Goal: Information Seeking & Learning: Learn about a topic

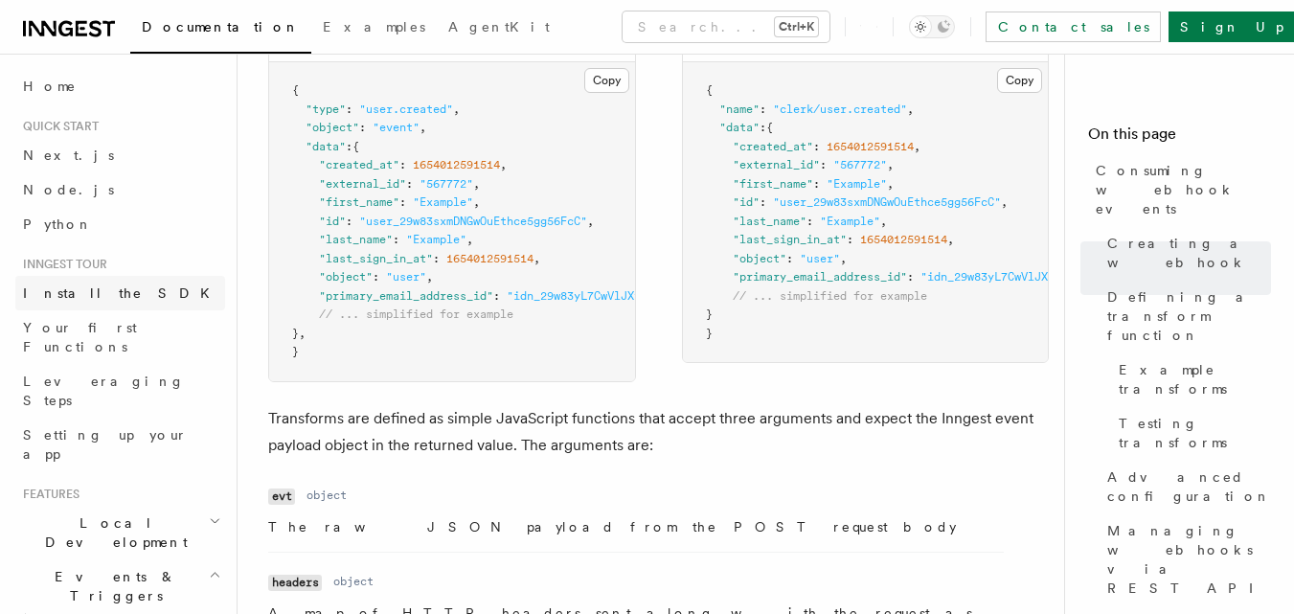
click at [81, 278] on link "Install the SDK" at bounding box center [120, 293] width 210 height 34
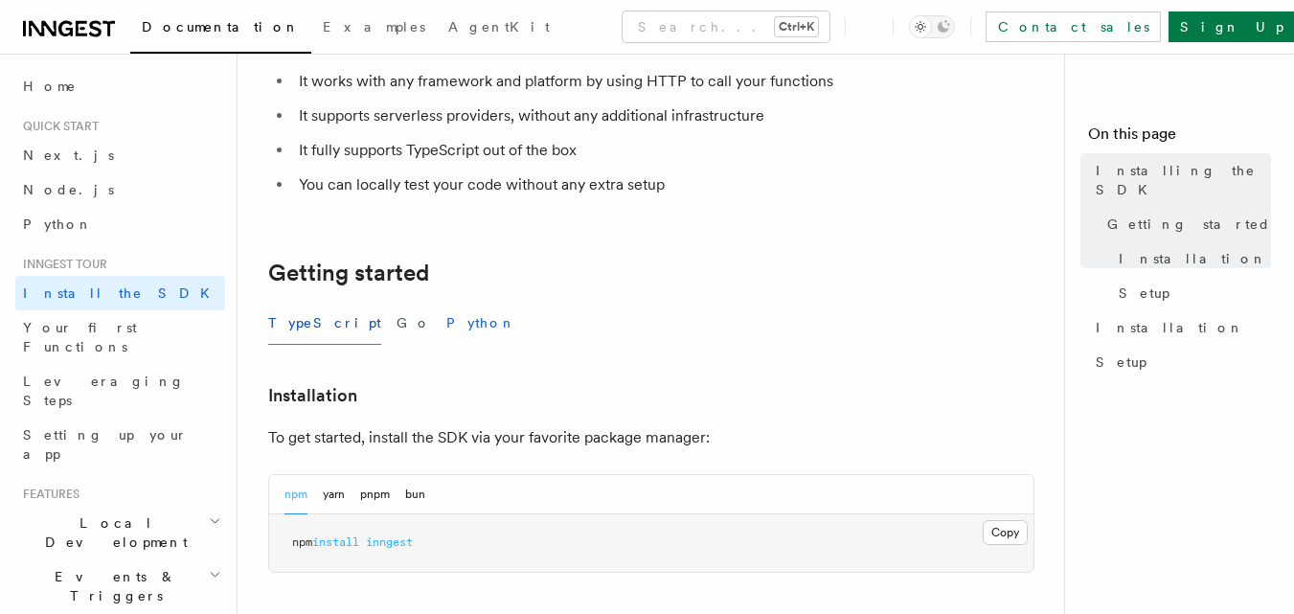
scroll to position [213, 0]
click at [446, 326] on button "Python" at bounding box center [481, 322] width 70 height 43
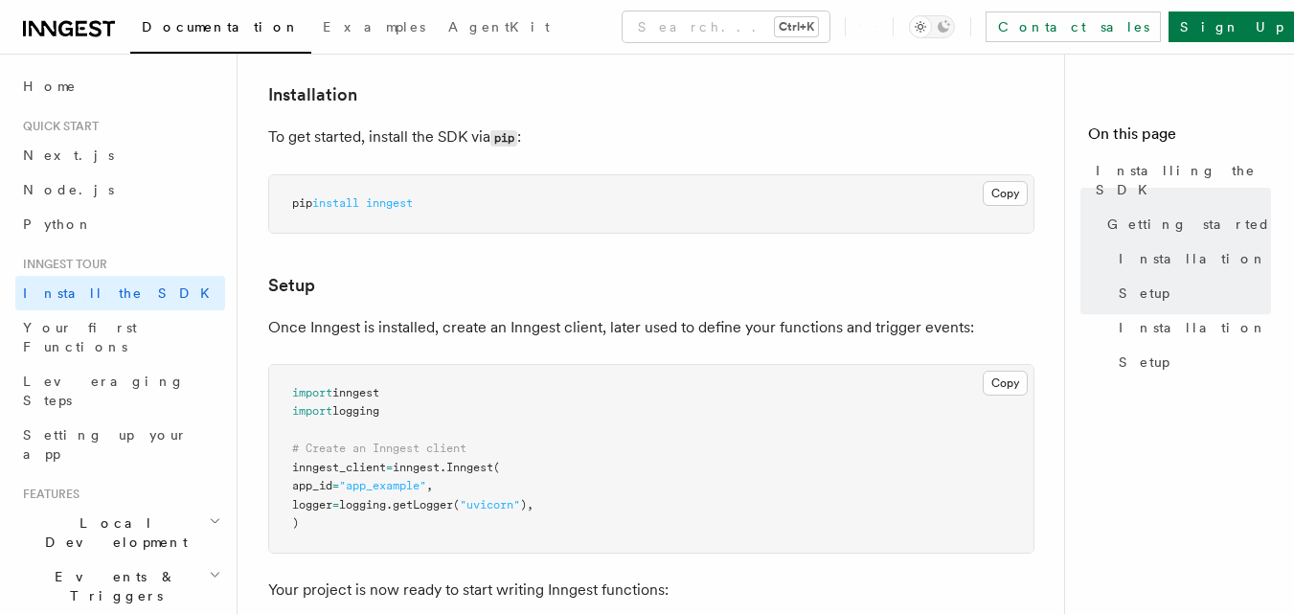
scroll to position [520, 0]
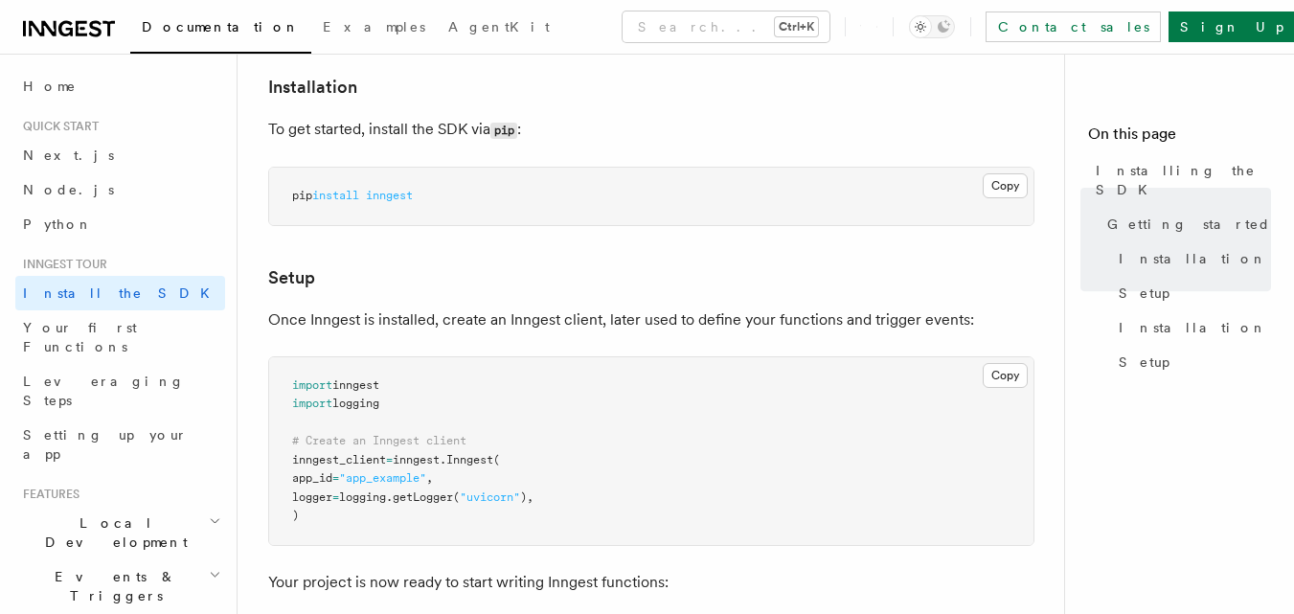
click at [400, 197] on span "inngest" at bounding box center [389, 195] width 47 height 13
copy span "inngest"
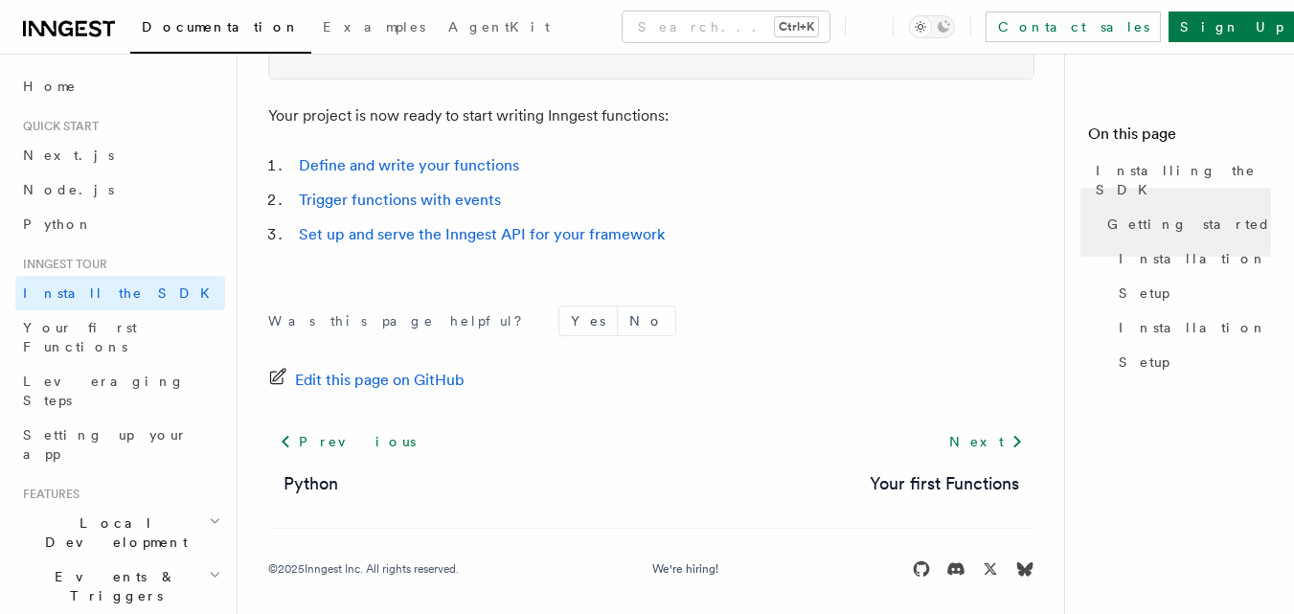
scroll to position [997, 0]
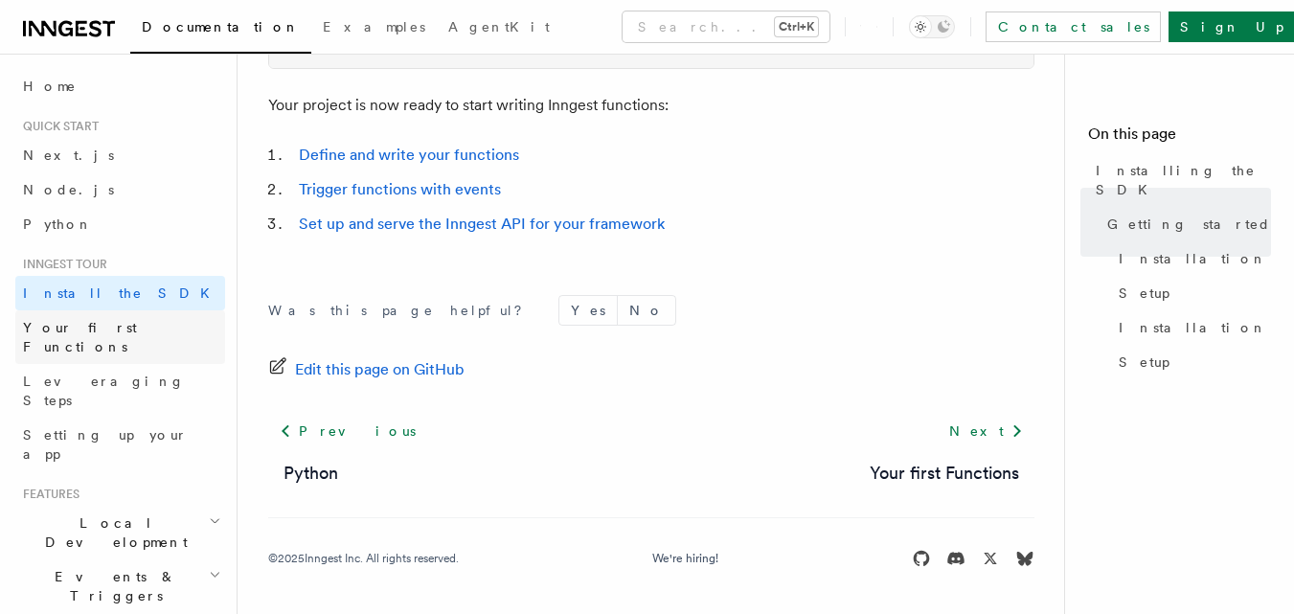
click at [128, 339] on link "Your first Functions" at bounding box center [120, 337] width 210 height 54
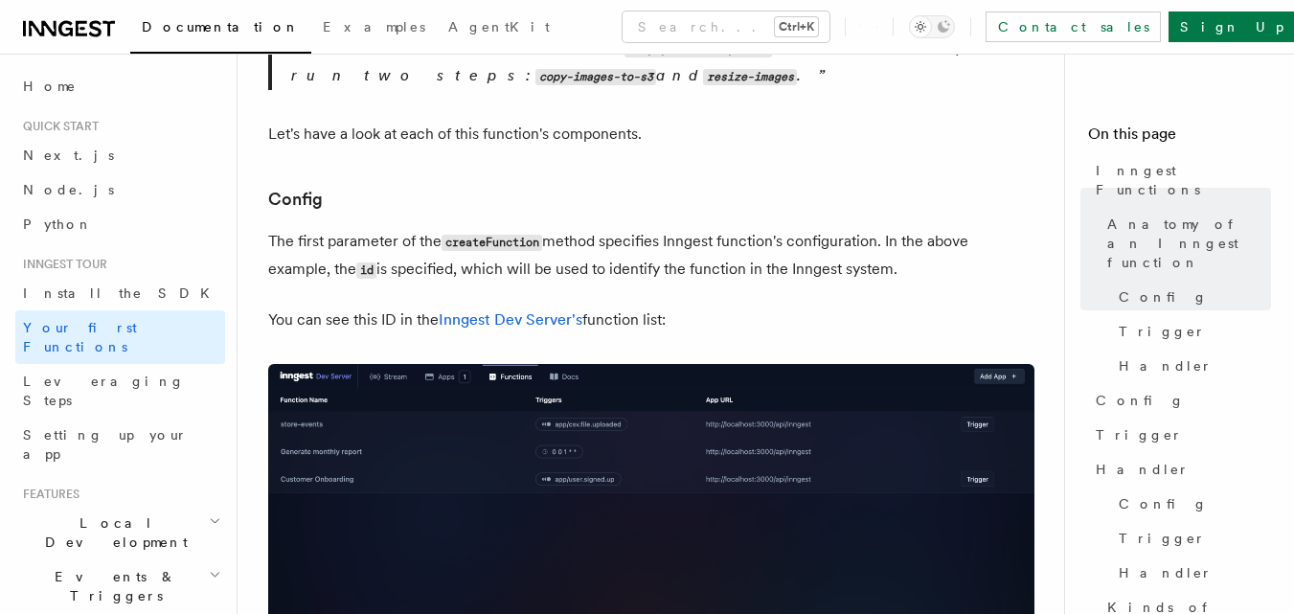
scroll to position [1184, 0]
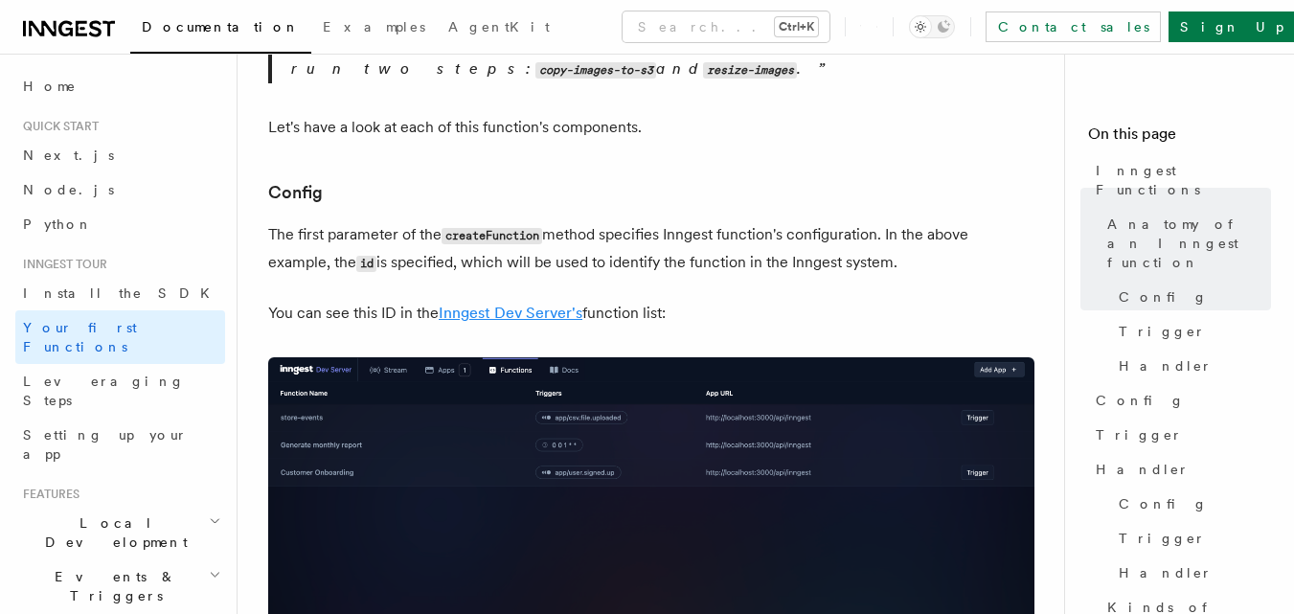
click at [519, 304] on link "Inngest Dev Server's" at bounding box center [511, 313] width 144 height 18
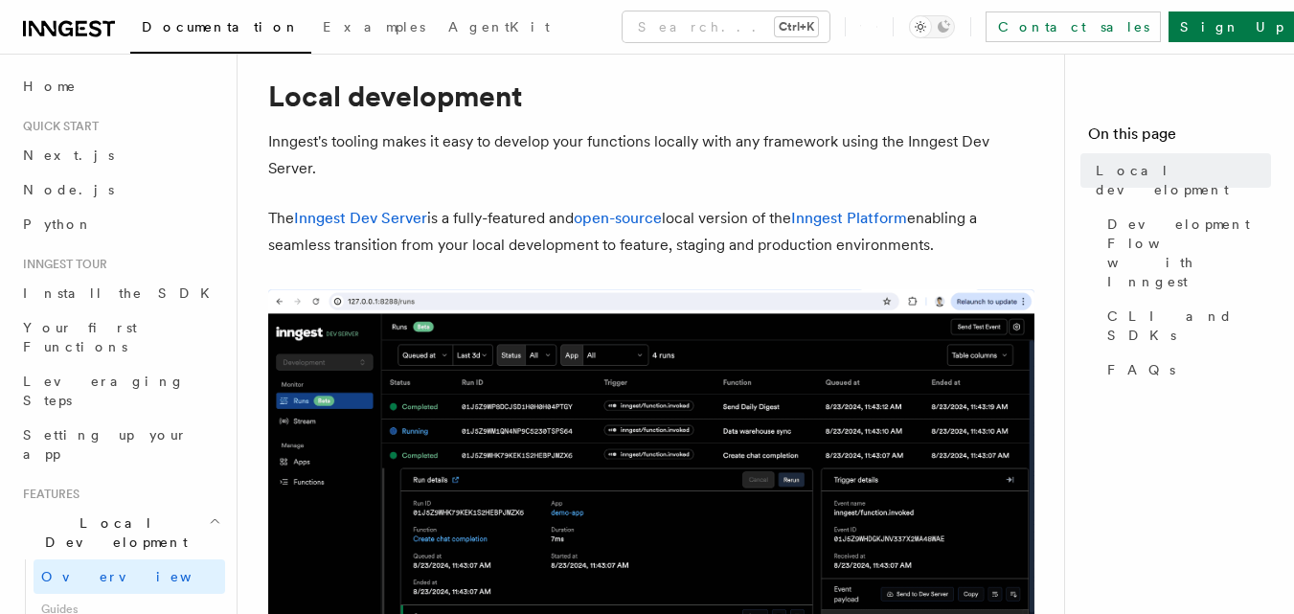
scroll to position [53, 0]
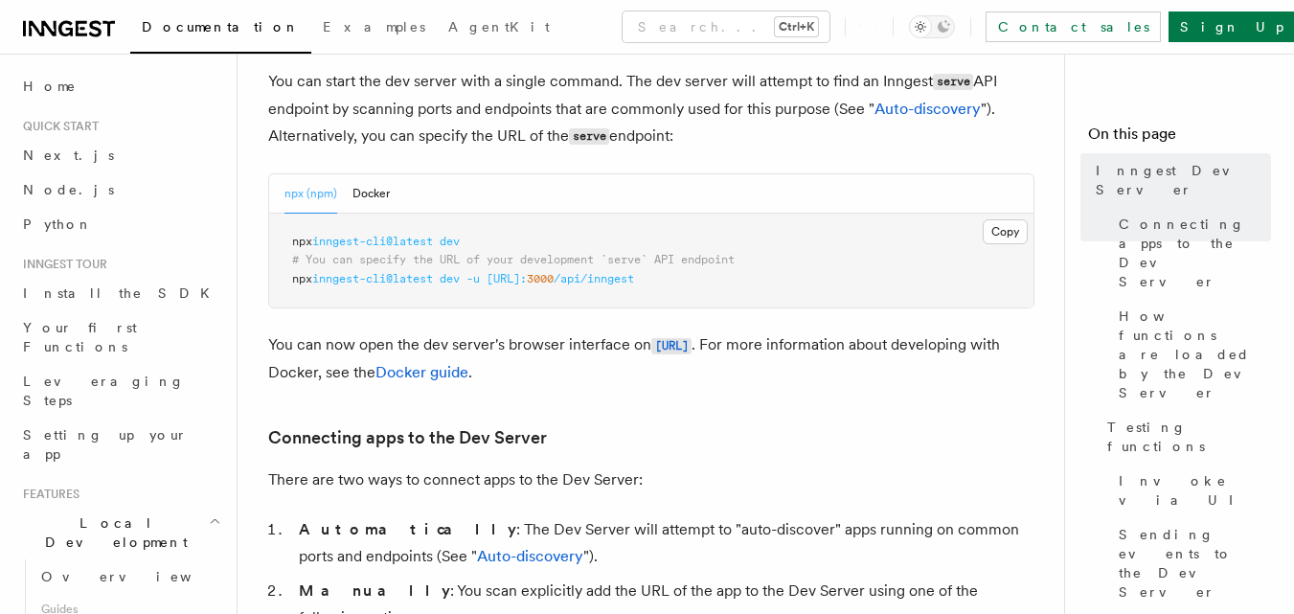
scroll to position [807, 0]
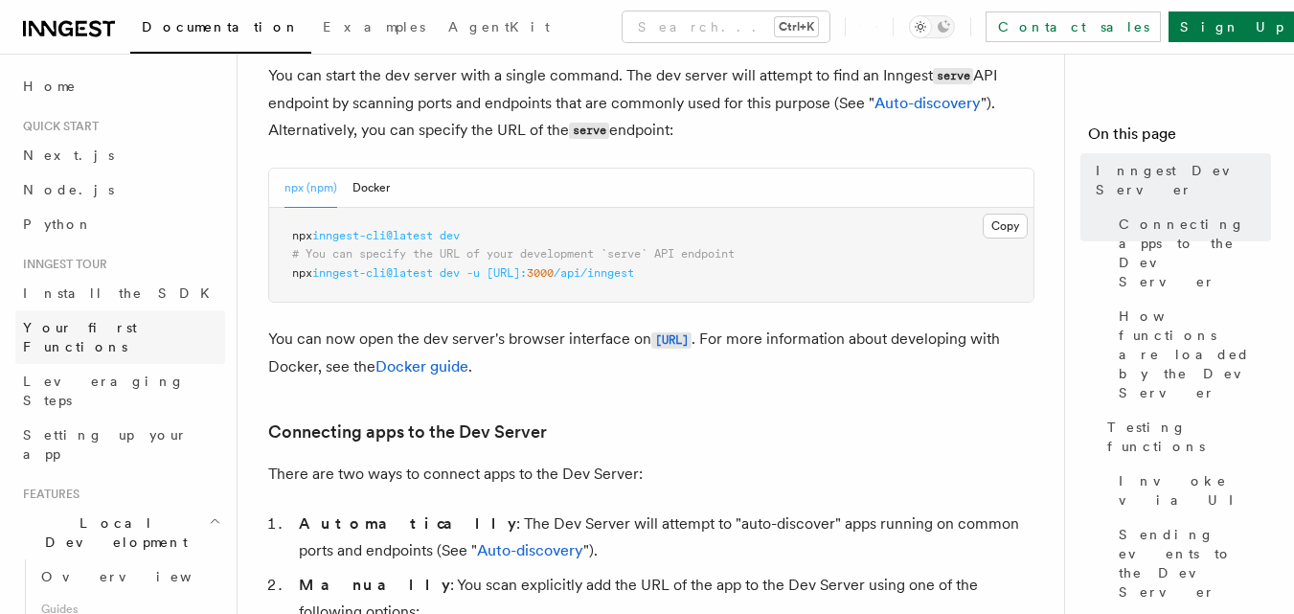
click at [127, 326] on span "Your first Functions" at bounding box center [80, 337] width 114 height 34
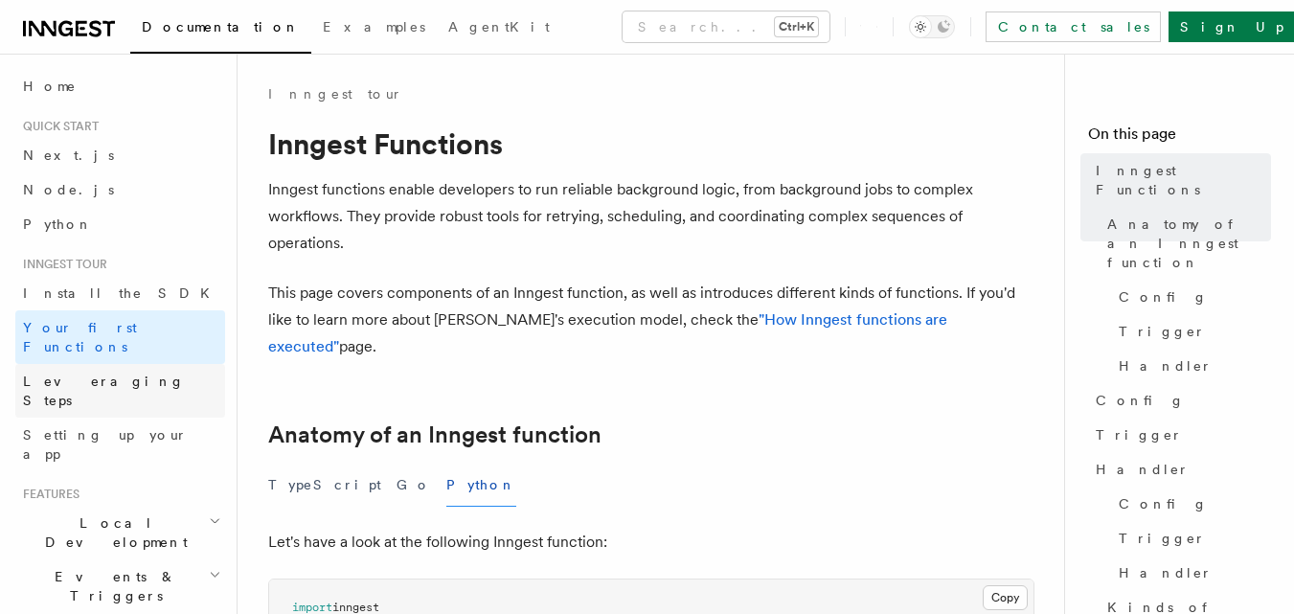
click at [110, 373] on span "Leveraging Steps" at bounding box center [104, 390] width 162 height 34
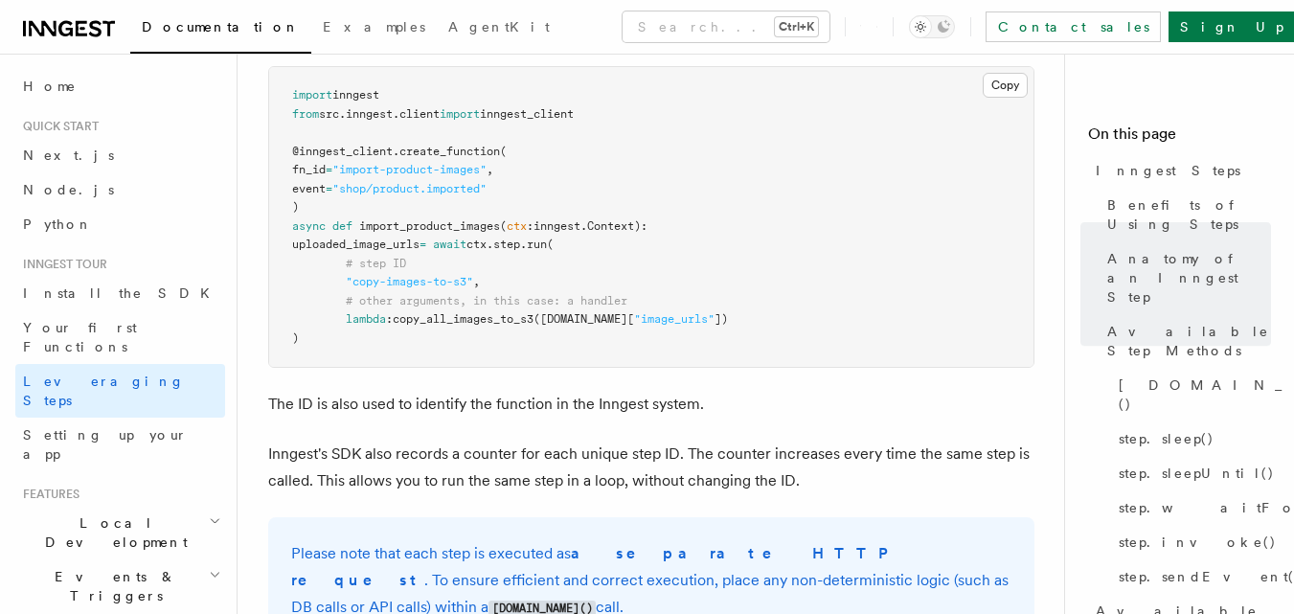
scroll to position [1034, 0]
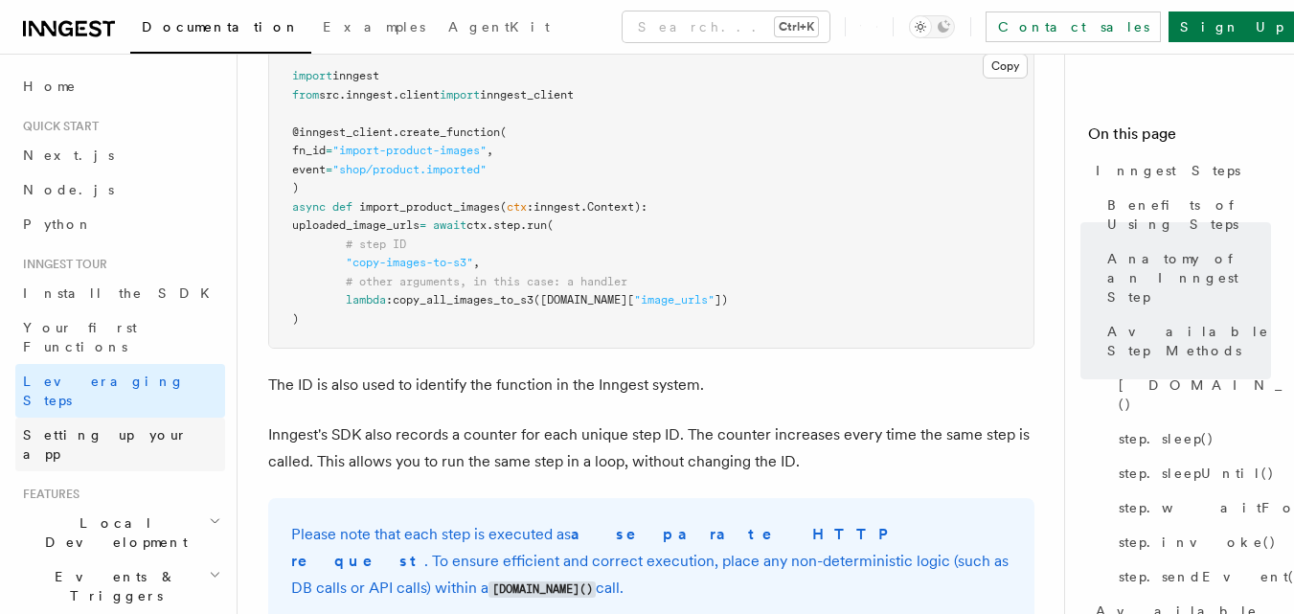
click at [152, 417] on link "Setting up your app" at bounding box center [120, 444] width 210 height 54
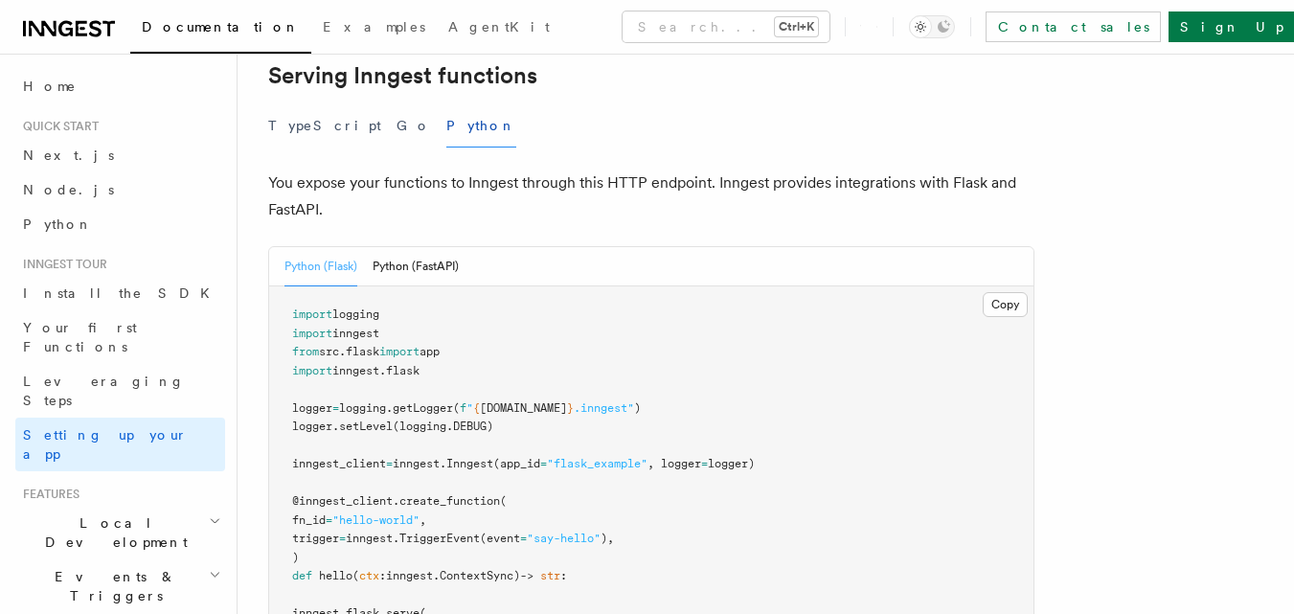
scroll to position [797, 0]
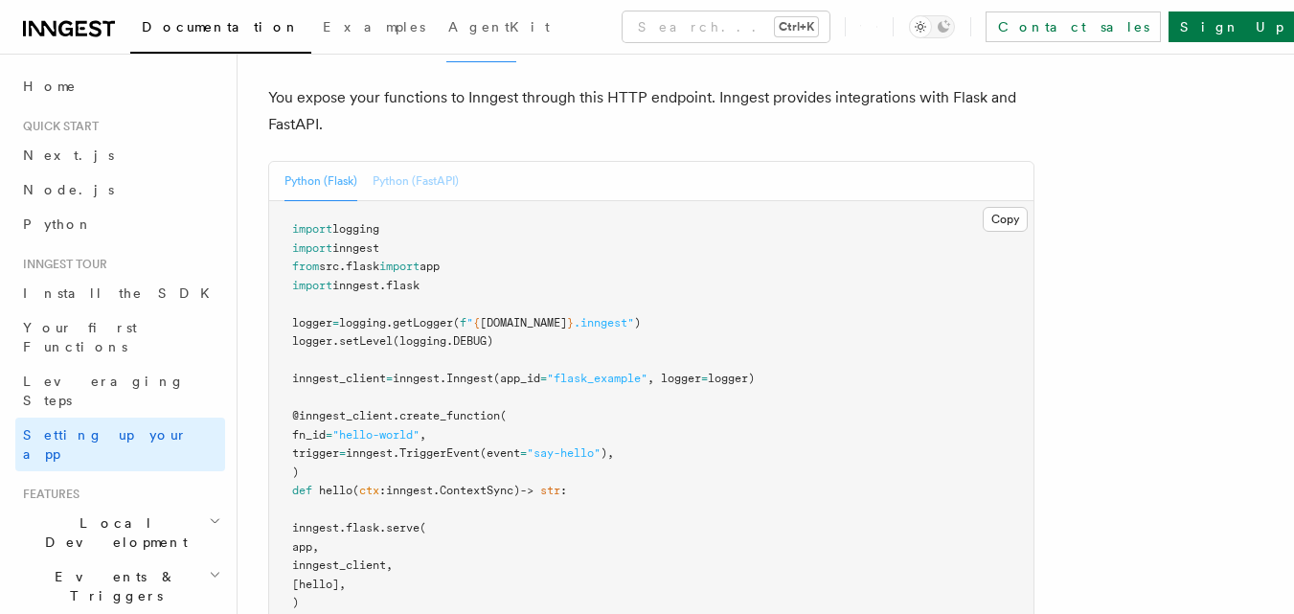
click at [427, 162] on button "Python (FastAPI)" at bounding box center [415, 181] width 86 height 39
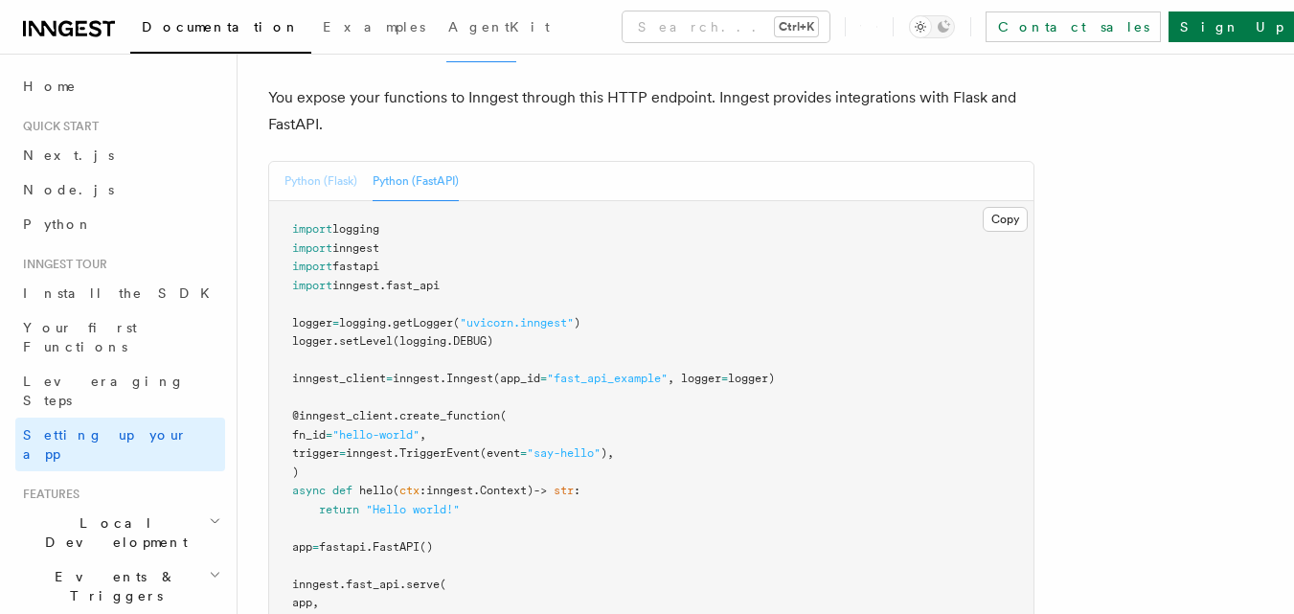
click at [343, 162] on button "Python (Flask)" at bounding box center [320, 181] width 73 height 39
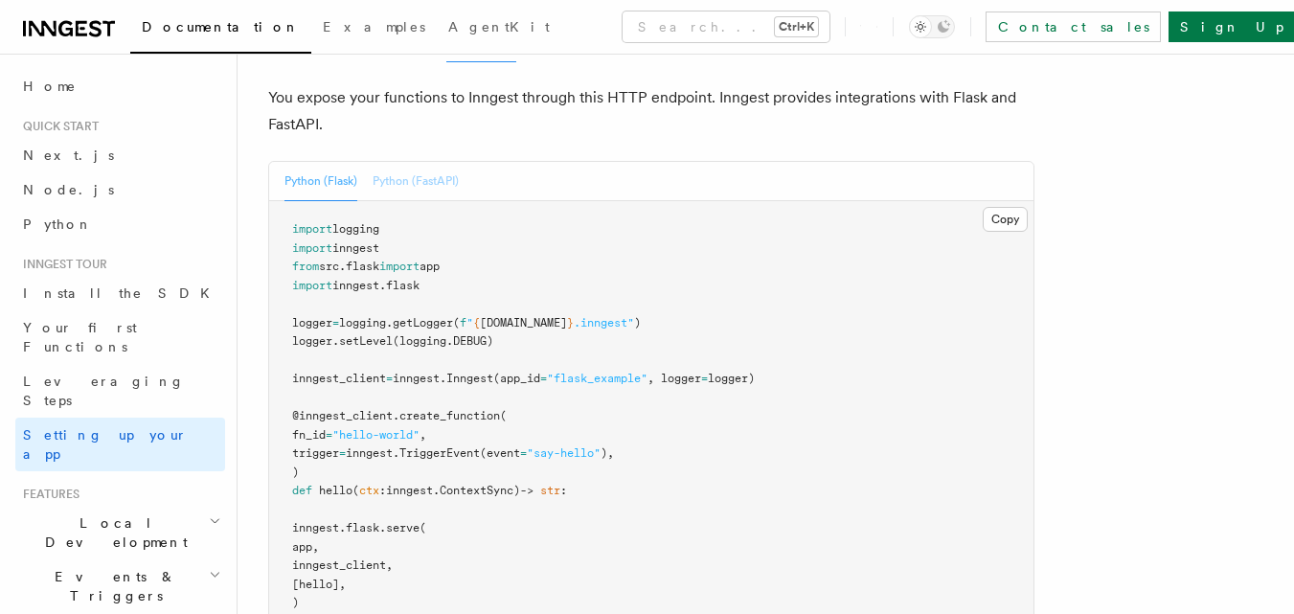
click at [450, 162] on button "Python (FastAPI)" at bounding box center [415, 181] width 86 height 39
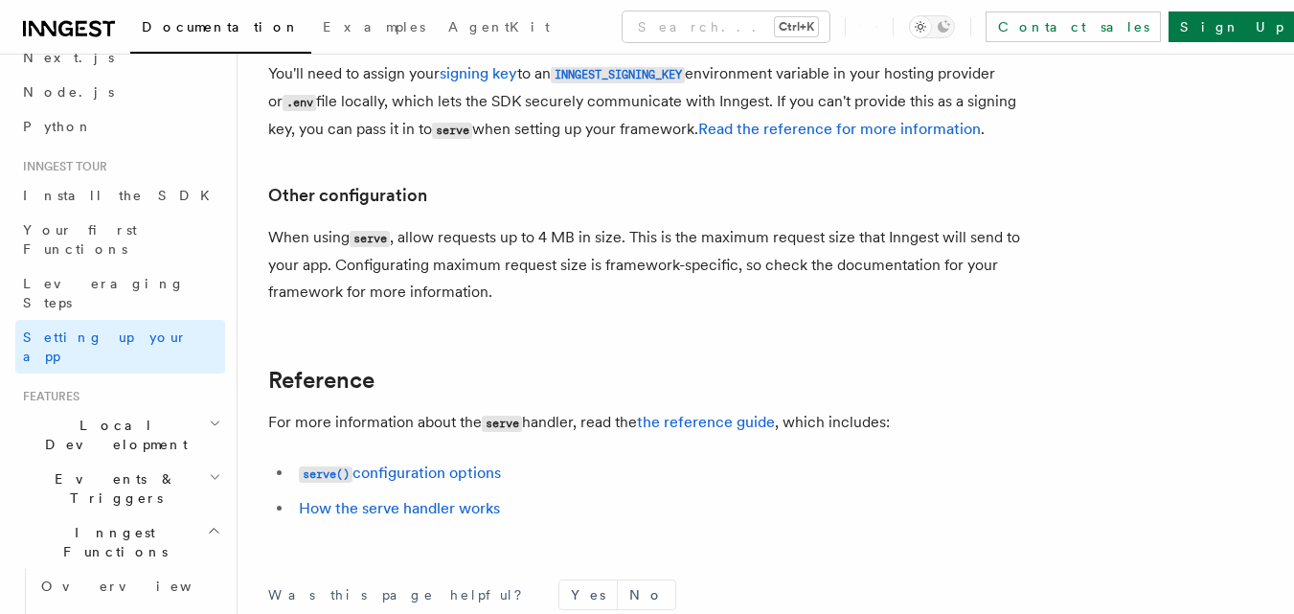
scroll to position [1503, 0]
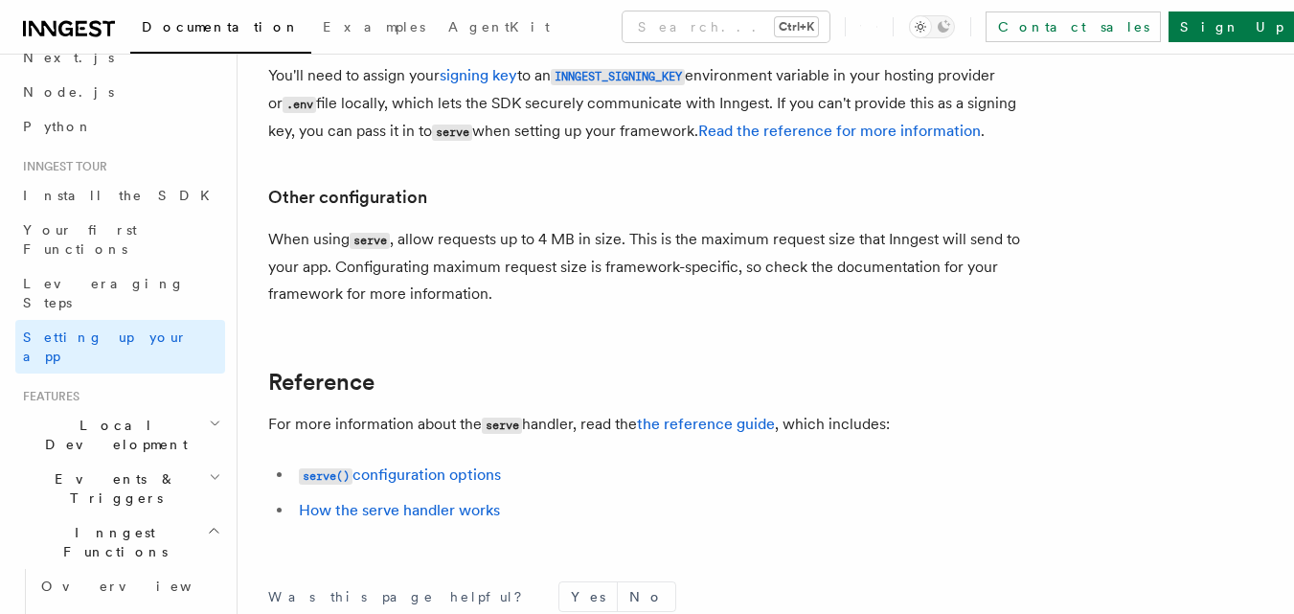
click at [209, 469] on icon "button" at bounding box center [215, 476] width 12 height 15
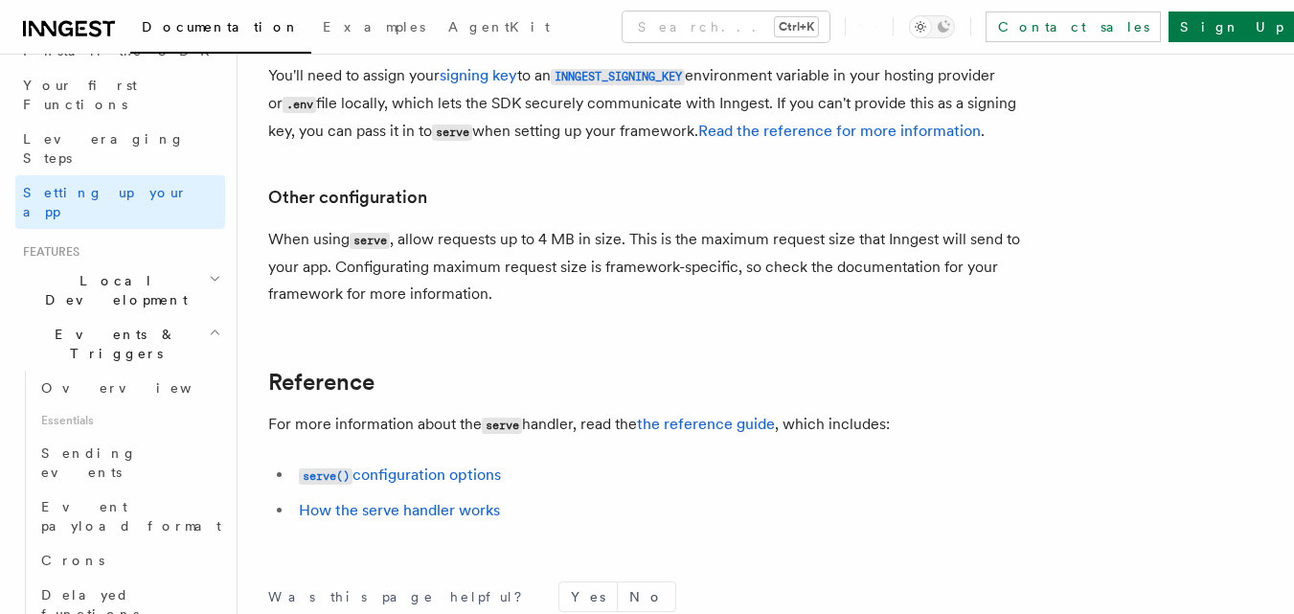
scroll to position [259, 0]
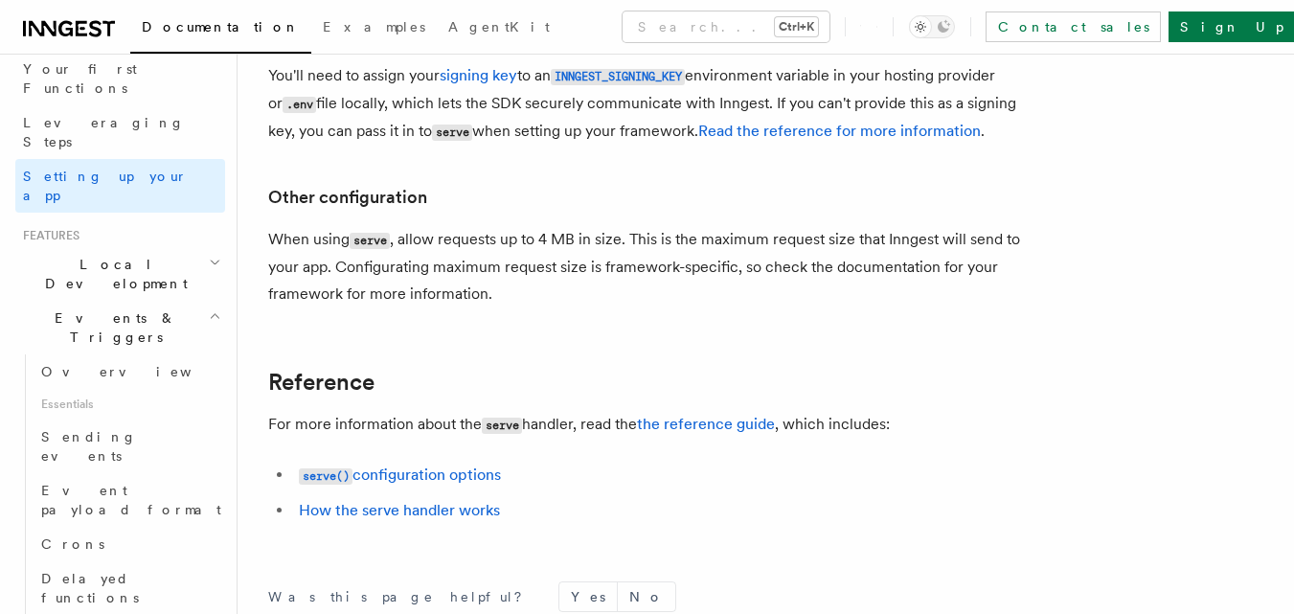
click at [209, 255] on icon "button" at bounding box center [215, 262] width 12 height 15
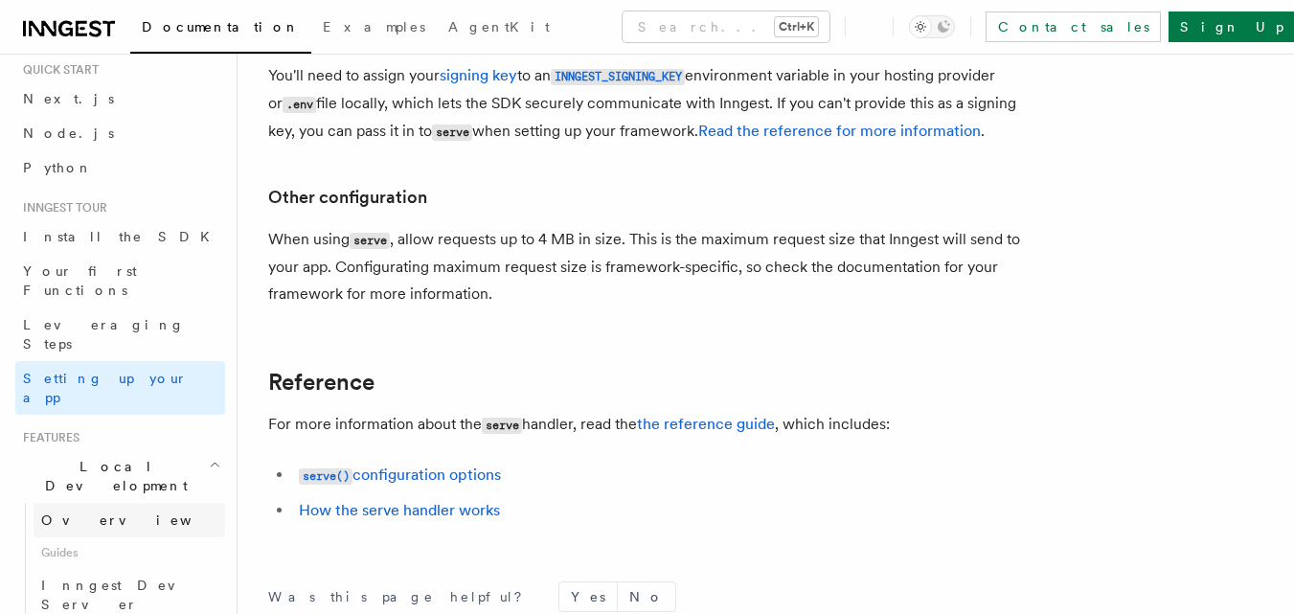
scroll to position [56, 0]
click at [116, 162] on link "Python" at bounding box center [120, 168] width 210 height 34
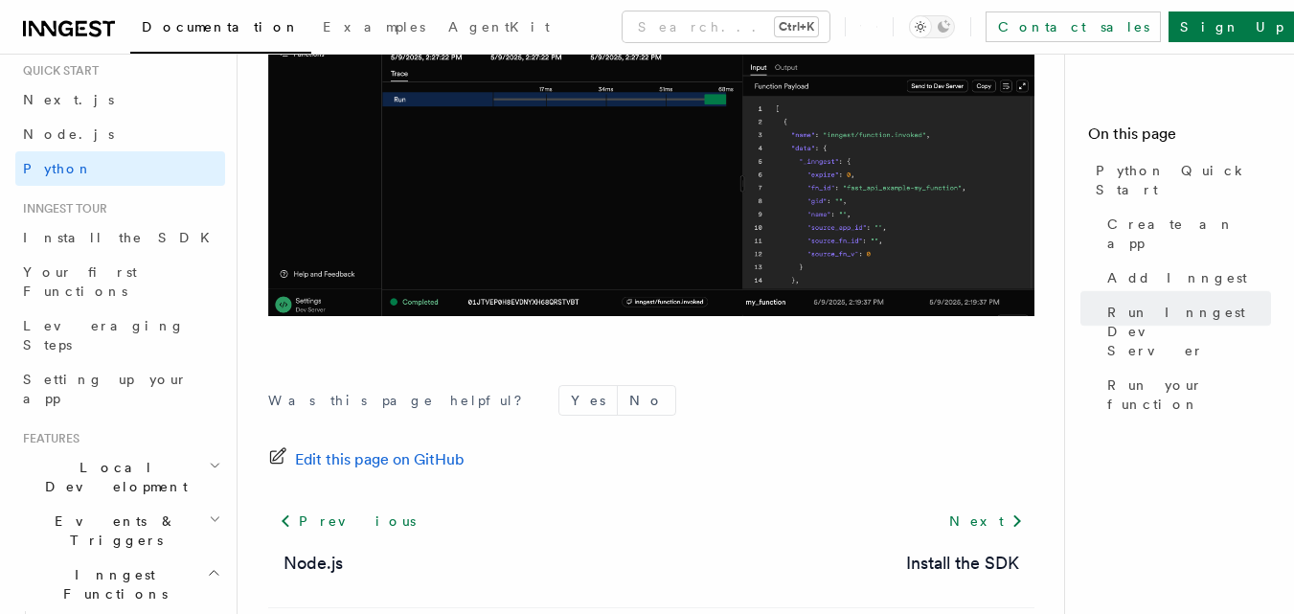
scroll to position [4227, 0]
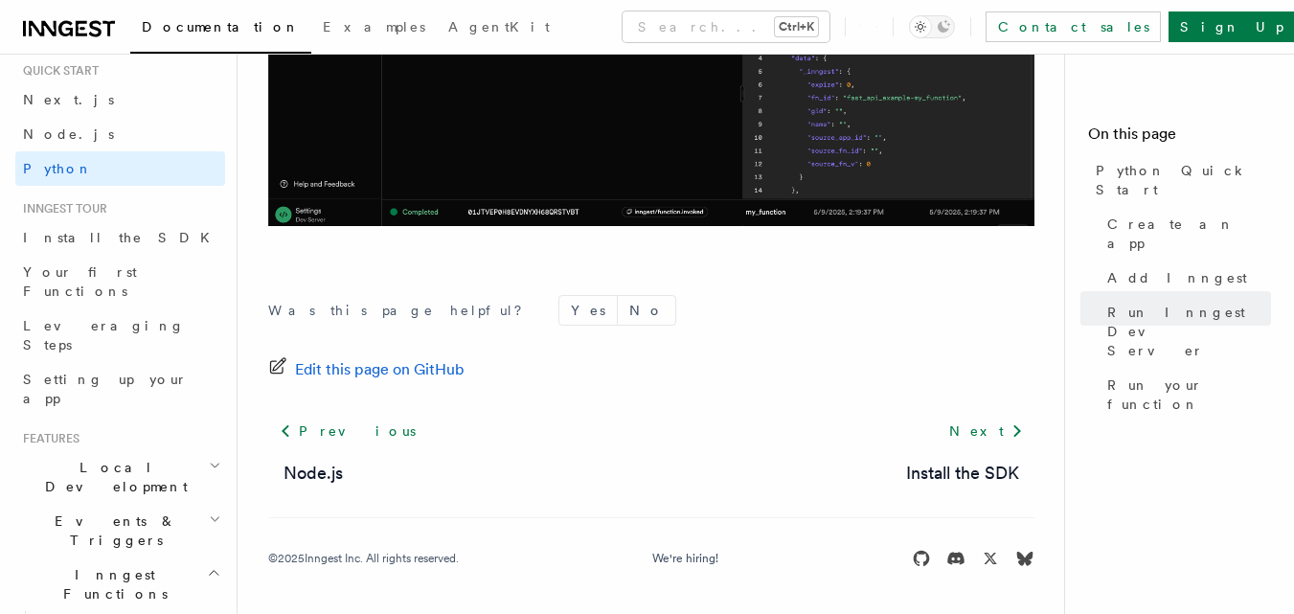
click at [207, 565] on icon "button" at bounding box center [214, 572] width 14 height 15
click at [209, 511] on icon "button" at bounding box center [215, 518] width 12 height 15
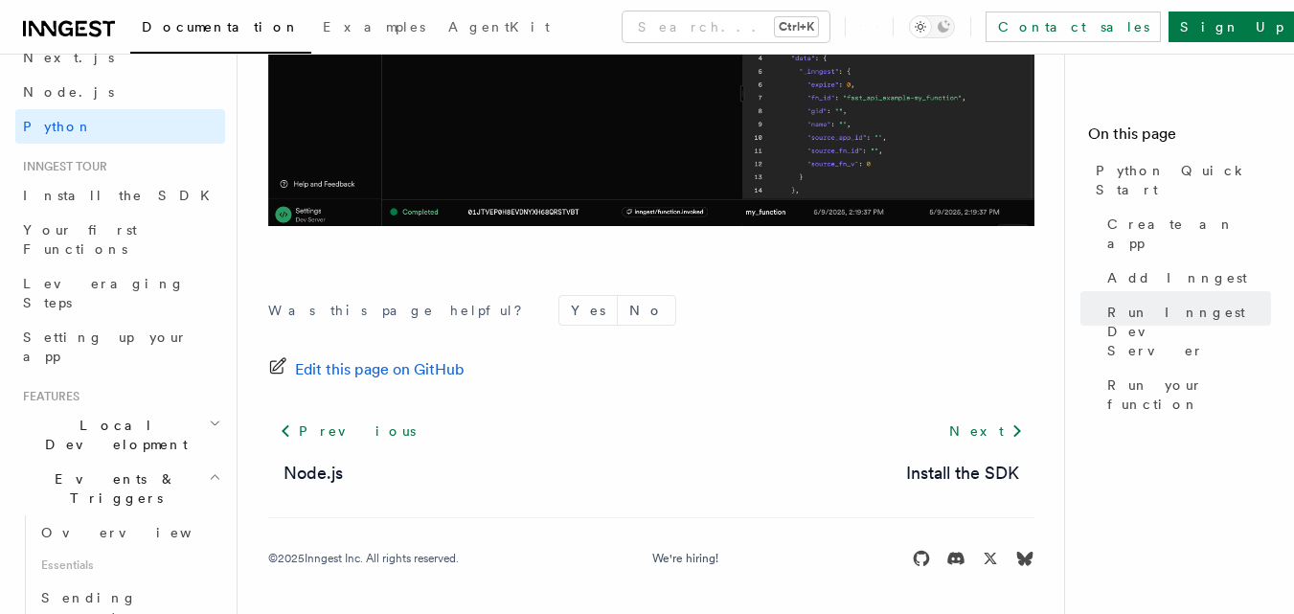
scroll to position [132, 0]
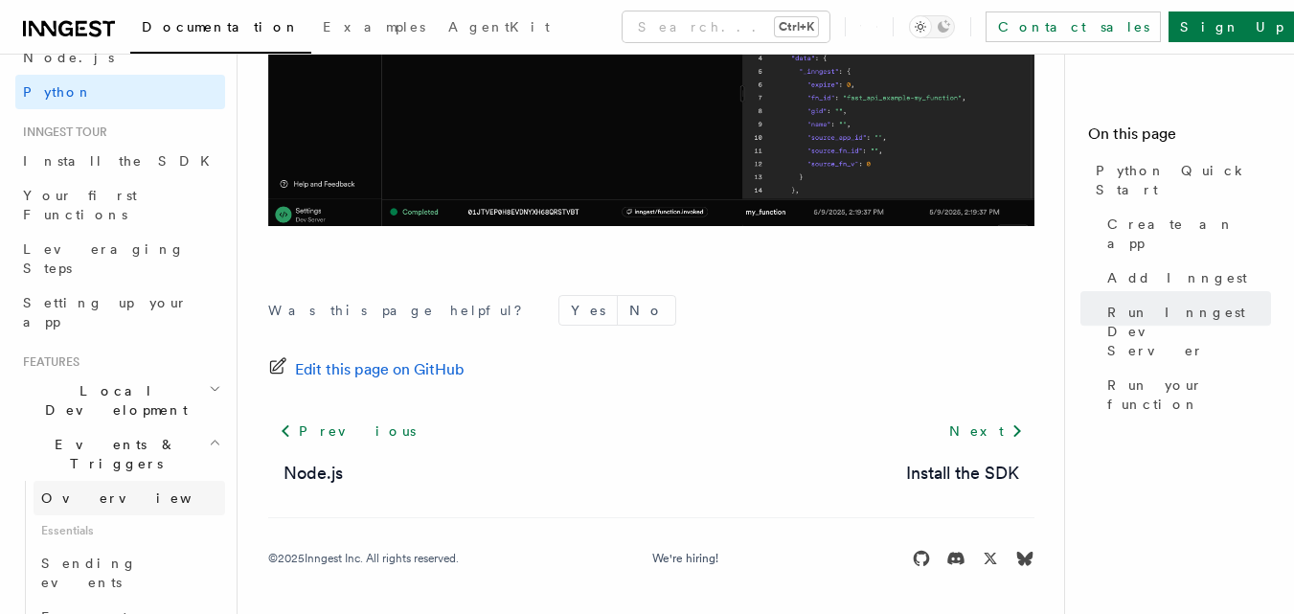
click at [129, 481] on link "Overview" at bounding box center [129, 498] width 191 height 34
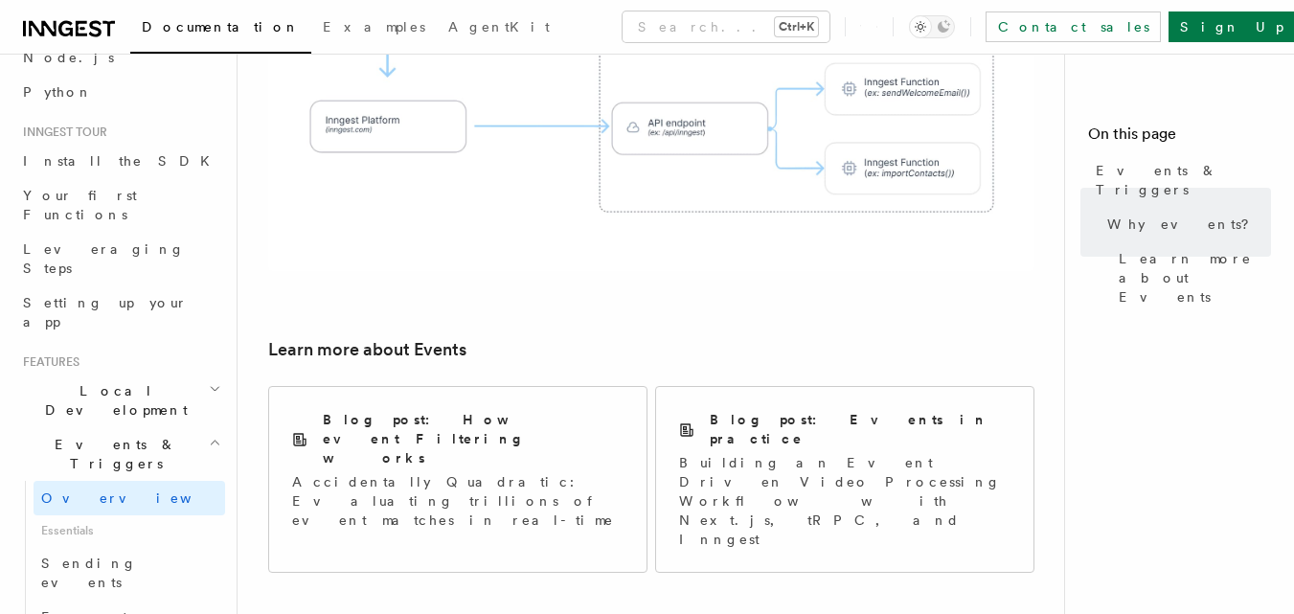
scroll to position [1467, 0]
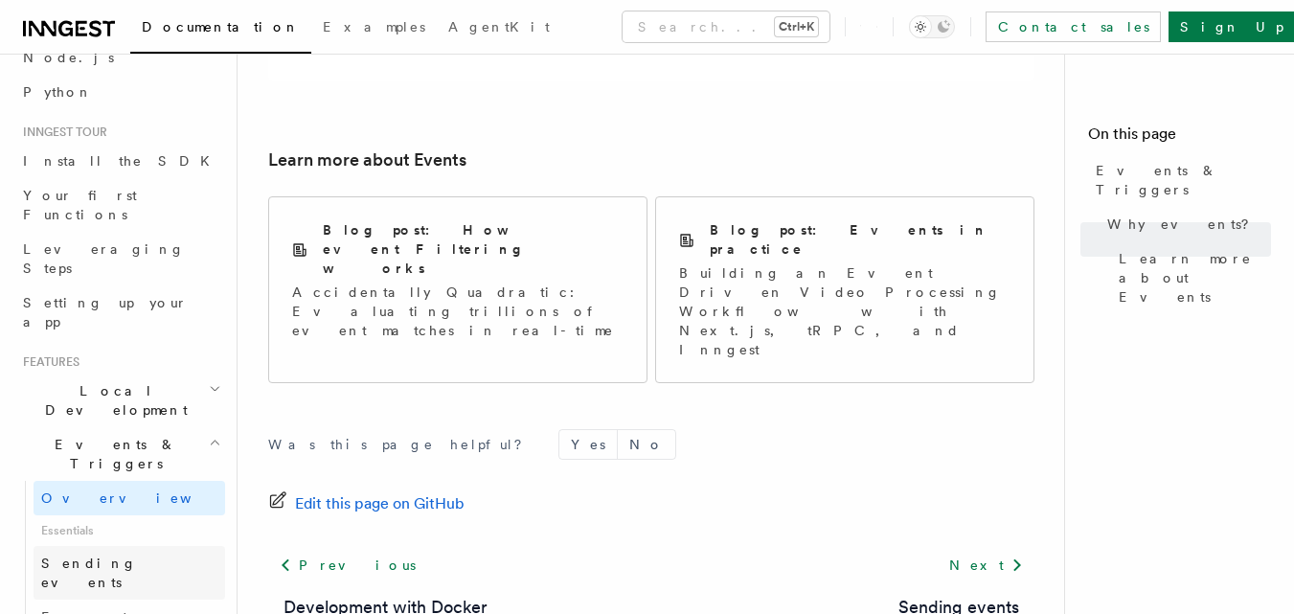
click at [140, 546] on link "Sending events" at bounding box center [129, 573] width 191 height 54
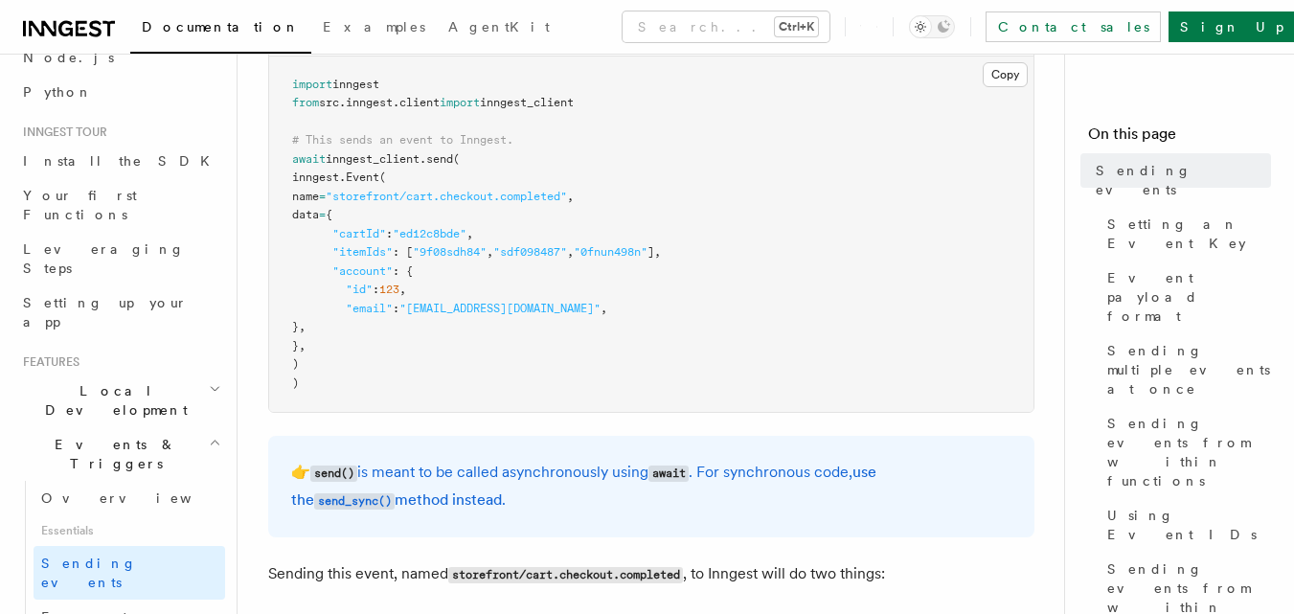
scroll to position [616, 0]
click at [59, 599] on link "Event payload format" at bounding box center [129, 626] width 191 height 54
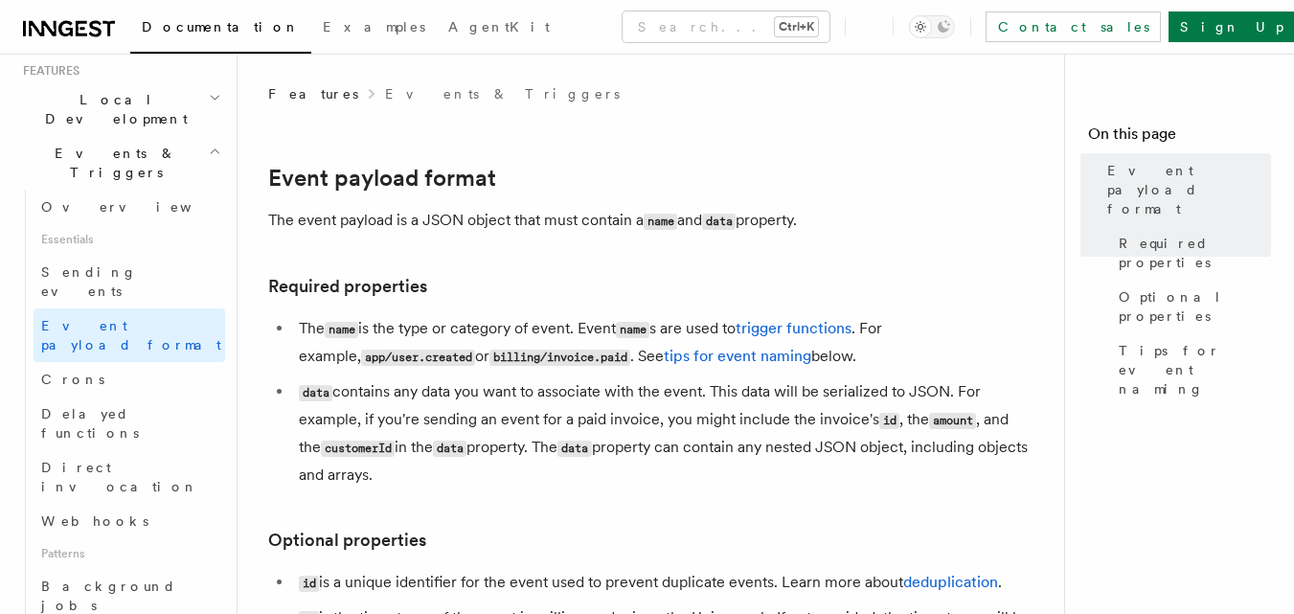
scroll to position [424, 0]
click at [116, 459] on span "Direct invocation" at bounding box center [119, 476] width 157 height 34
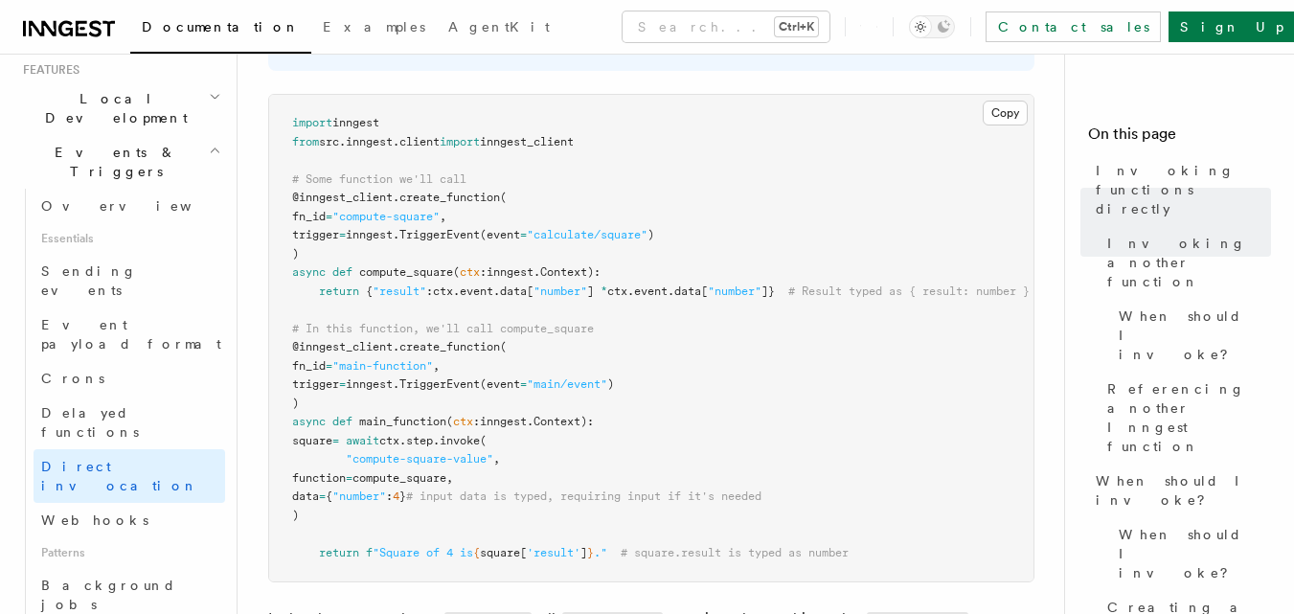
scroll to position [723, 0]
click at [438, 477] on span "compute_square," at bounding box center [402, 475] width 101 height 13
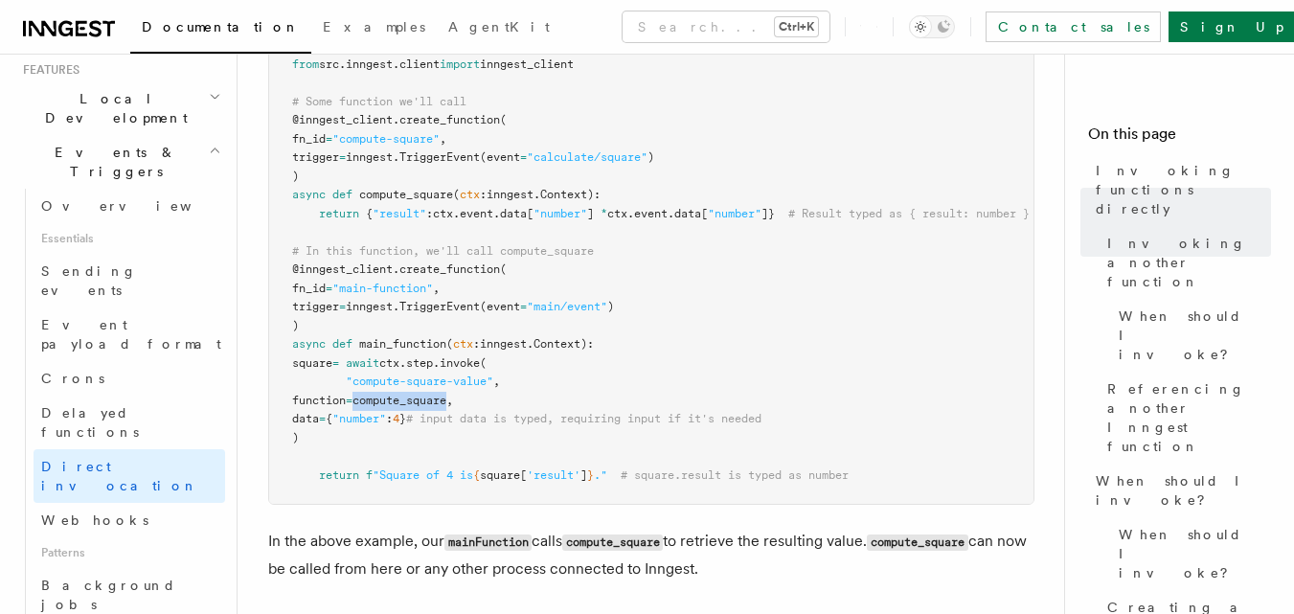
scroll to position [800, 0]
click at [520, 479] on span "square" at bounding box center [500, 473] width 40 height 13
click at [566, 479] on span "'result'" at bounding box center [554, 473] width 54 height 13
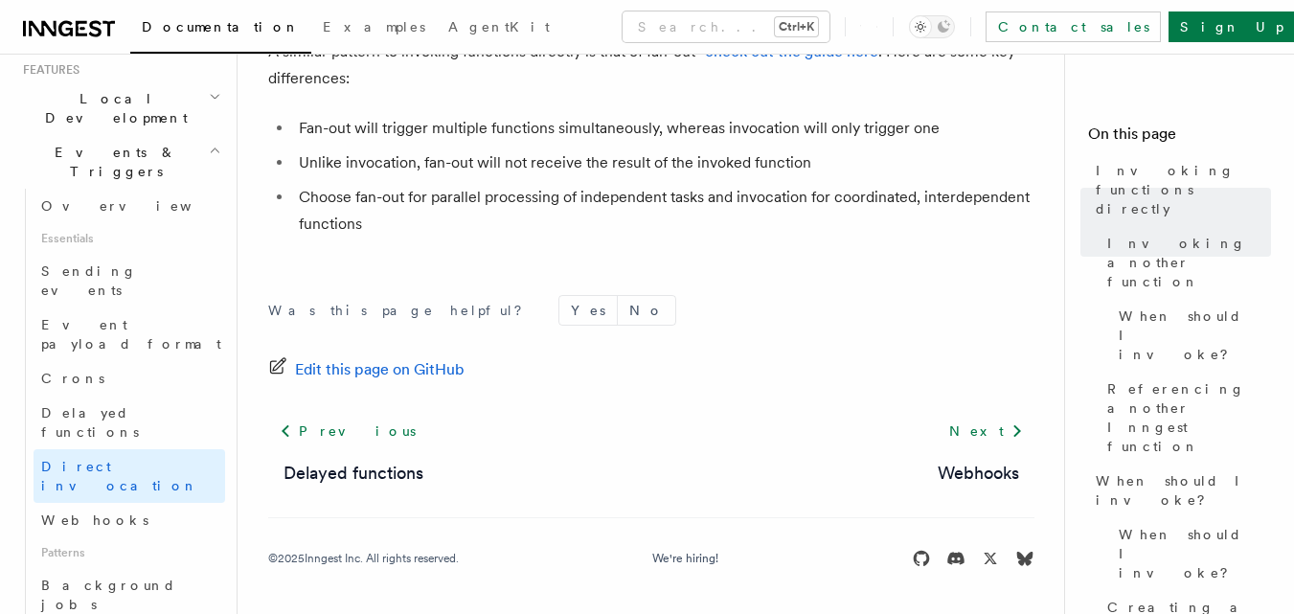
scroll to position [1692, 0]
click at [125, 503] on link "Webhooks" at bounding box center [129, 520] width 191 height 34
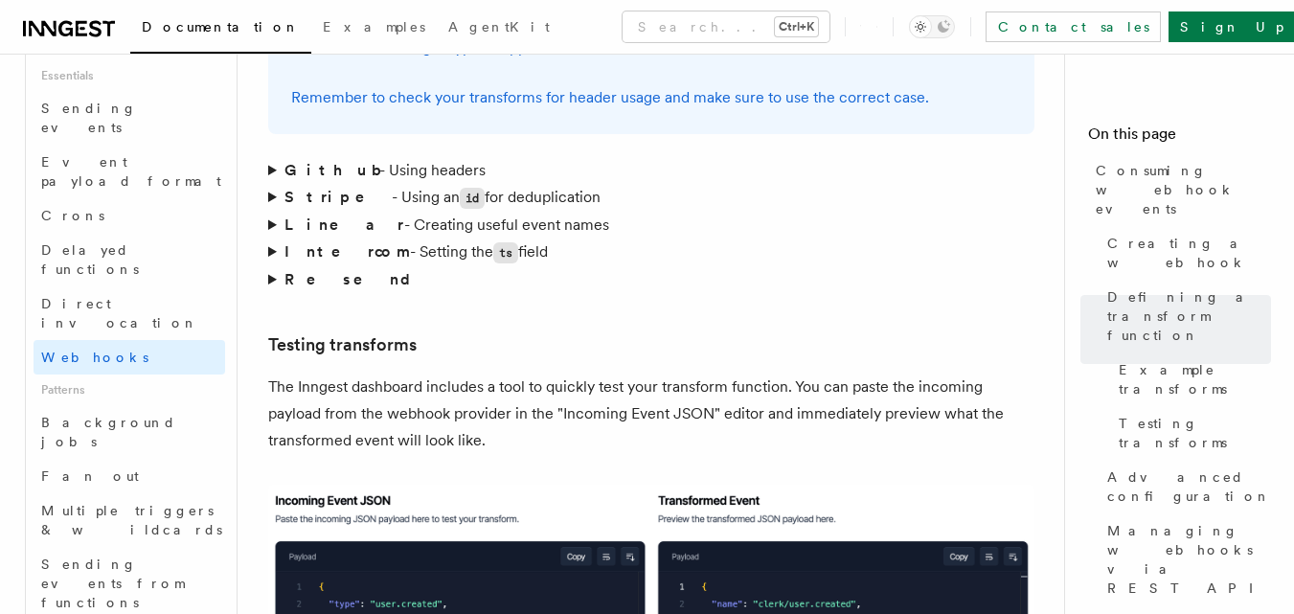
scroll to position [3269, 0]
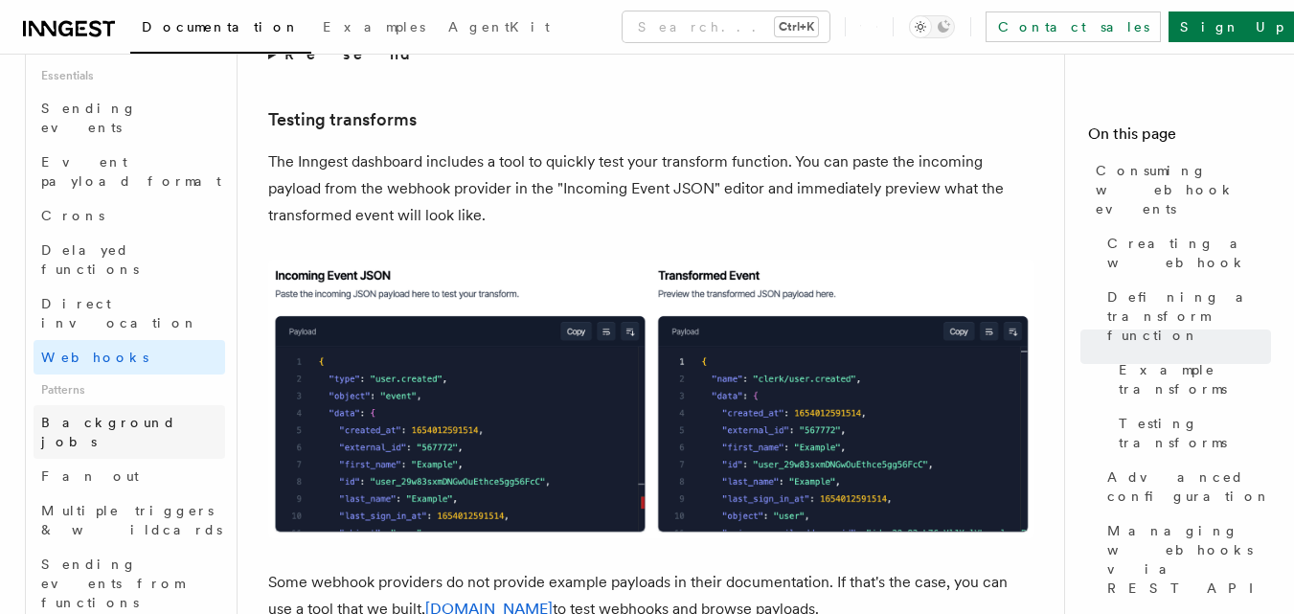
click at [107, 415] on span "Background jobs" at bounding box center [108, 432] width 135 height 34
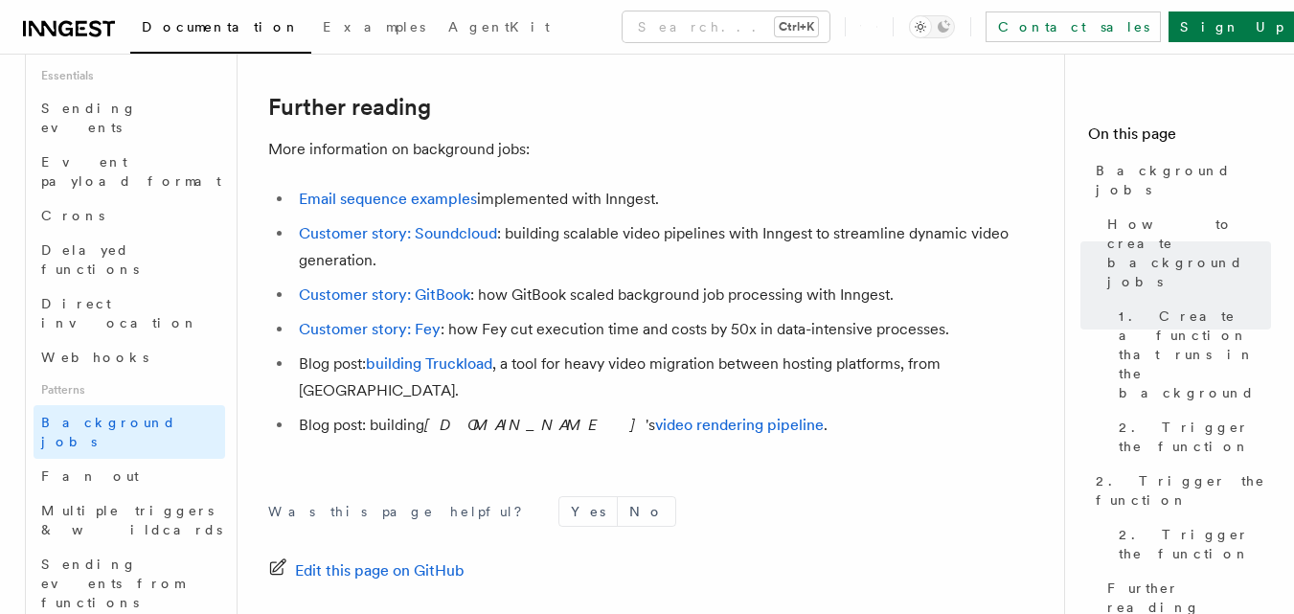
scroll to position [2243, 0]
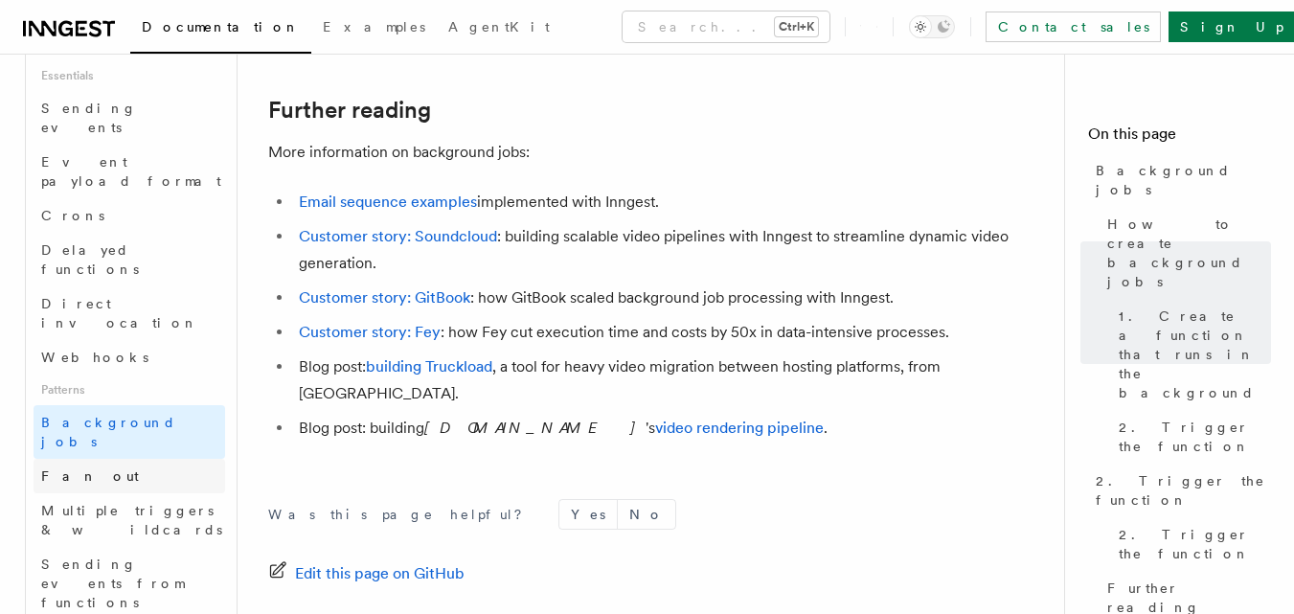
click at [101, 459] on link "Fan out" at bounding box center [129, 476] width 191 height 34
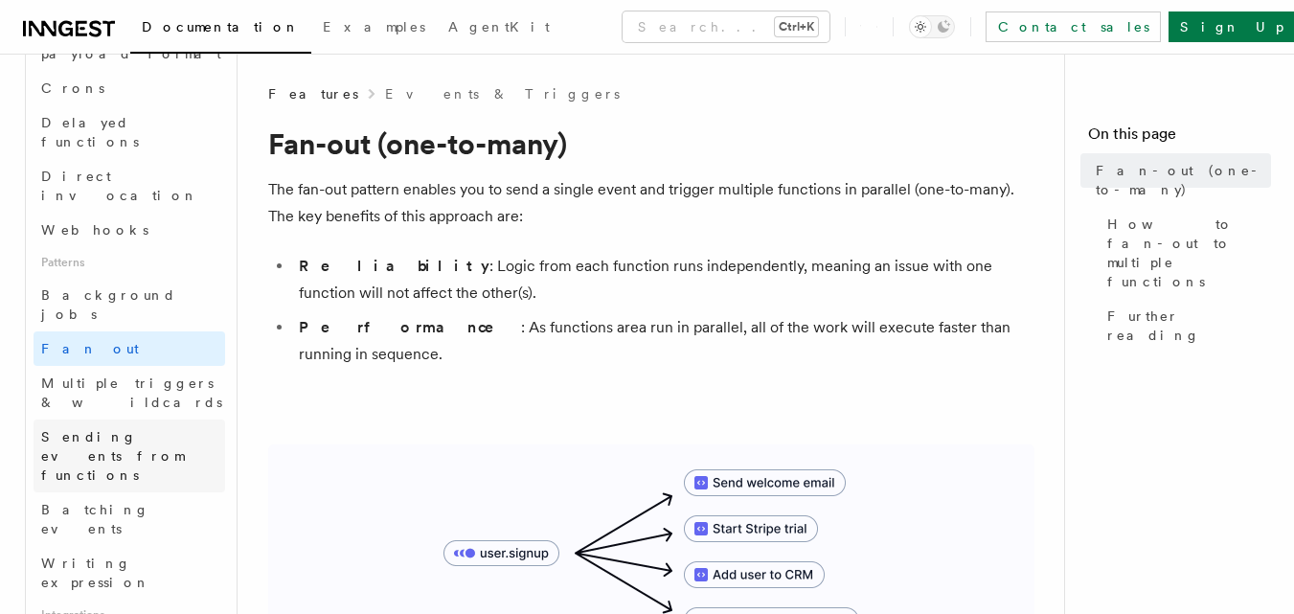
scroll to position [715, 0]
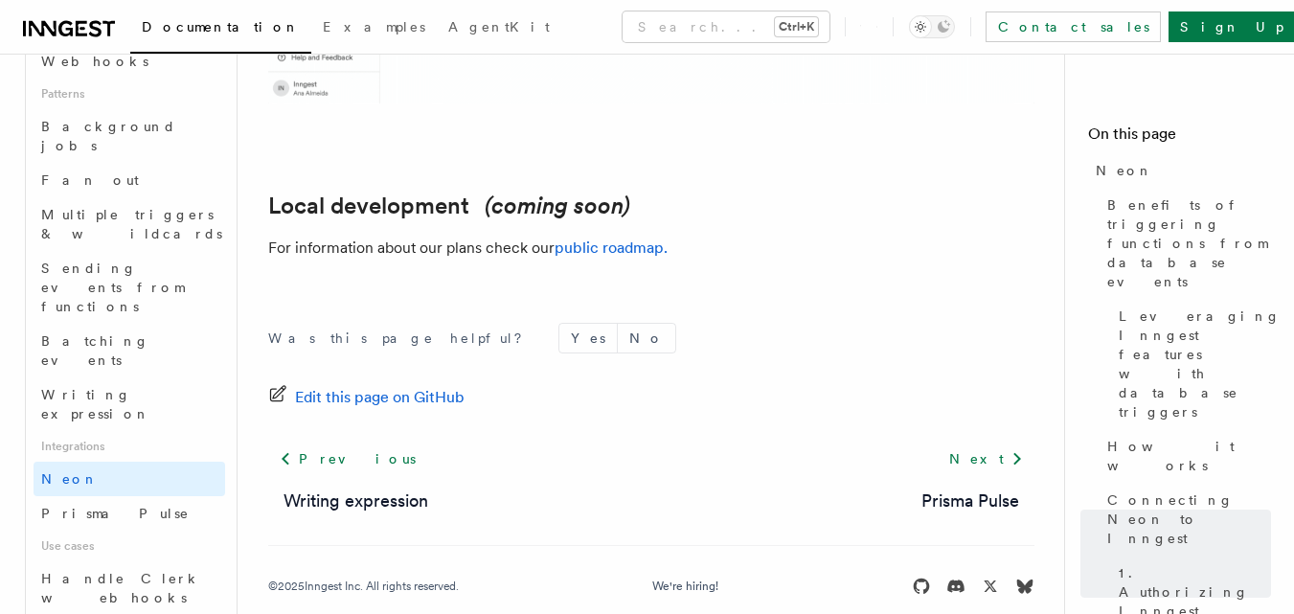
scroll to position [884, 0]
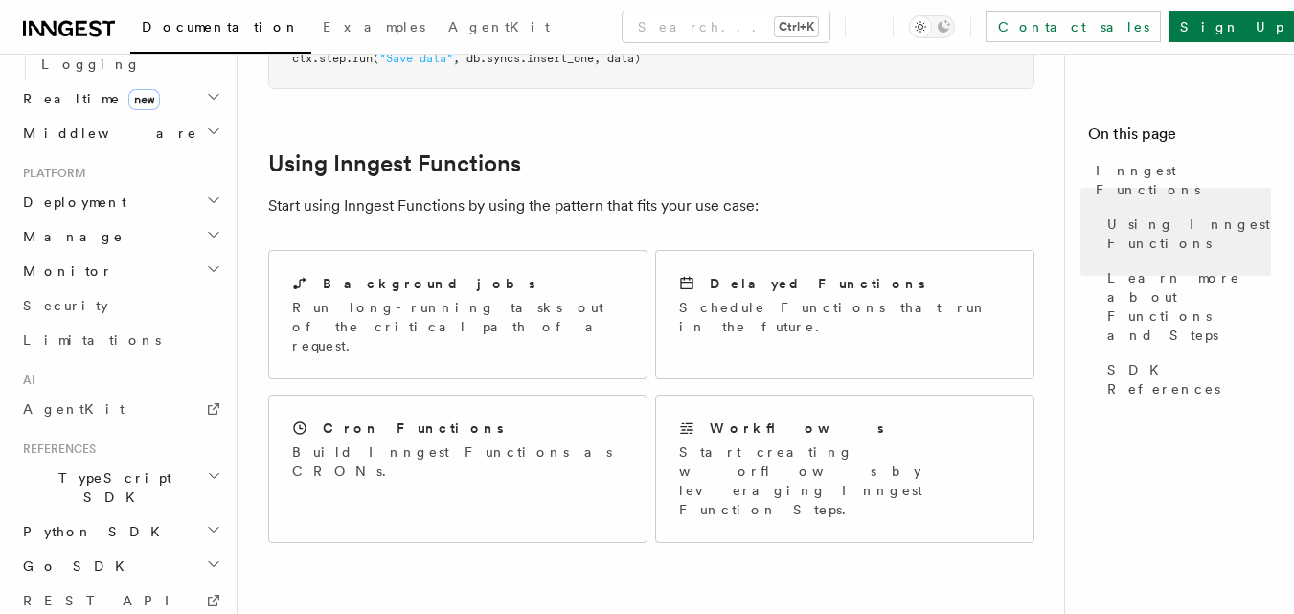
scroll to position [816, 0]
click at [684, 440] on p "Start creating worflows by leveraging Inngest Function Steps." at bounding box center [844, 478] width 331 height 77
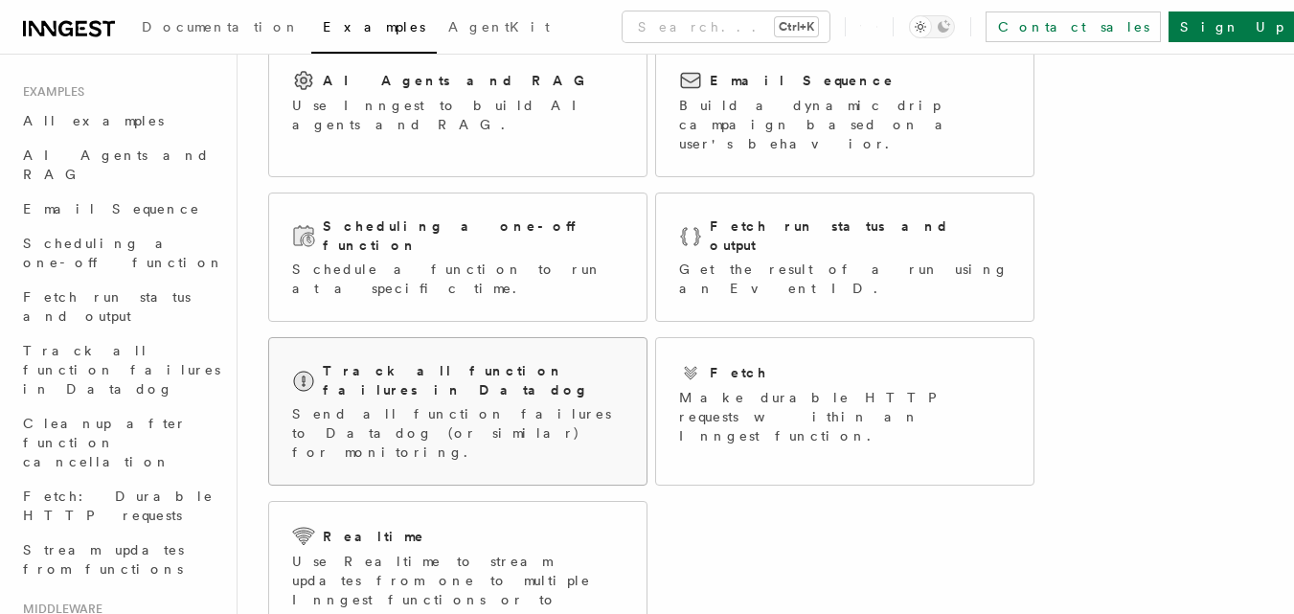
scroll to position [14, 0]
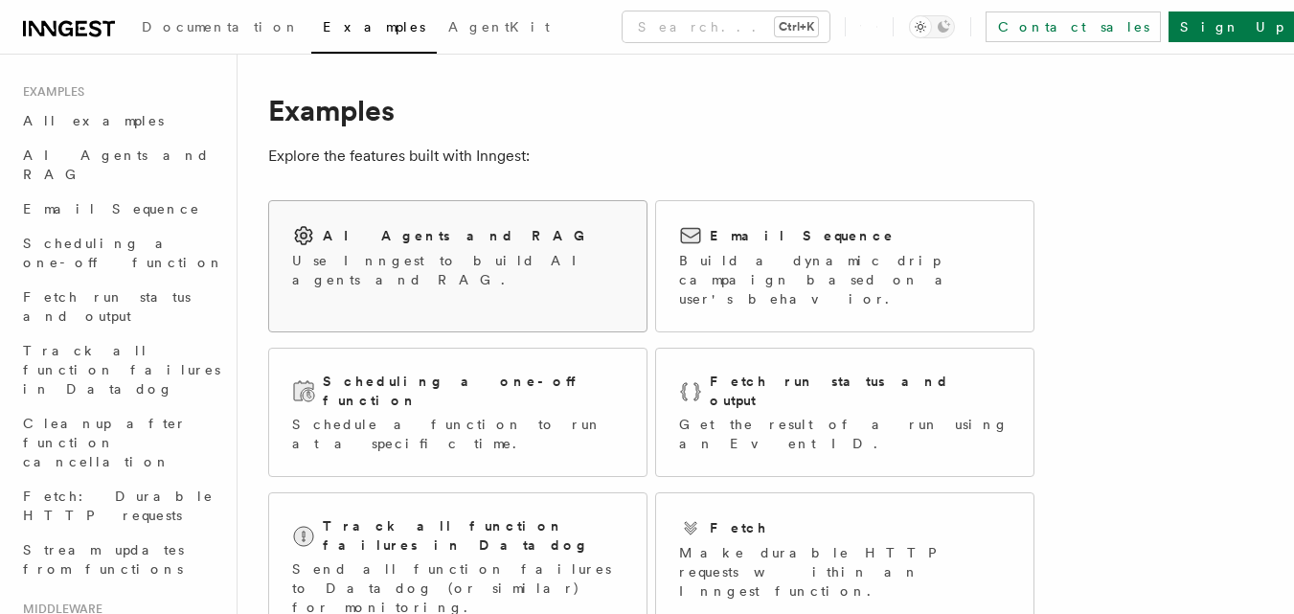
click at [481, 259] on p "Use Inngest to build AI agents and RAG." at bounding box center [457, 270] width 331 height 38
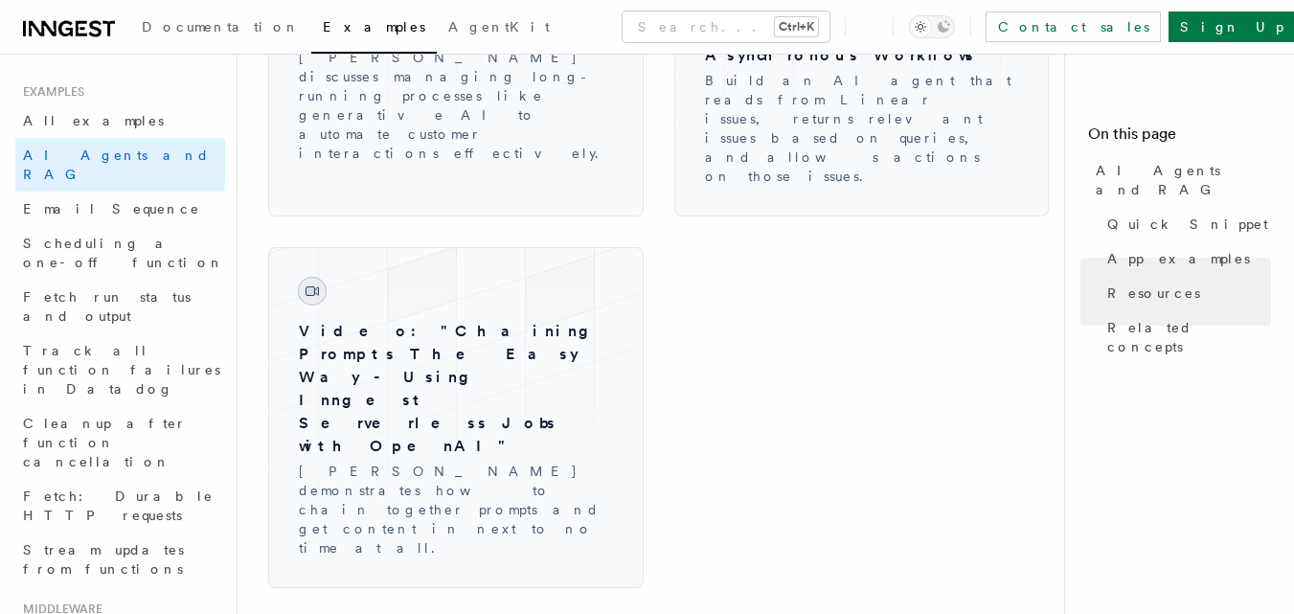
scroll to position [3461, 0]
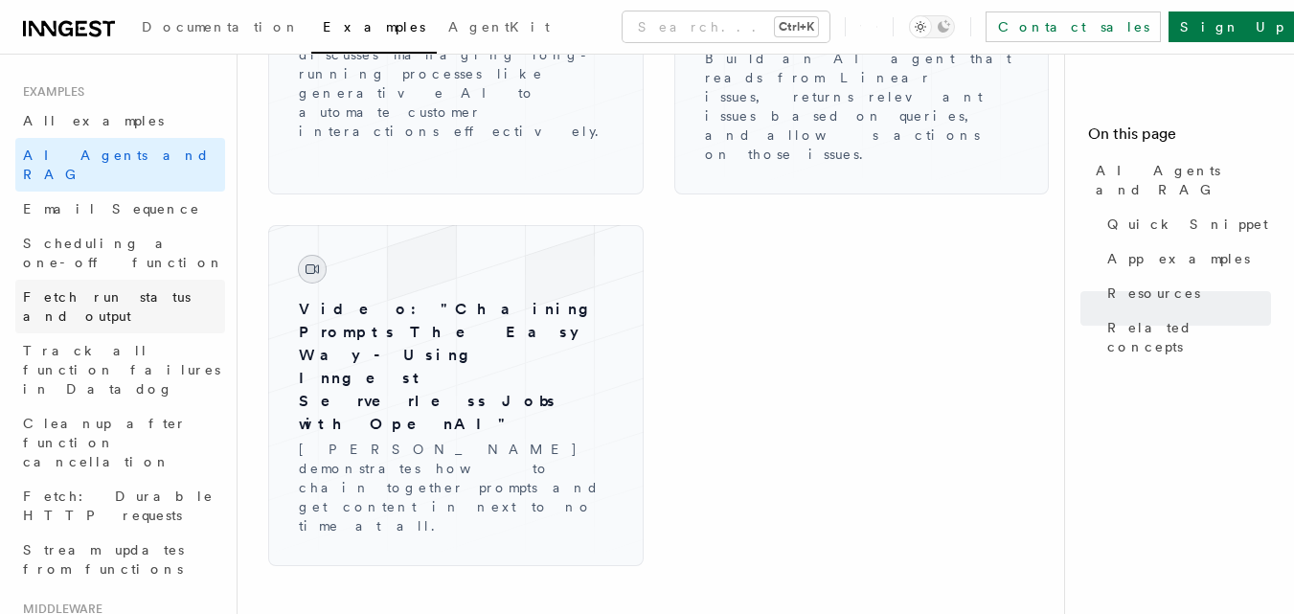
click at [147, 289] on span "Fetch run status and output" at bounding box center [107, 306] width 168 height 34
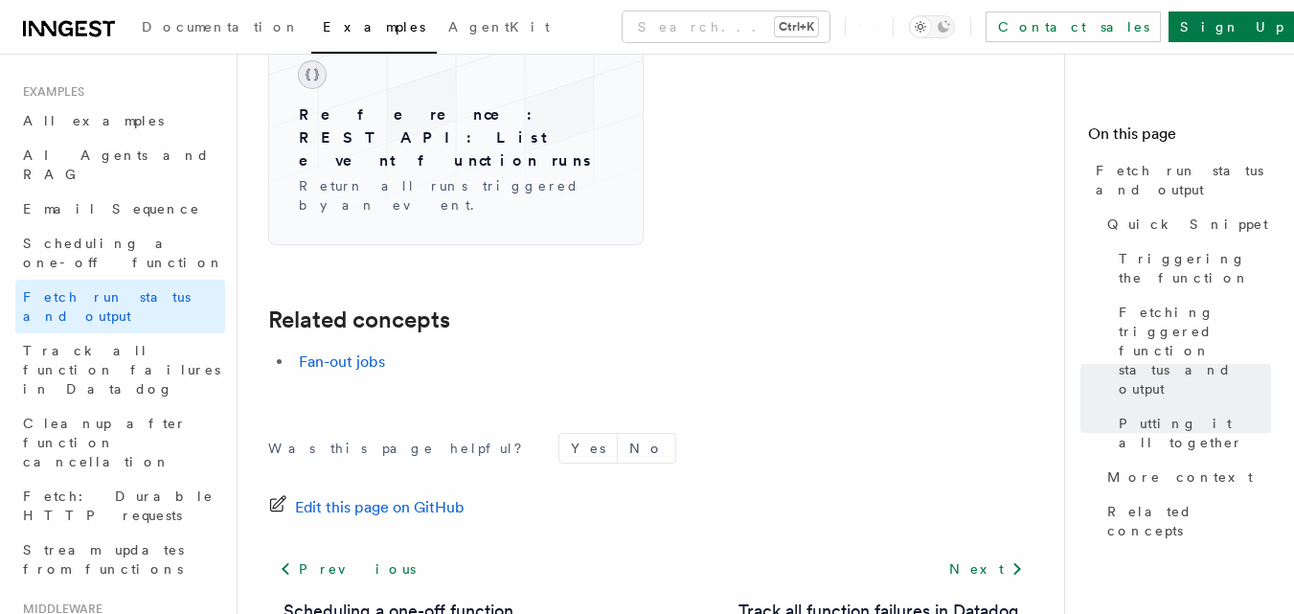
scroll to position [3158, 0]
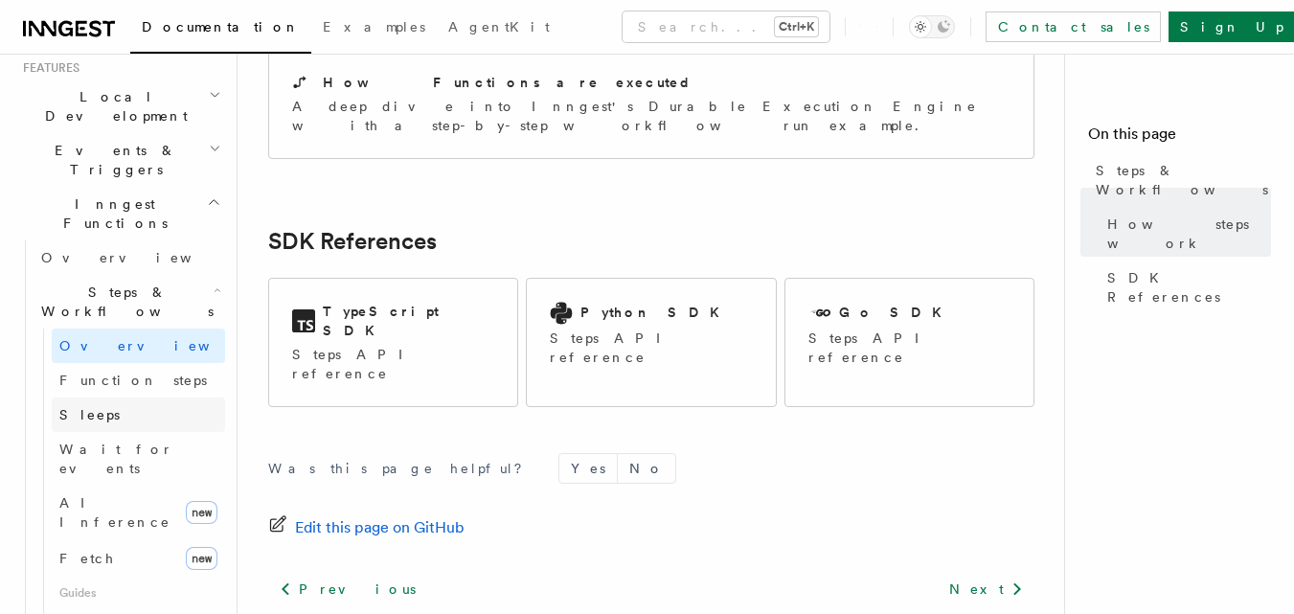
scroll to position [419, 0]
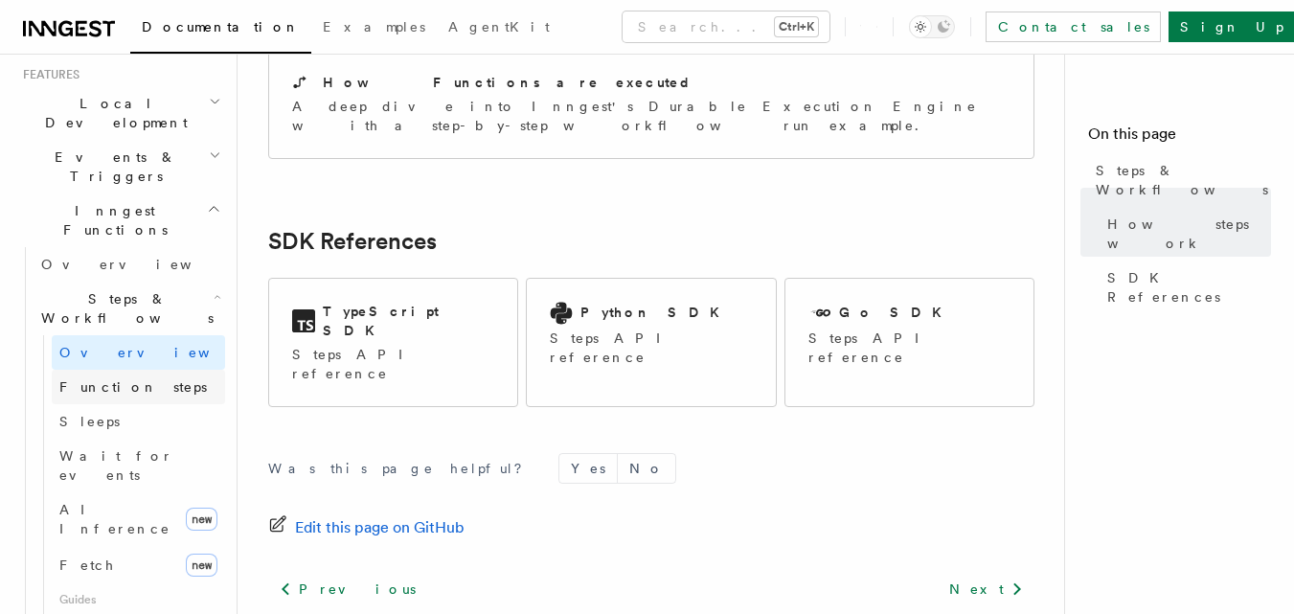
click at [124, 379] on span "Function steps" at bounding box center [132, 386] width 147 height 15
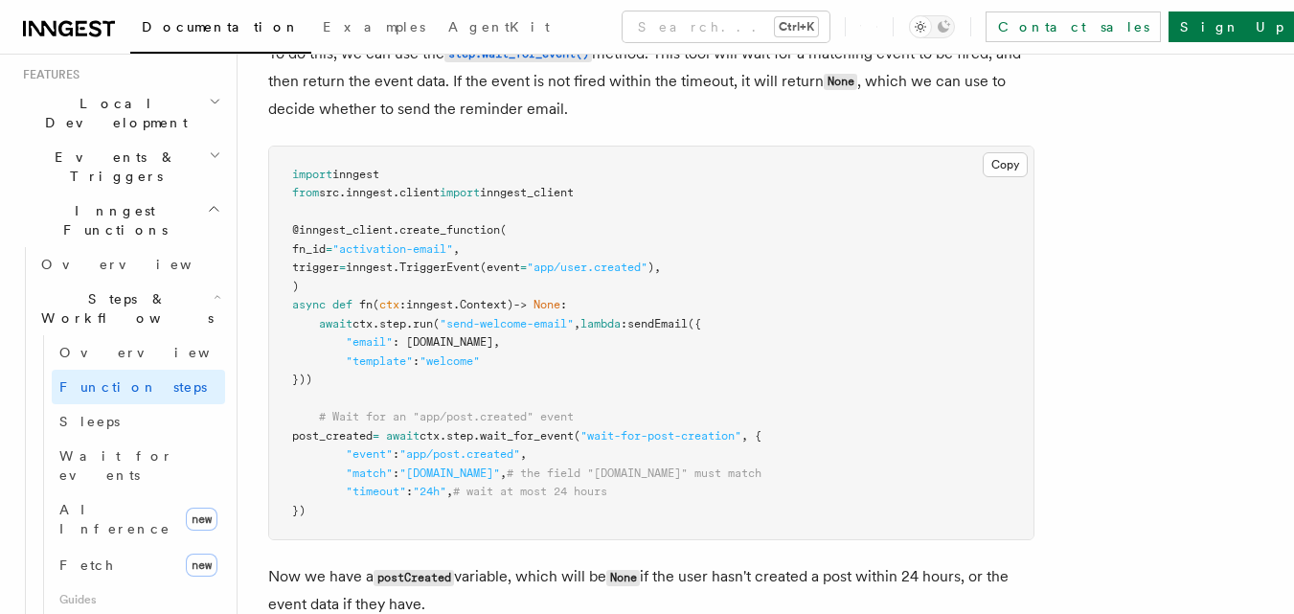
scroll to position [2020, 0]
click at [660, 434] on span ""wait-for-post-creation"" at bounding box center [660, 433] width 161 height 13
click at [692, 439] on span ""wait-for-post-creation"" at bounding box center [660, 433] width 161 height 13
click at [739, 439] on span ""wait-for-post-creation"" at bounding box center [660, 433] width 161 height 13
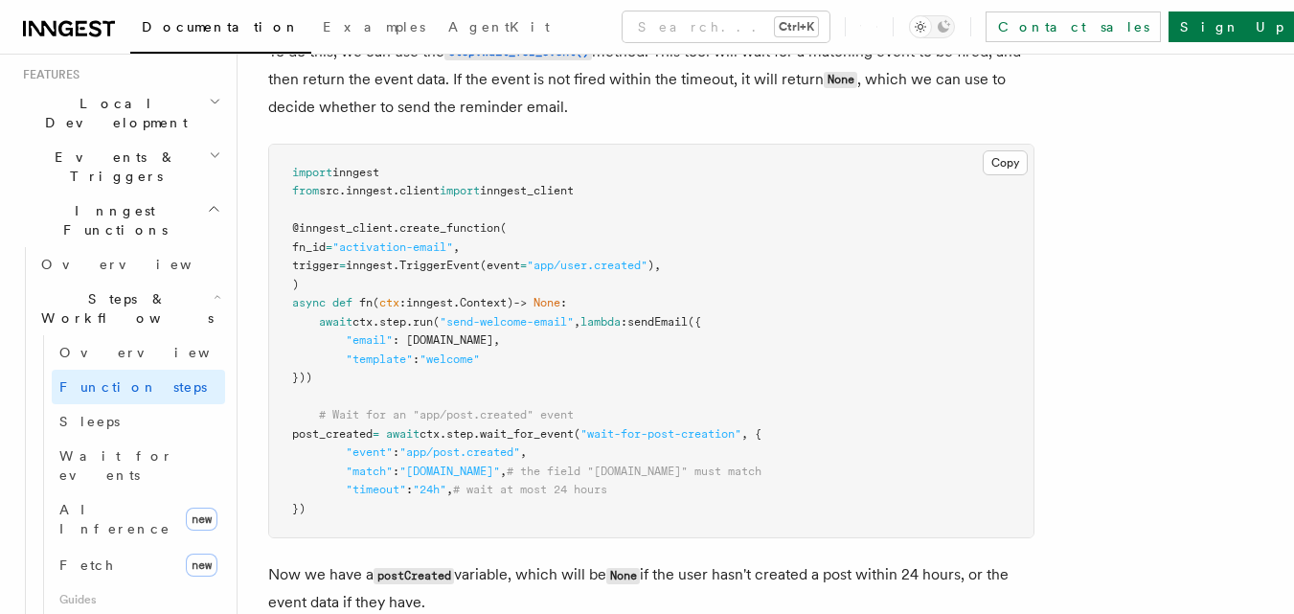
click at [739, 439] on span ""wait-for-post-creation"" at bounding box center [660, 433] width 161 height 13
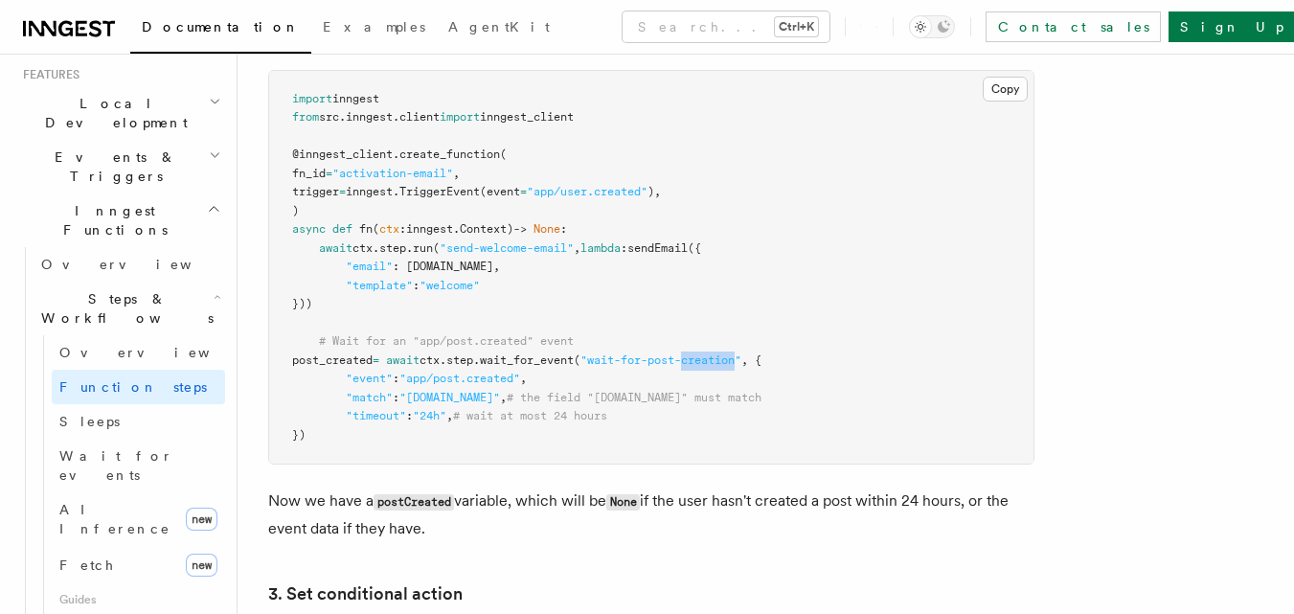
scroll to position [2092, 0]
click at [460, 376] on span ""app/post.created"" at bounding box center [459, 379] width 121 height 13
click at [520, 383] on span ""app/post.created"" at bounding box center [459, 379] width 121 height 13
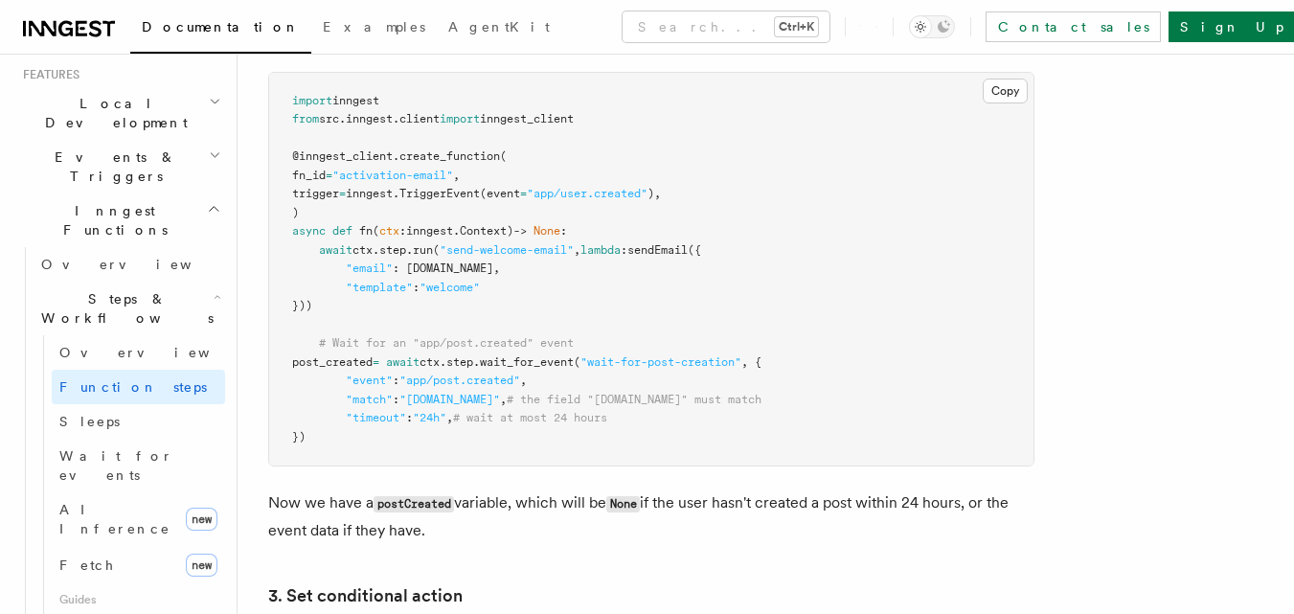
click at [434, 398] on span ""data.user.id"" at bounding box center [449, 399] width 101 height 13
click at [463, 399] on span ""data.user.id"" at bounding box center [449, 399] width 101 height 13
click at [500, 399] on span ""data.user.id"" at bounding box center [449, 399] width 101 height 13
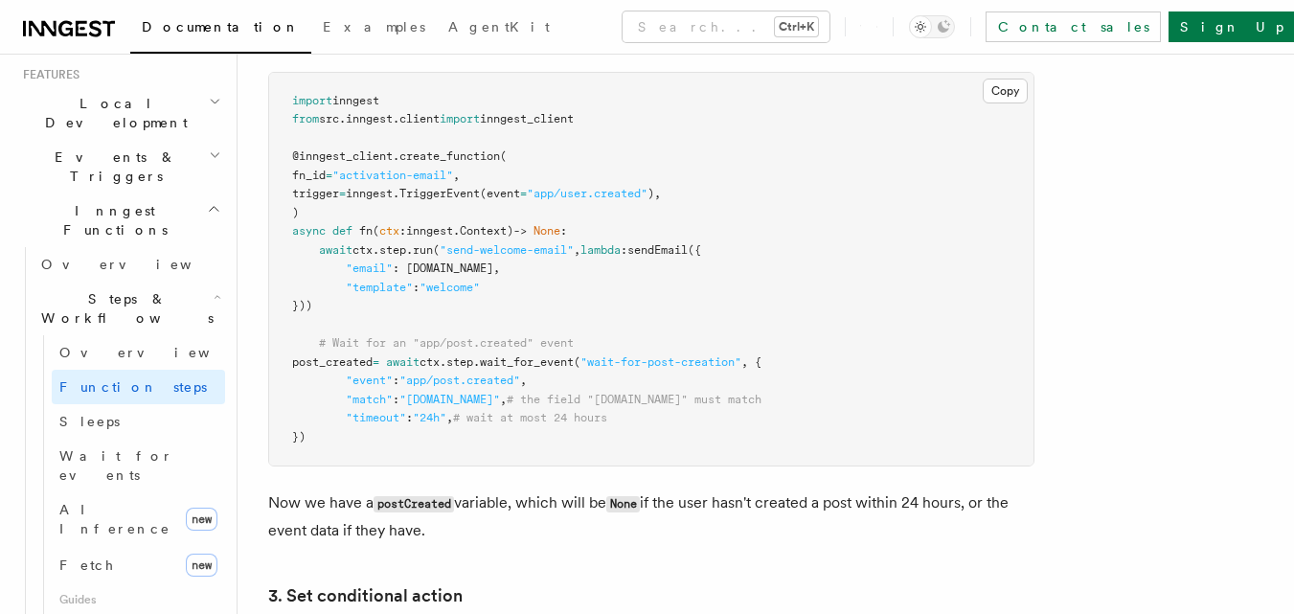
click at [372, 416] on span ""timeout"" at bounding box center [376, 417] width 60 height 13
click at [438, 417] on span ""24h"" at bounding box center [430, 417] width 34 height 13
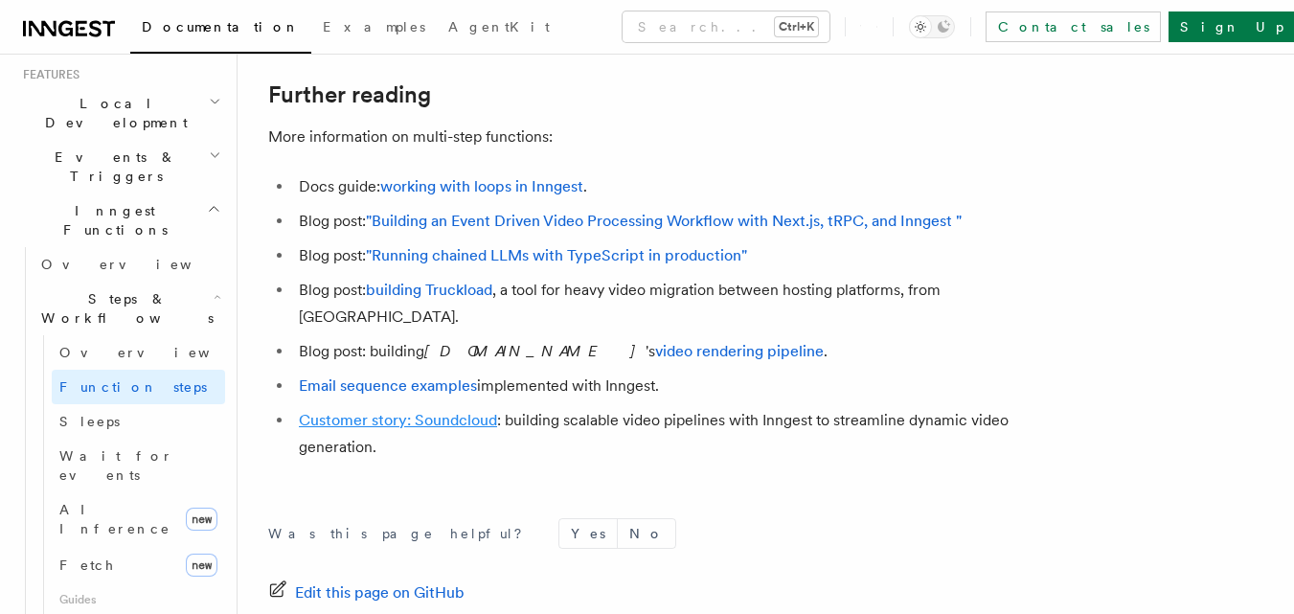
scroll to position [5421, 0]
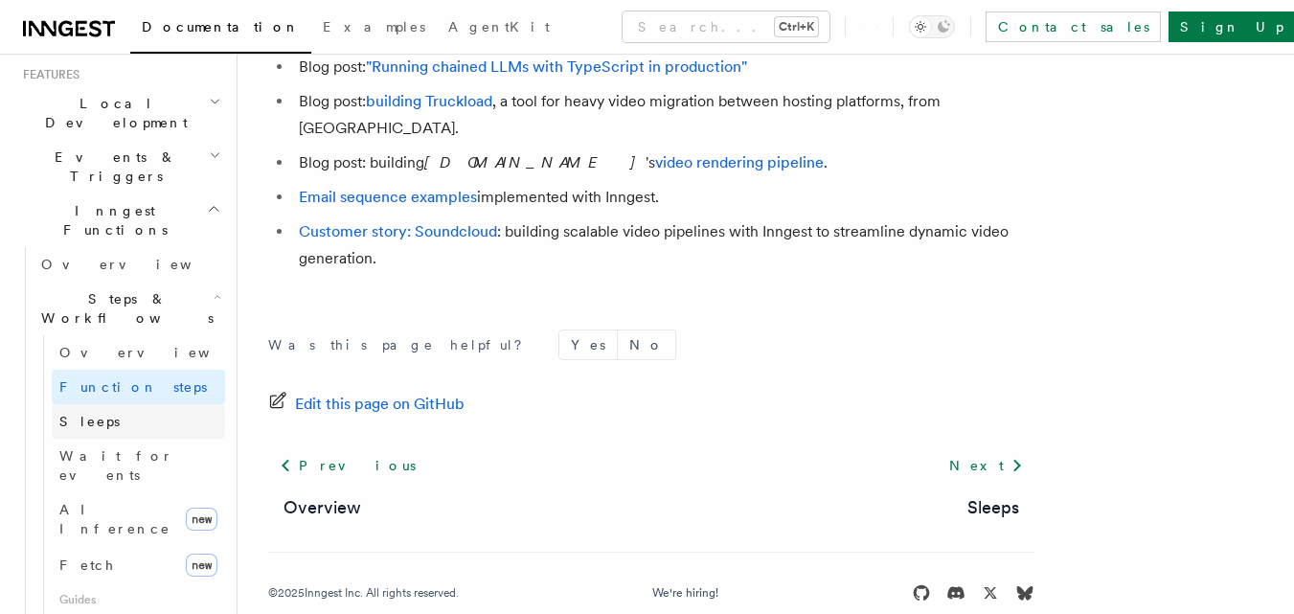
click at [96, 414] on span "Sleeps" at bounding box center [89, 421] width 60 height 15
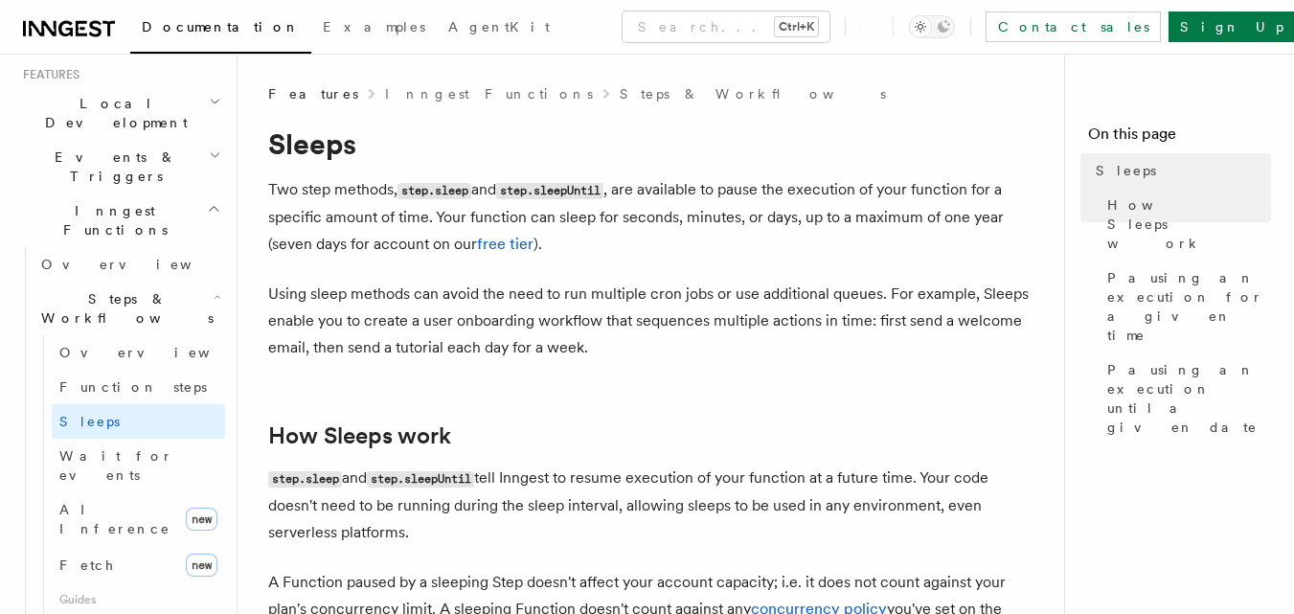
click at [96, 414] on span "Sleeps" at bounding box center [89, 421] width 60 height 15
click at [98, 448] on span "Wait for events" at bounding box center [116, 465] width 114 height 34
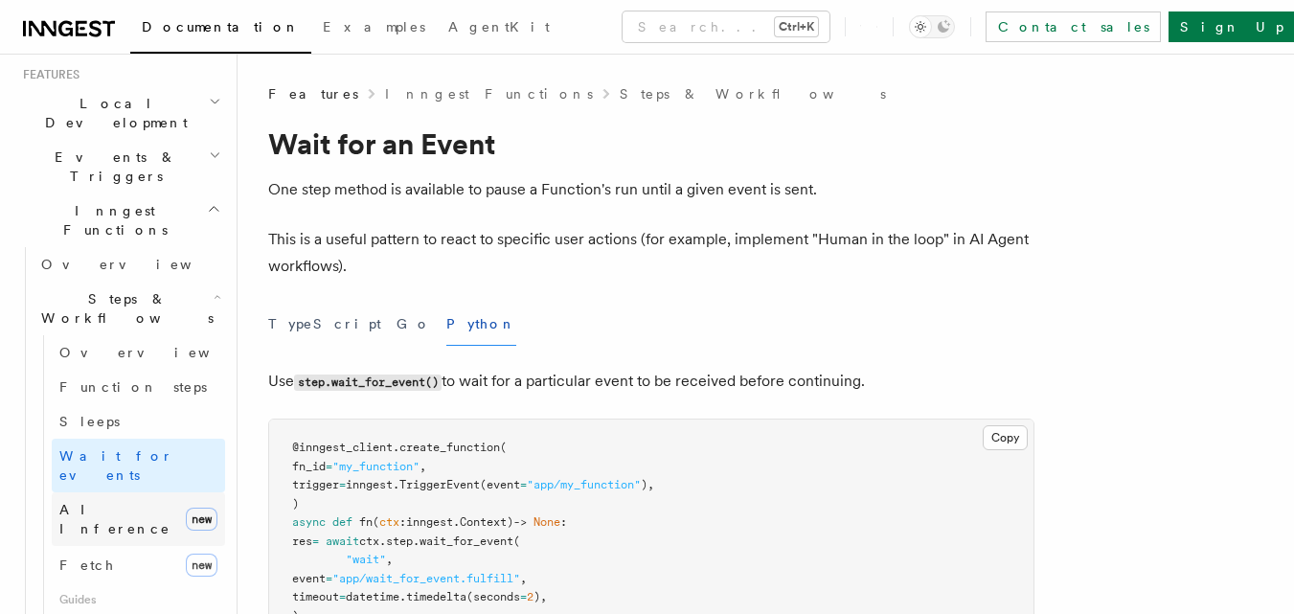
click at [99, 502] on span "AI Inference" at bounding box center [114, 519] width 111 height 34
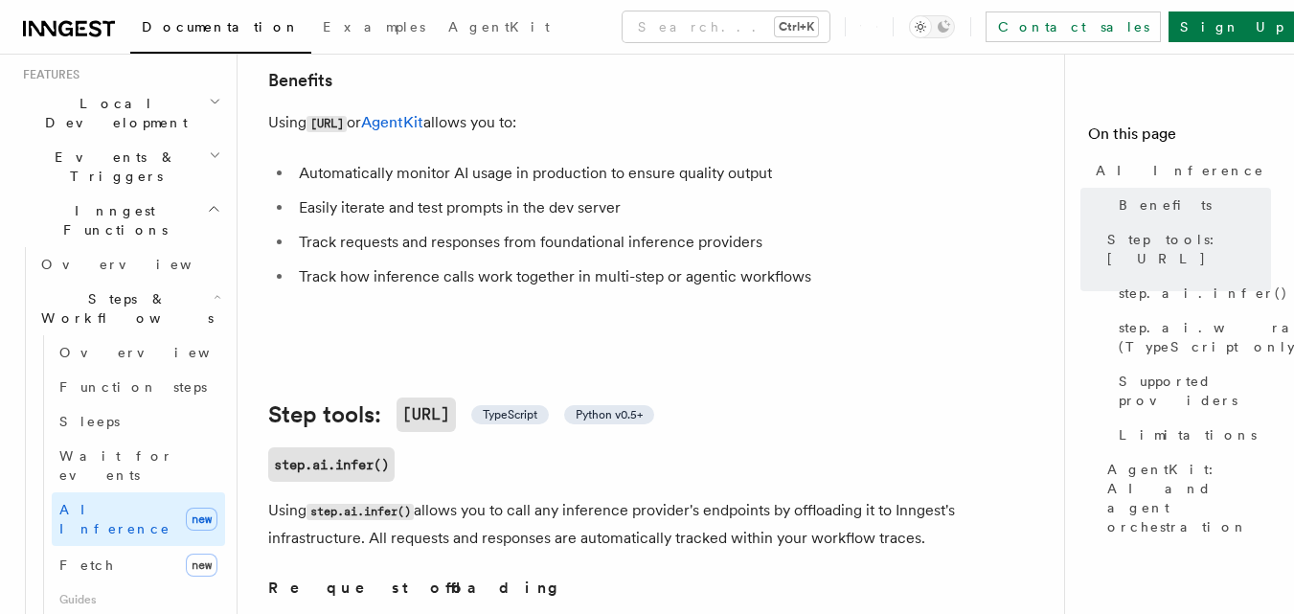
scroll to position [405, 0]
click at [619, 405] on span "Python v0.5+" at bounding box center [608, 412] width 67 height 15
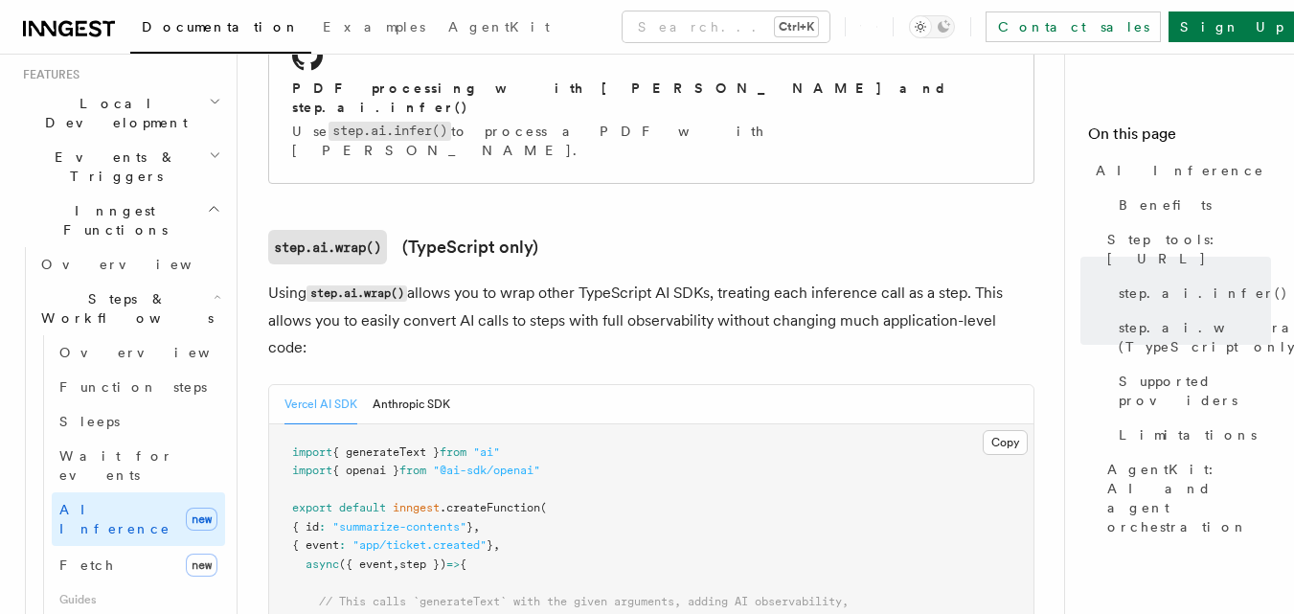
scroll to position [1903, 0]
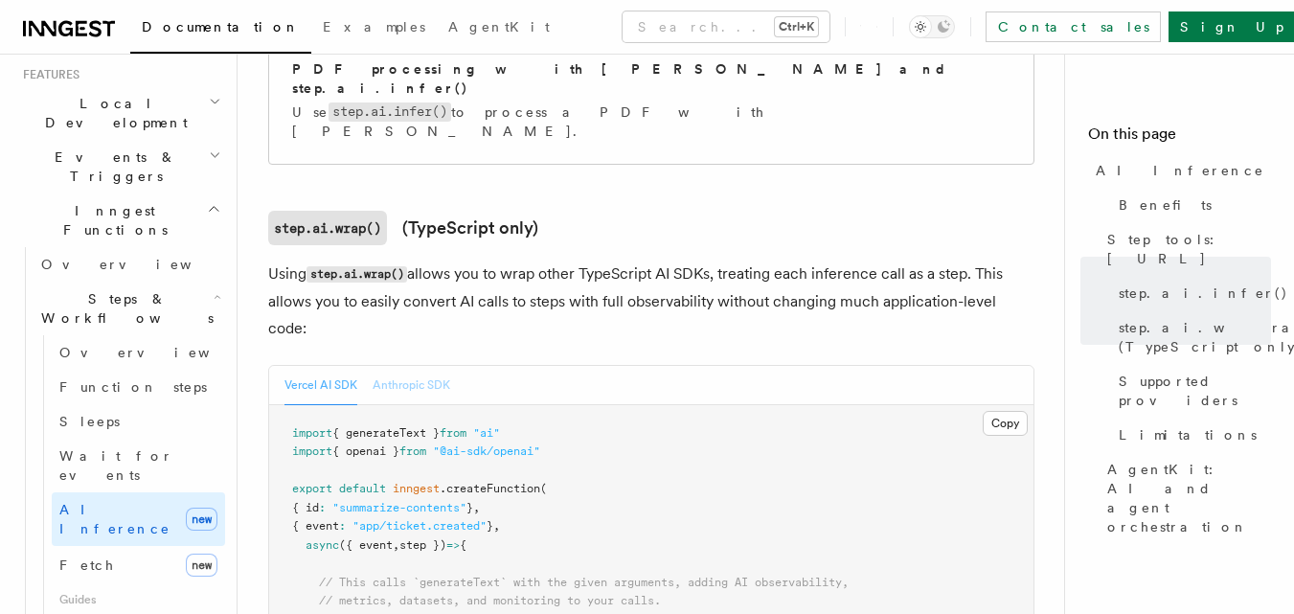
click at [404, 366] on button "Anthropic SDK" at bounding box center [411, 385] width 78 height 39
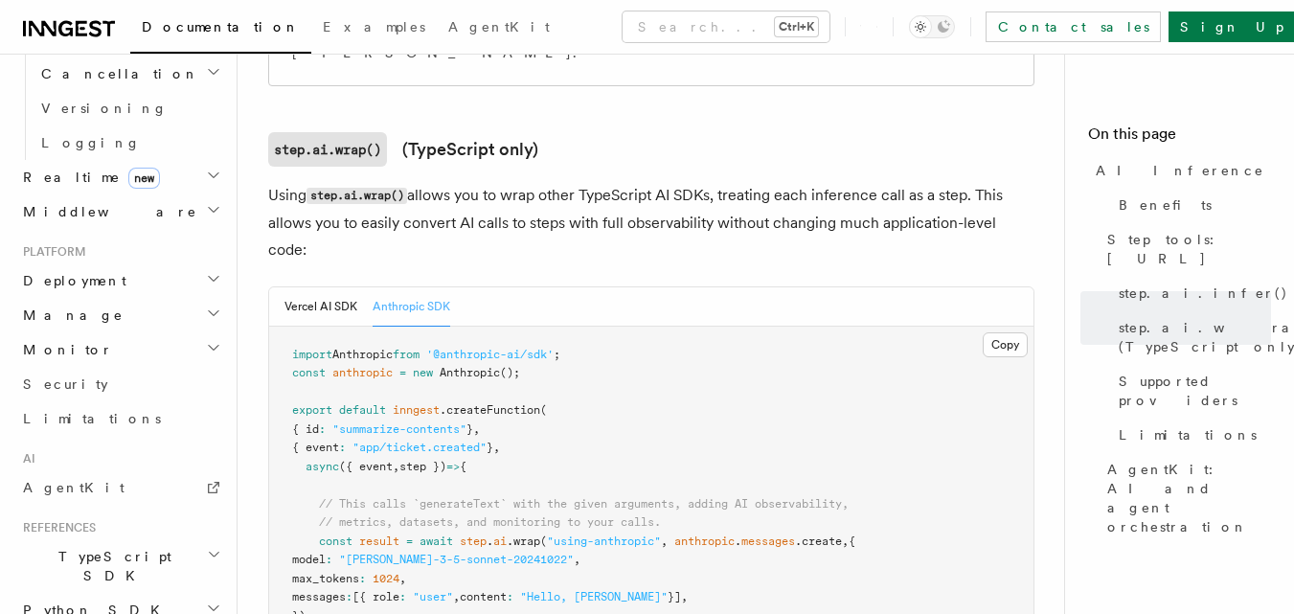
scroll to position [1435, 0]
click at [206, 598] on icon "button" at bounding box center [213, 605] width 15 height 15
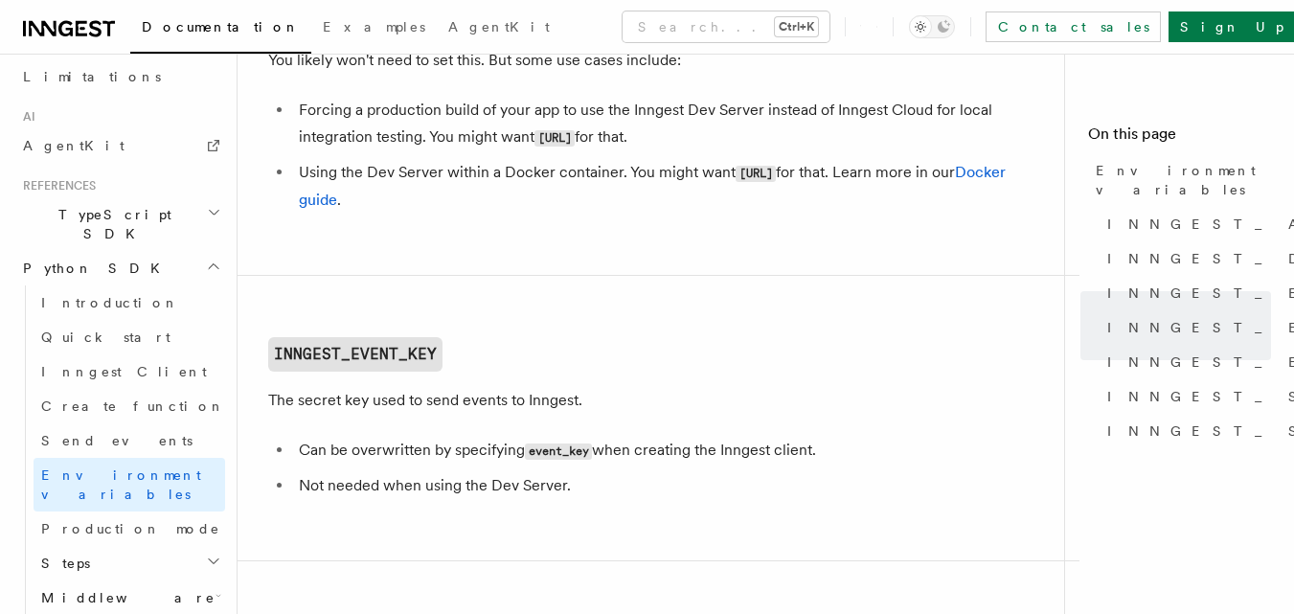
scroll to position [1079, 0]
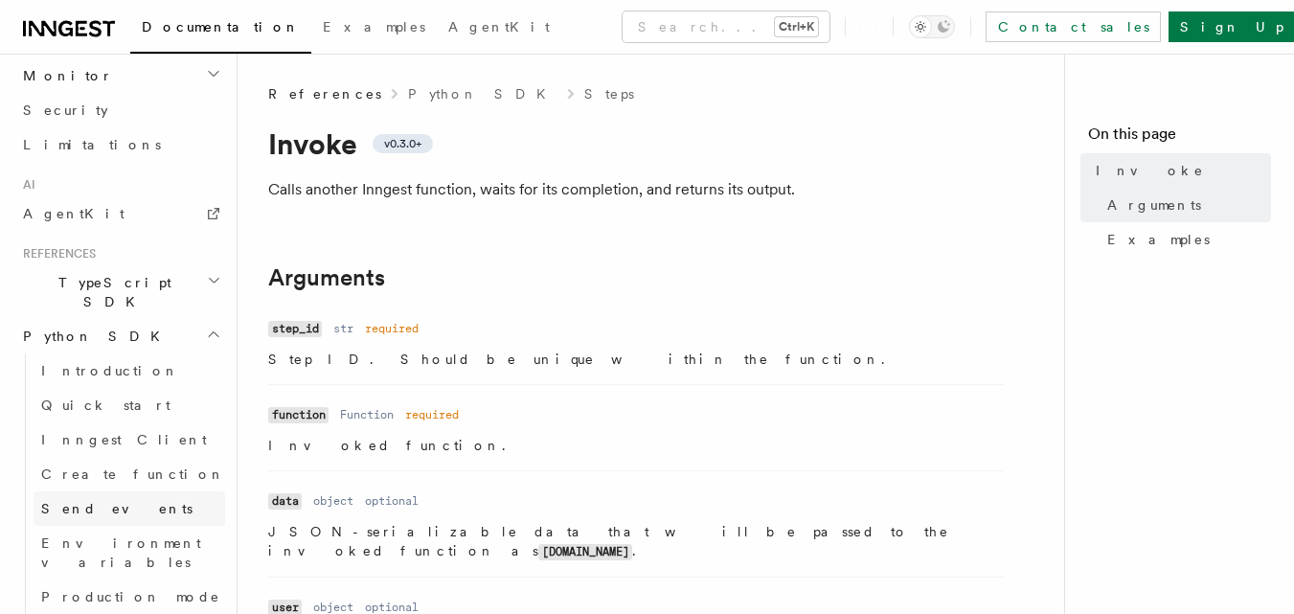
click at [98, 501] on span "Send events" at bounding box center [116, 508] width 151 height 15
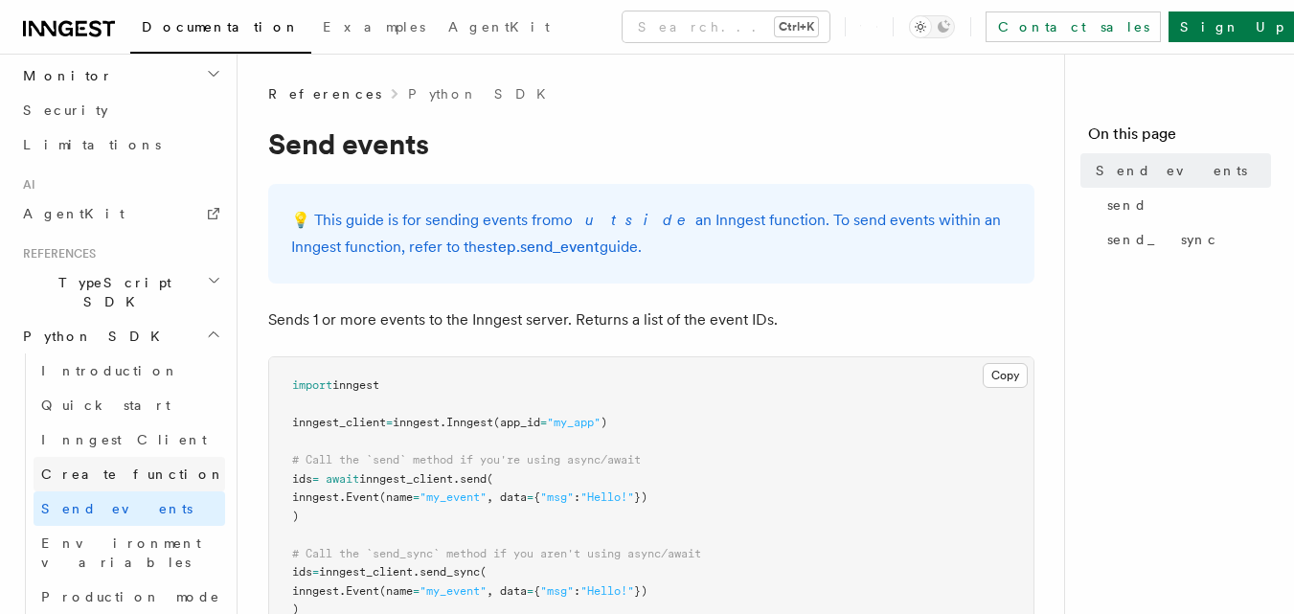
click at [102, 466] on span "Create function" at bounding box center [133, 473] width 184 height 15
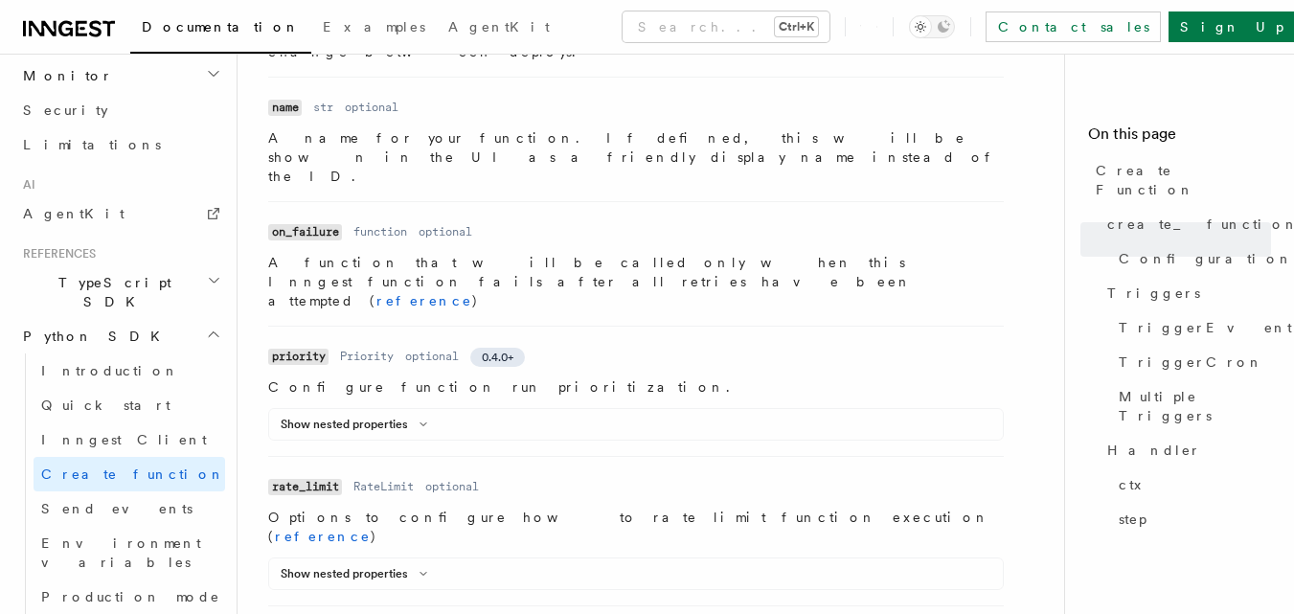
scroll to position [1158, 0]
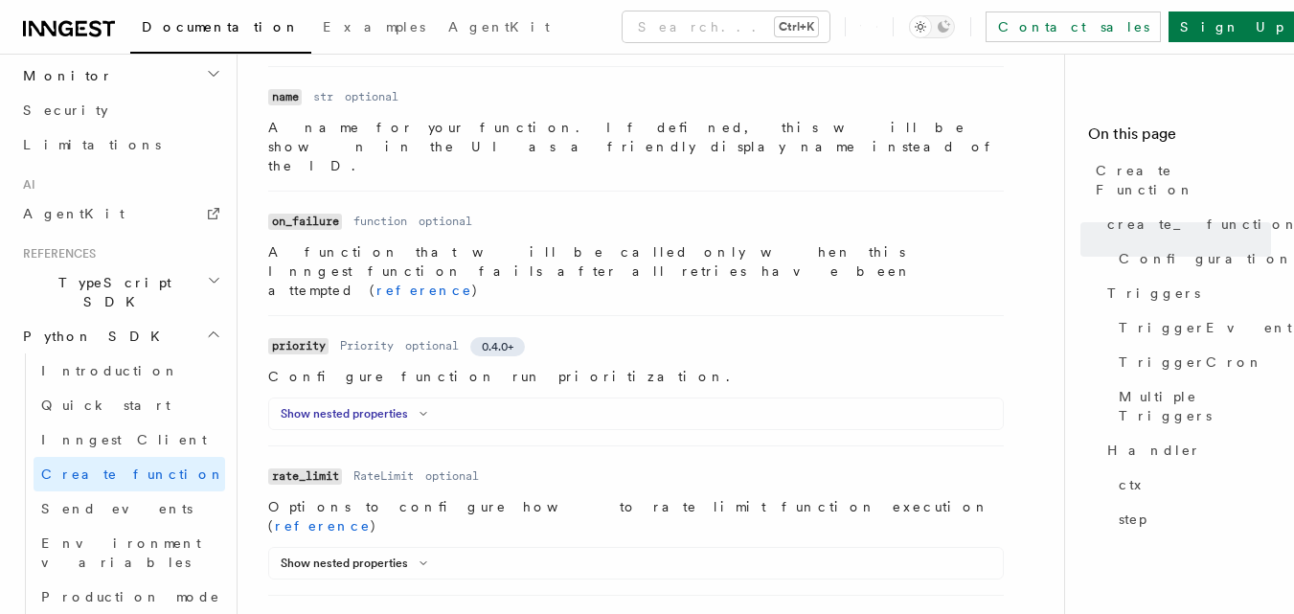
click at [415, 408] on icon at bounding box center [423, 413] width 23 height 11
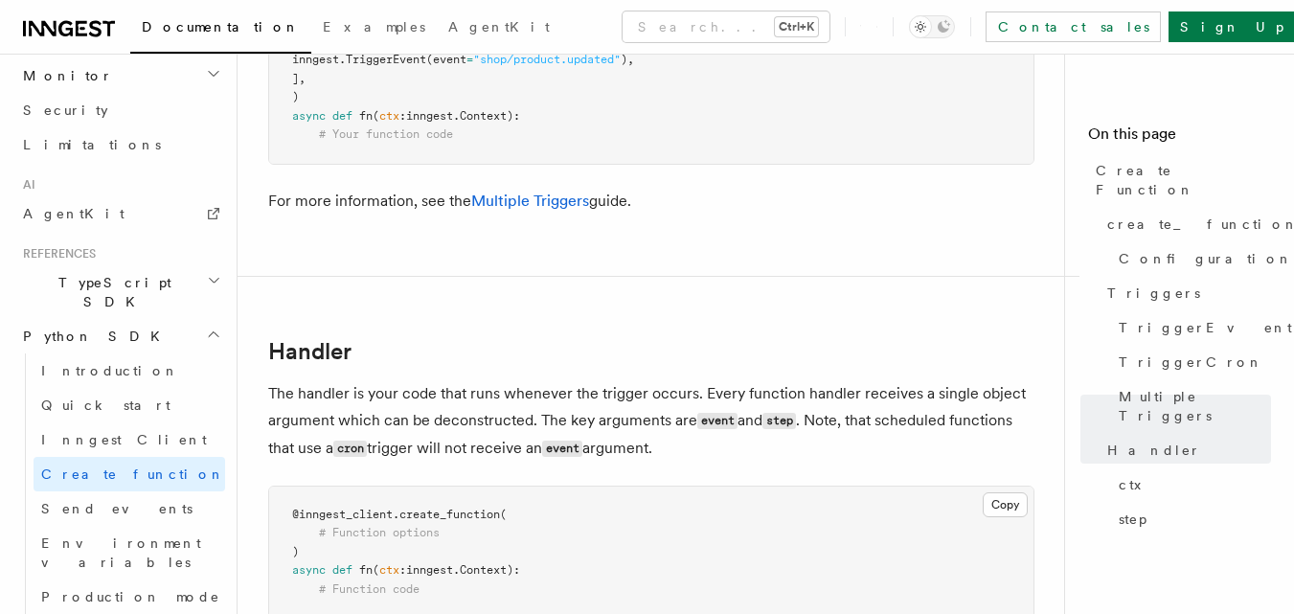
scroll to position [3425, 0]
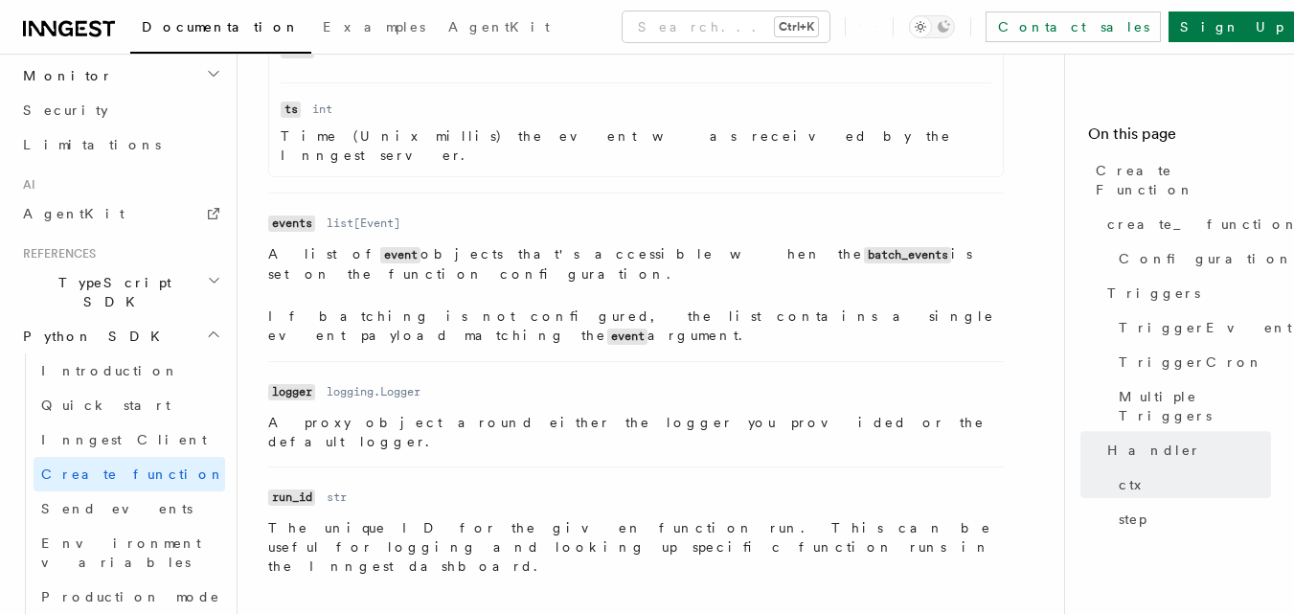
scroll to position [4478, 0]
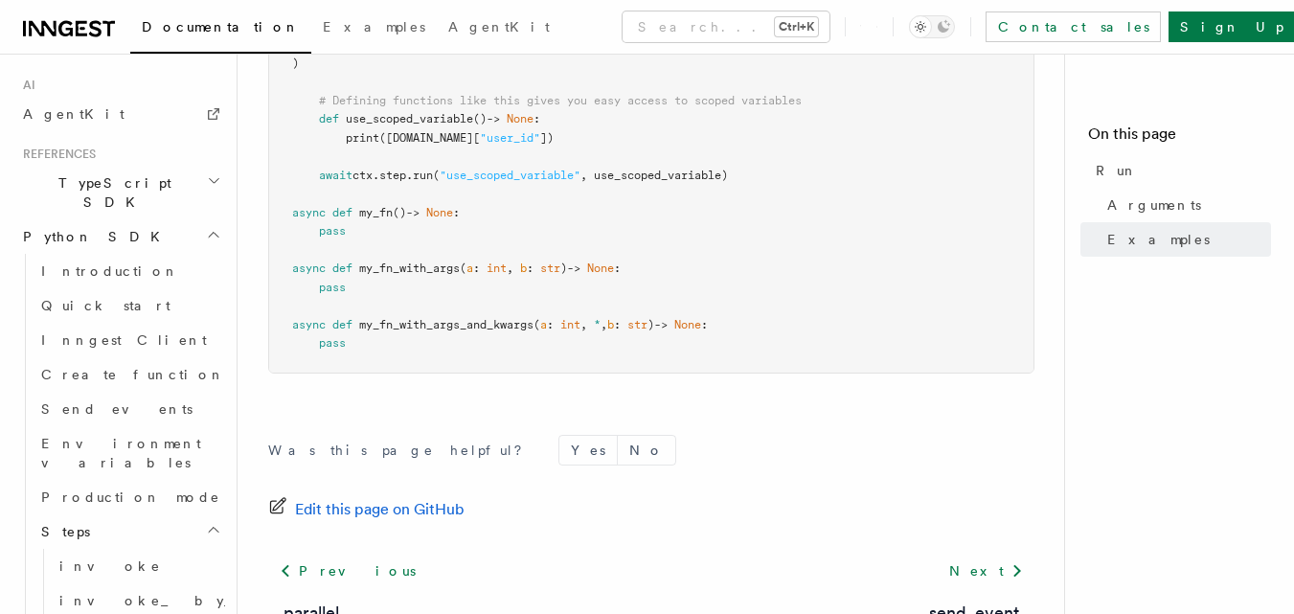
scroll to position [1195, 0]
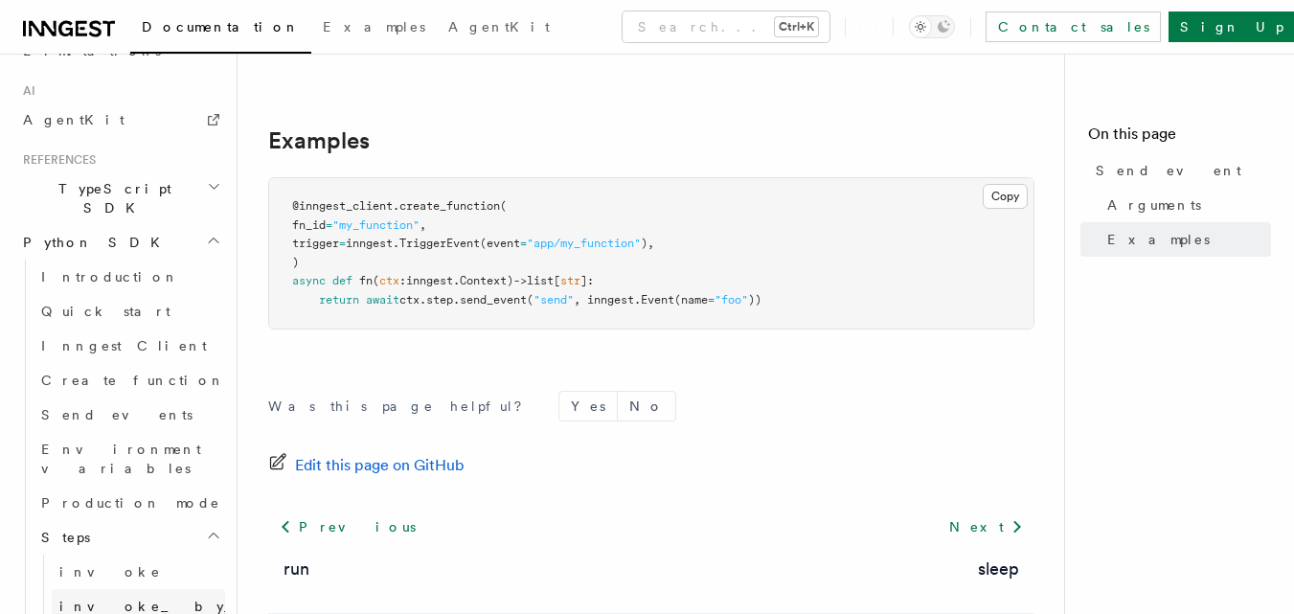
scroll to position [1171, 0]
click at [120, 399] on link "Send events" at bounding box center [129, 416] width 191 height 34
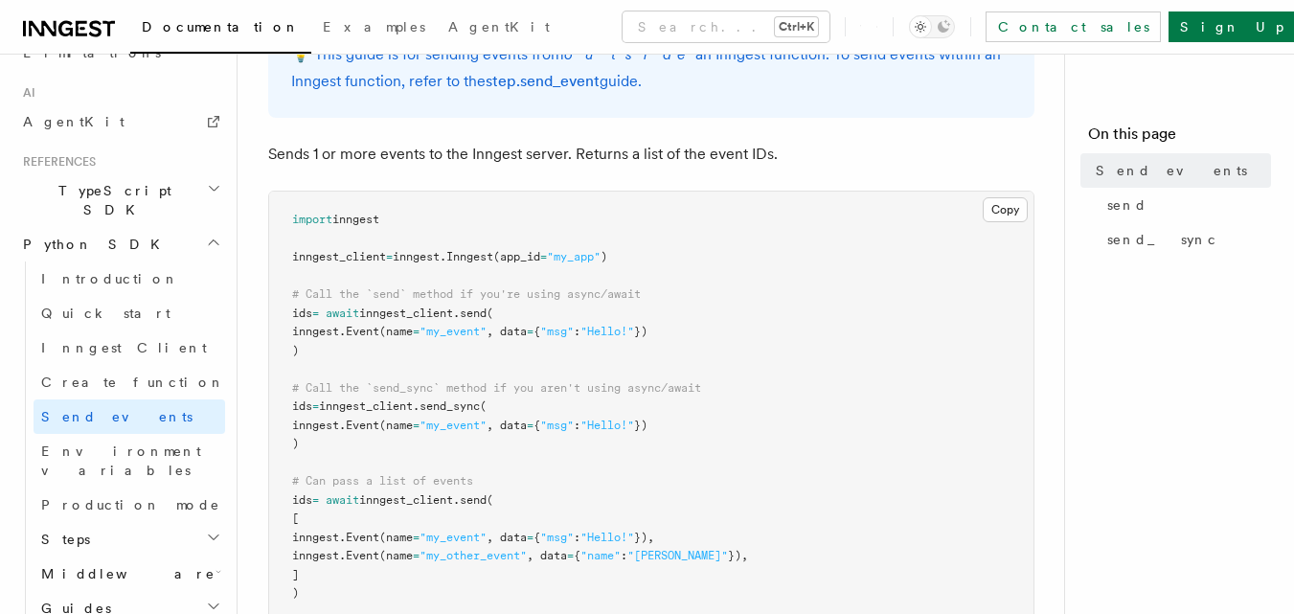
scroll to position [196, 0]
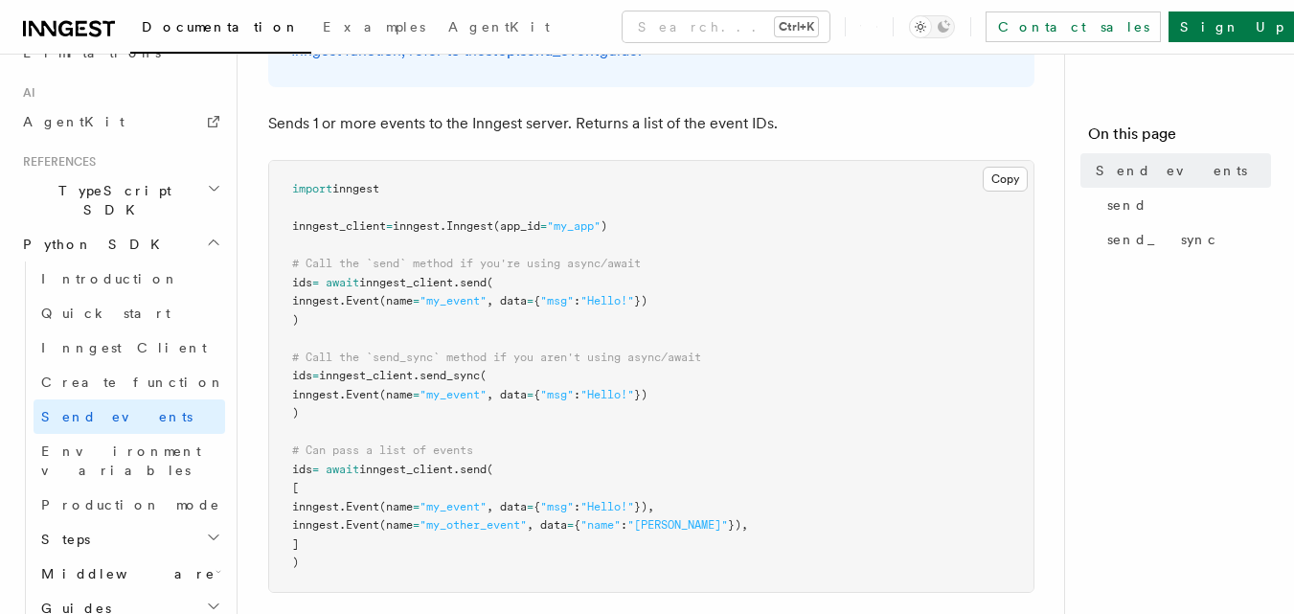
click at [486, 280] on span "send" at bounding box center [473, 282] width 27 height 13
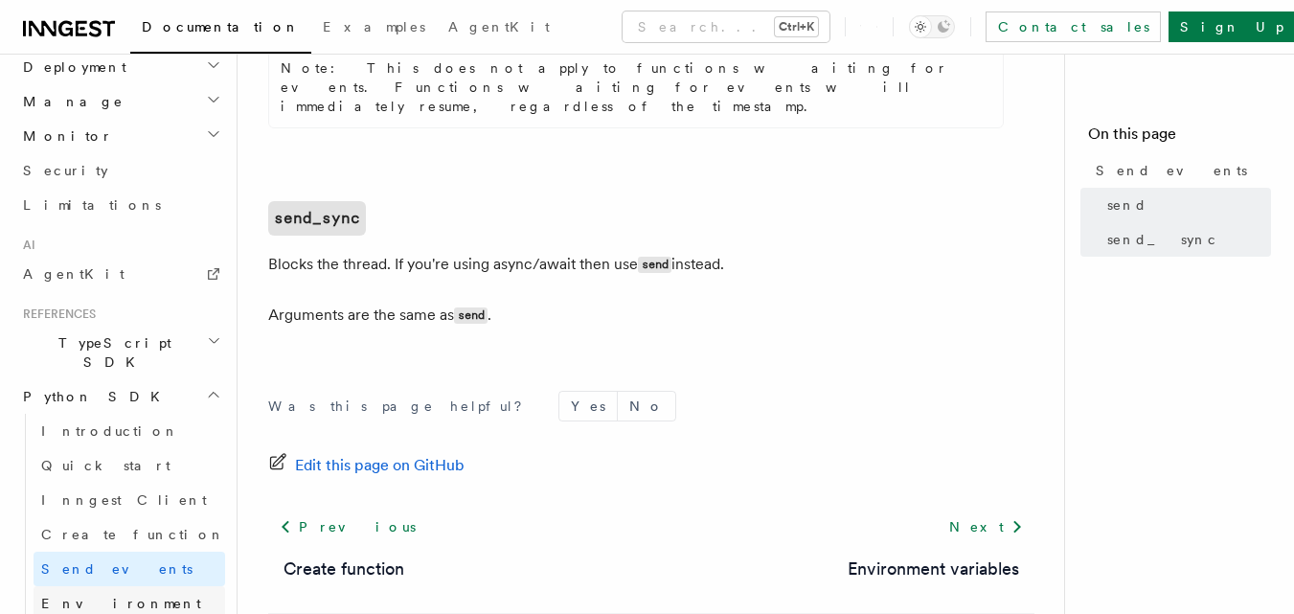
scroll to position [1002, 0]
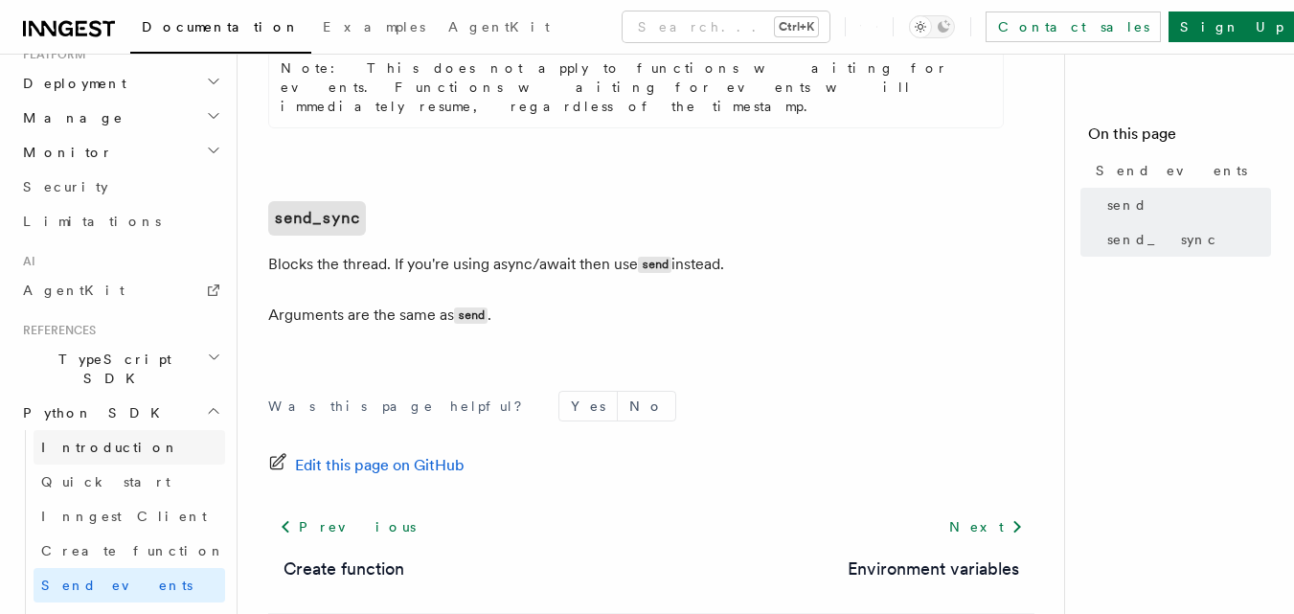
click at [112, 439] on span "Introduction" at bounding box center [110, 446] width 138 height 15
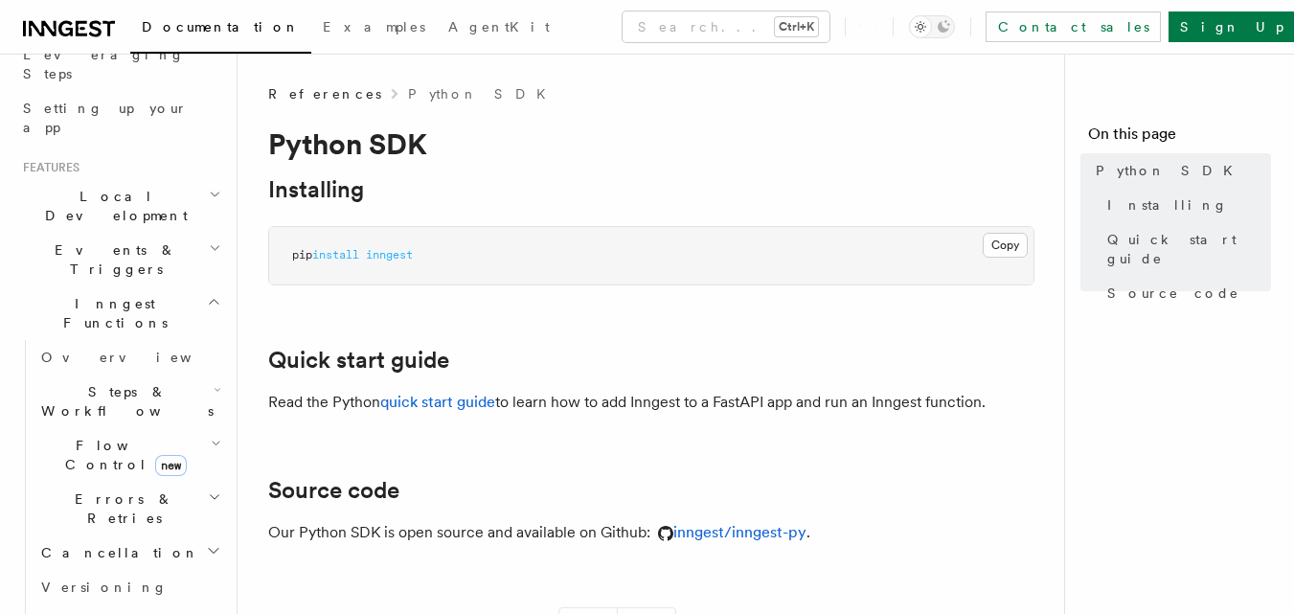
scroll to position [302, 0]
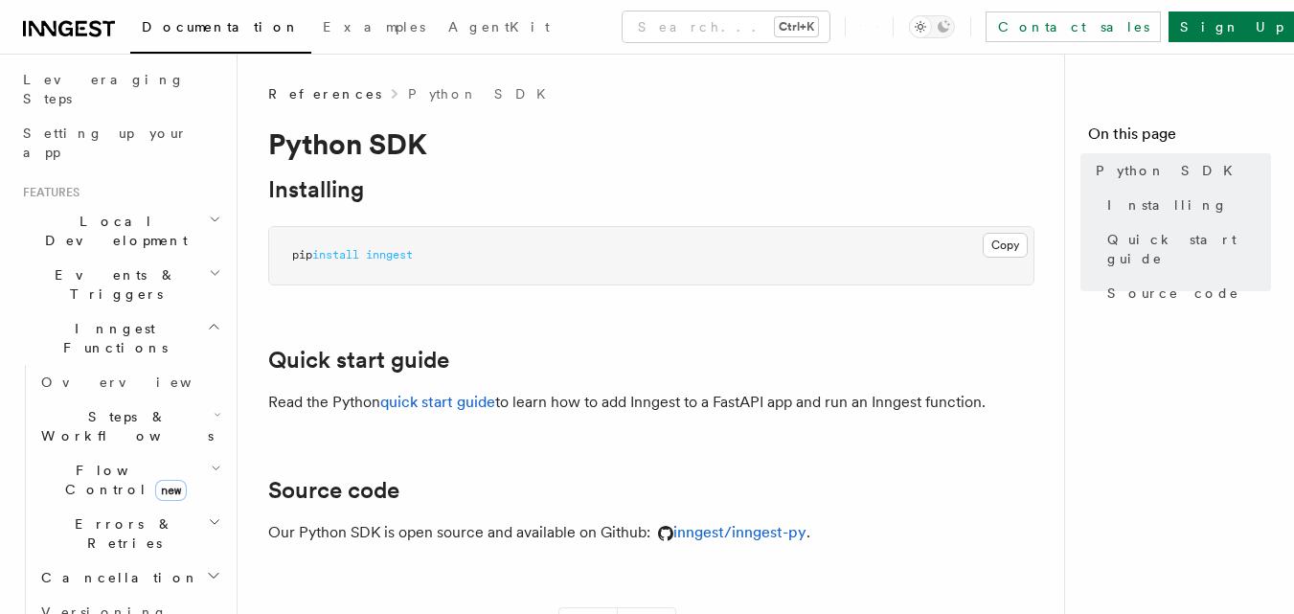
click at [210, 325] on icon "button" at bounding box center [214, 327] width 9 height 5
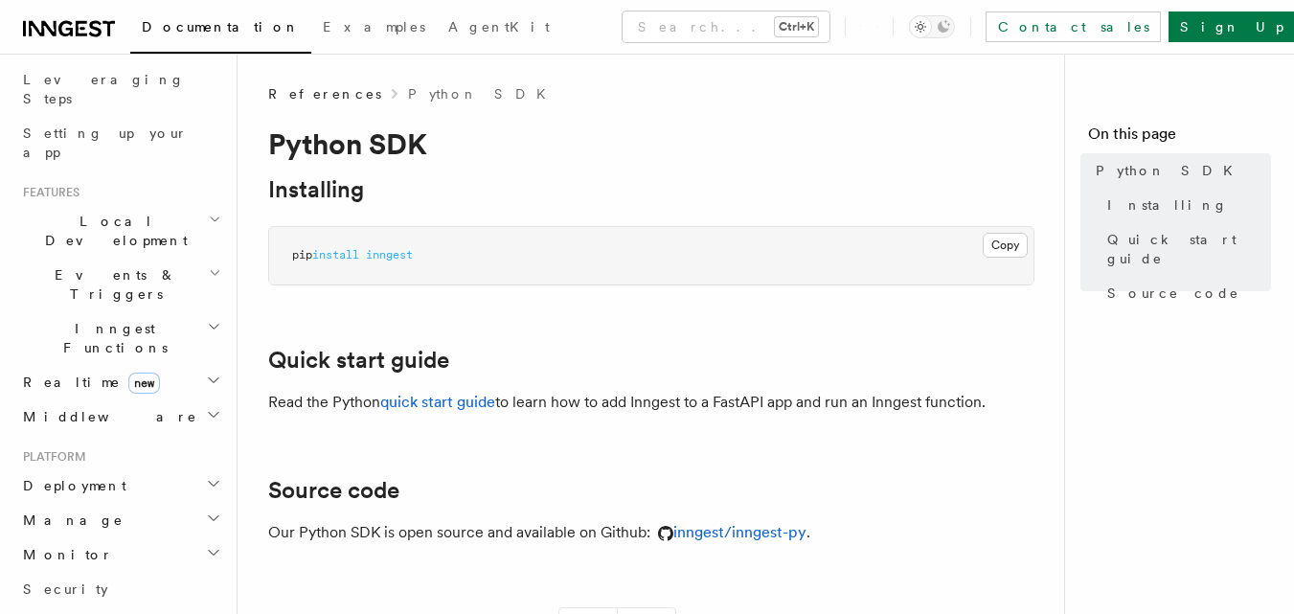
click at [209, 265] on icon "button" at bounding box center [215, 272] width 12 height 15
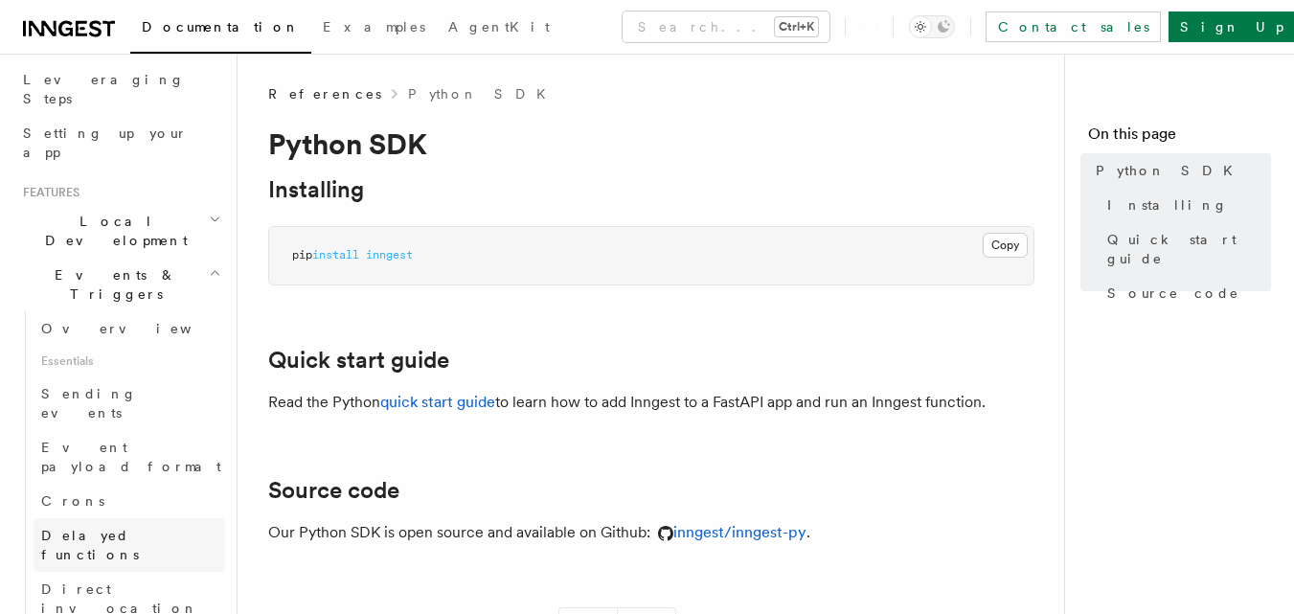
click at [73, 518] on link "Delayed functions" at bounding box center [129, 545] width 191 height 54
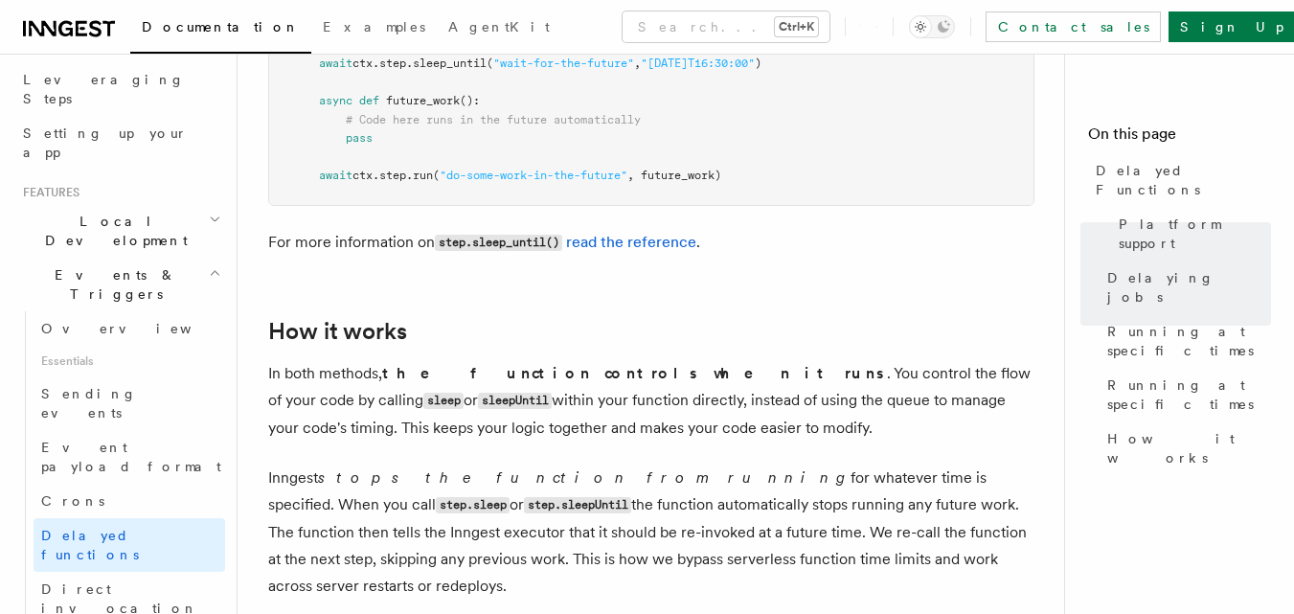
scroll to position [1807, 0]
click at [133, 581] on span "Direct invocation" at bounding box center [119, 598] width 157 height 34
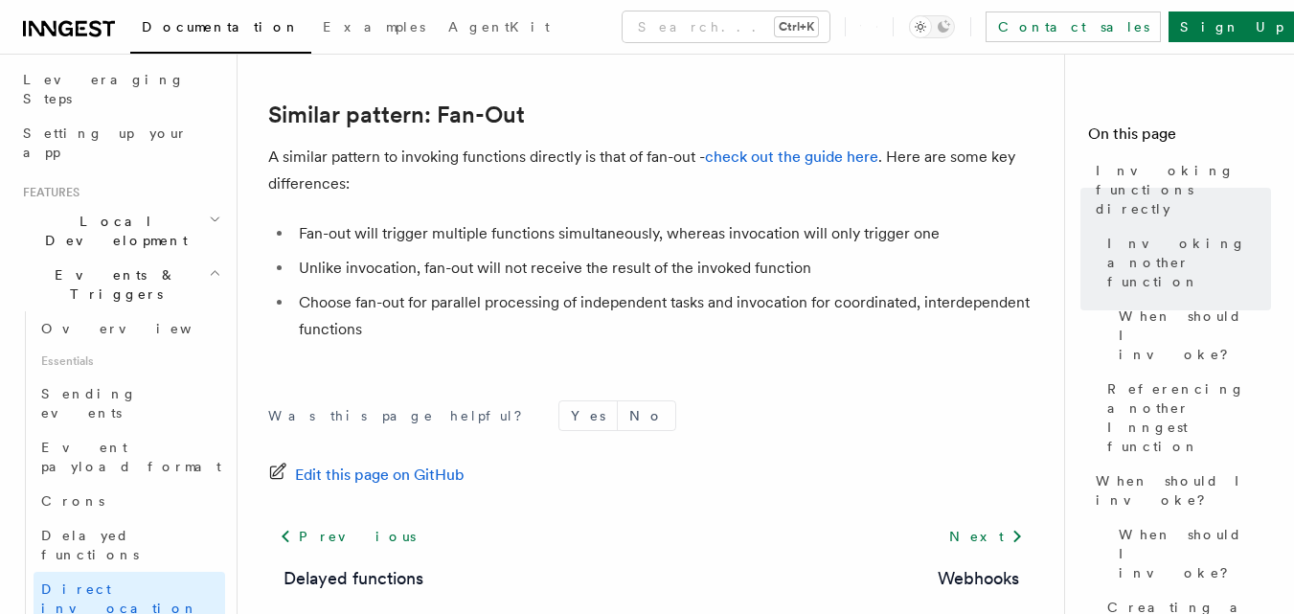
scroll to position [1694, 0]
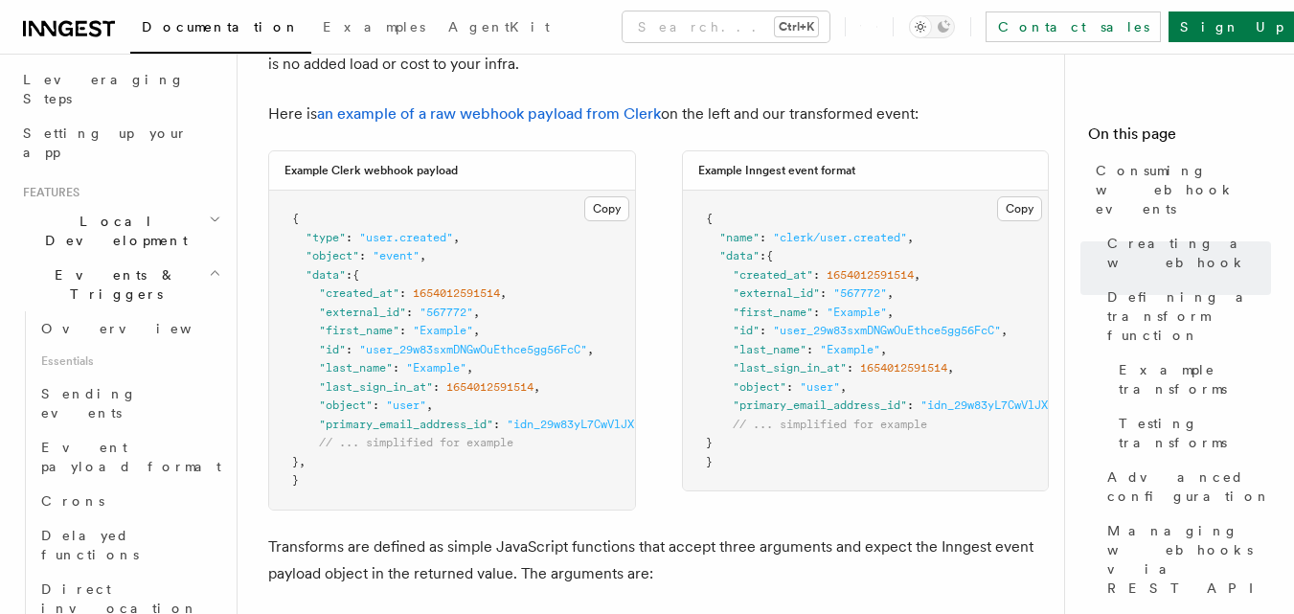
scroll to position [1565, 0]
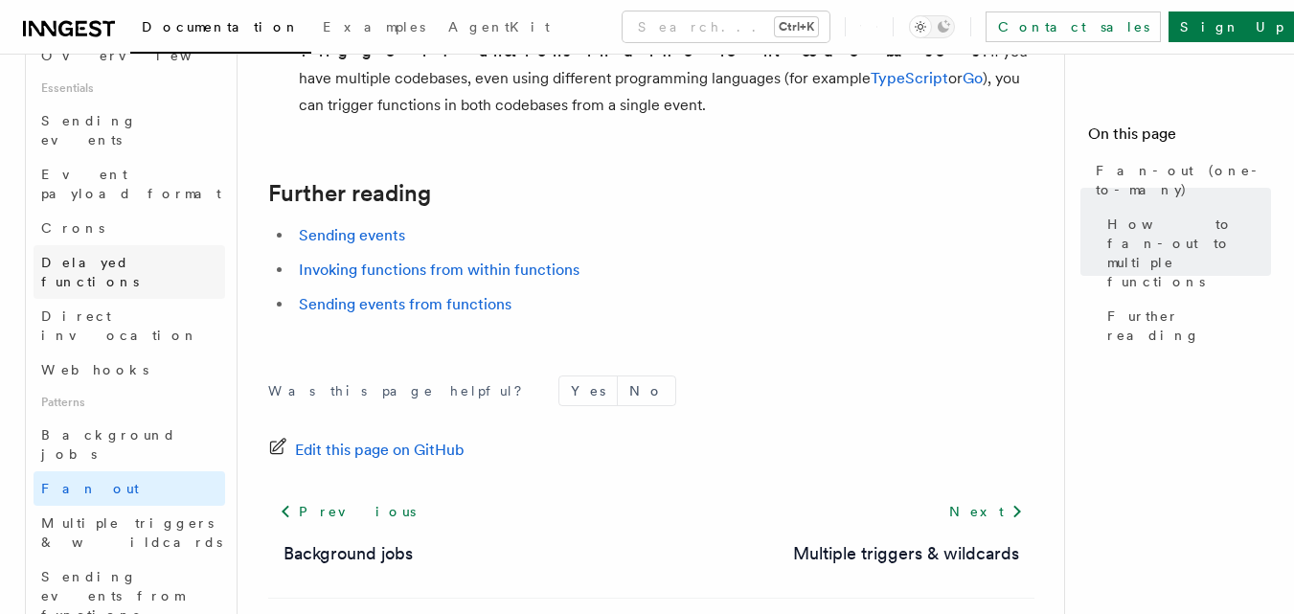
scroll to position [601, 0]
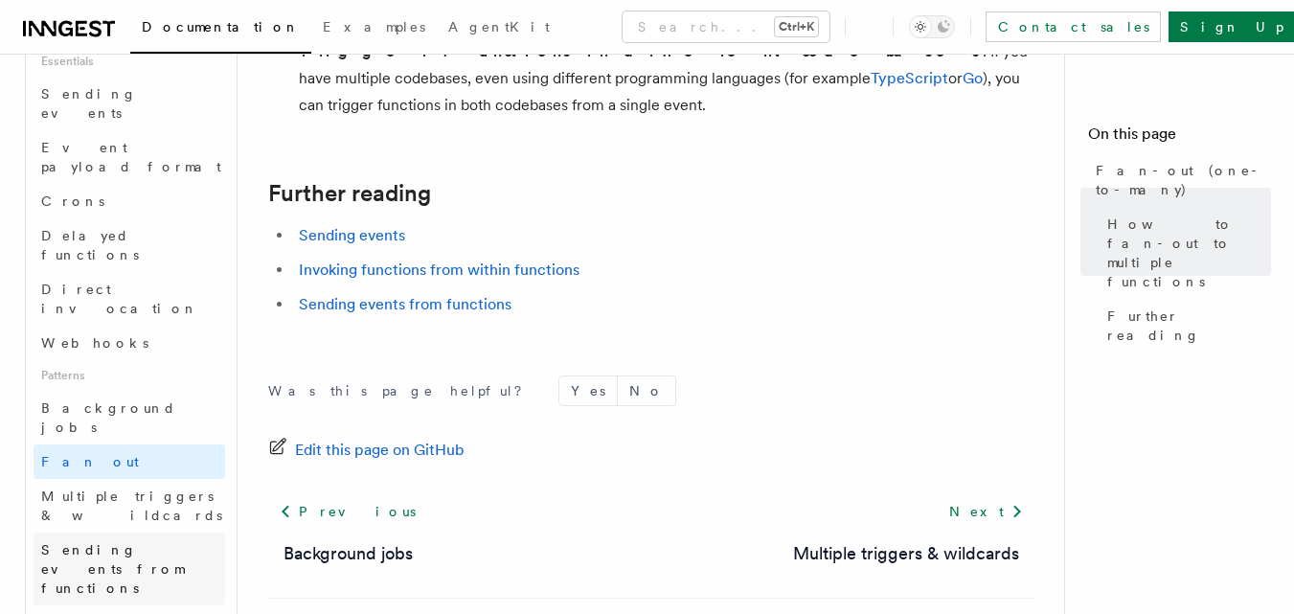
click at [124, 532] on link "Sending events from functions" at bounding box center [129, 568] width 191 height 73
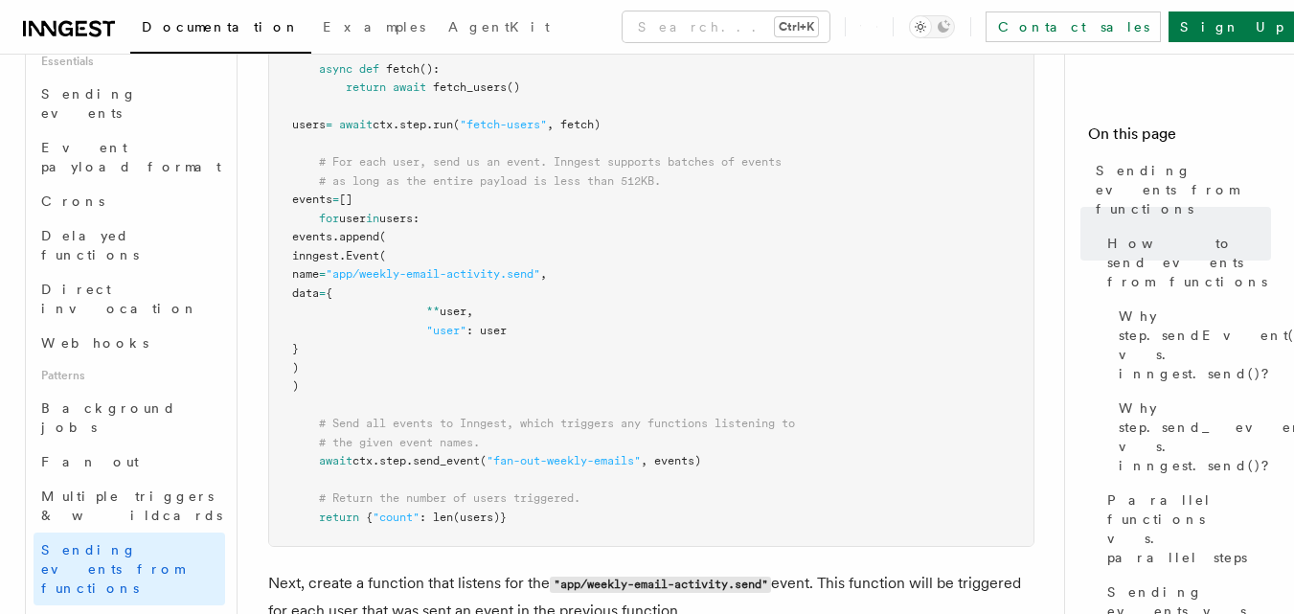
scroll to position [993, 0]
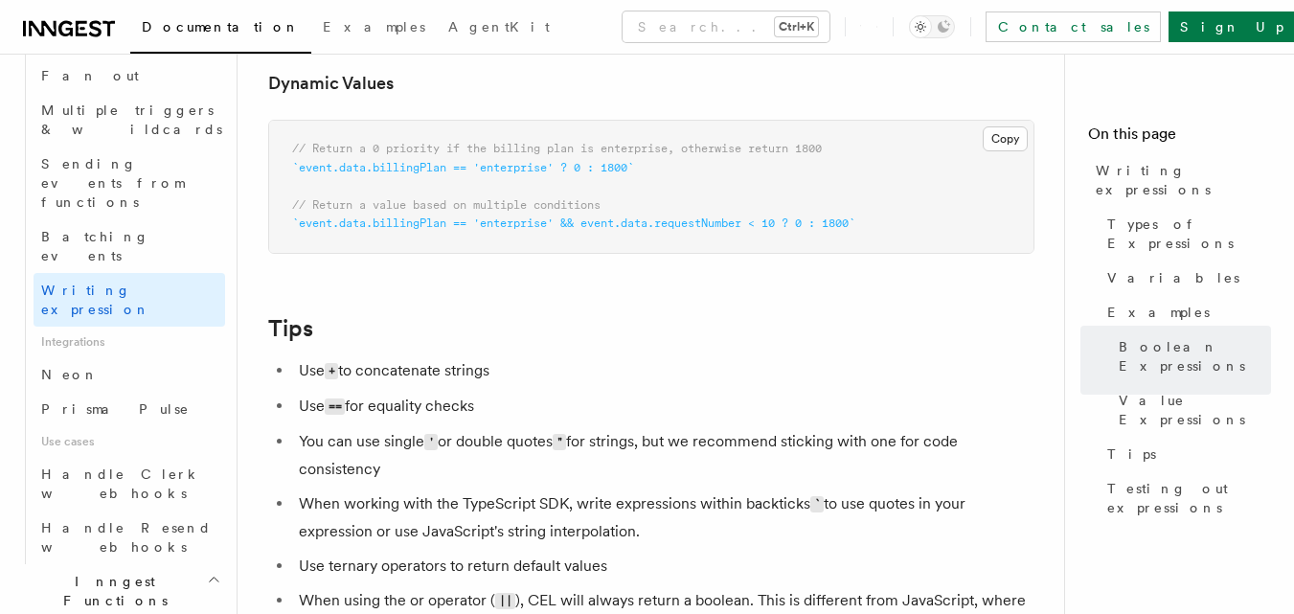
scroll to position [988, 0]
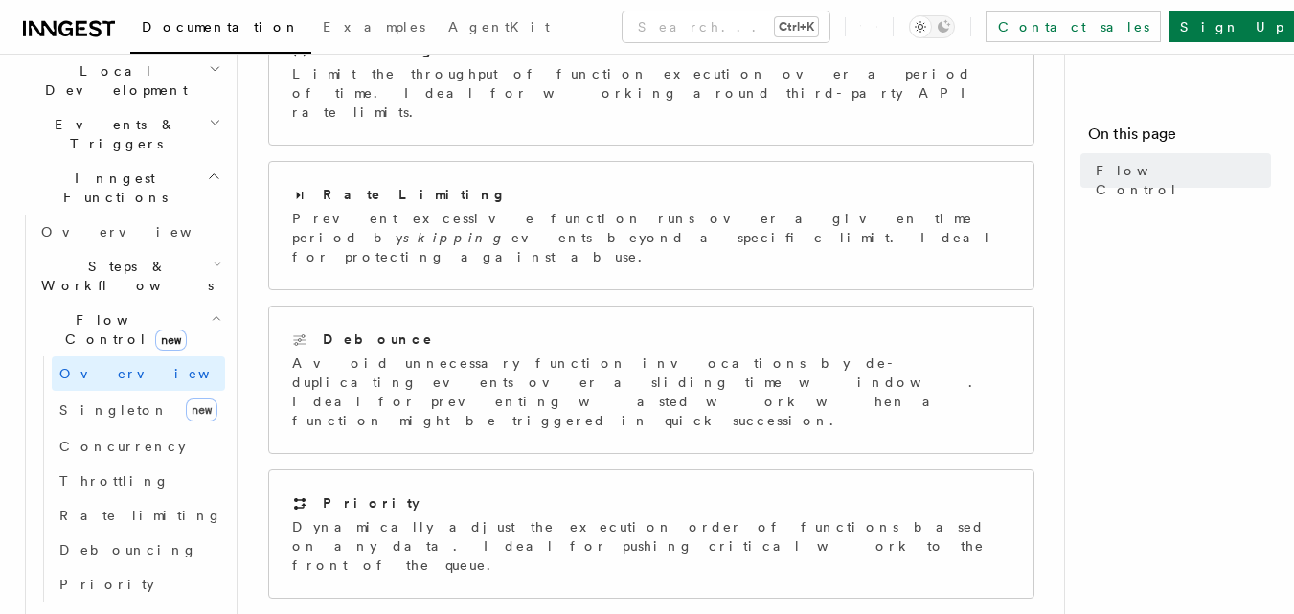
scroll to position [335, 0]
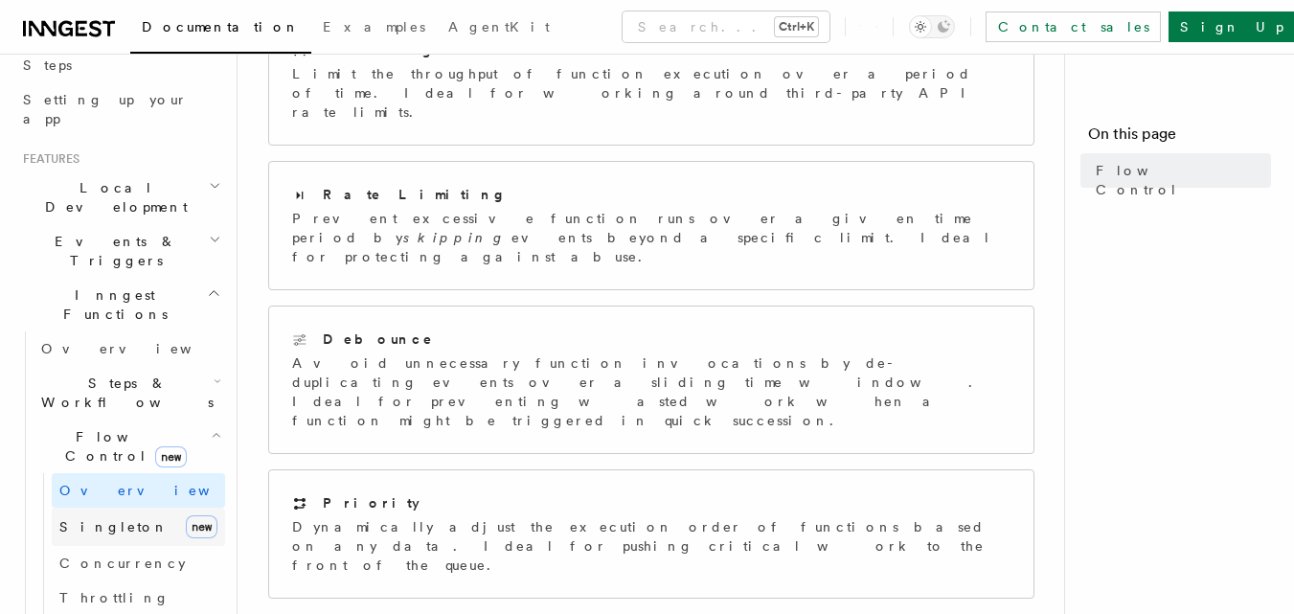
click at [98, 507] on link "Singleton new" at bounding box center [138, 526] width 173 height 38
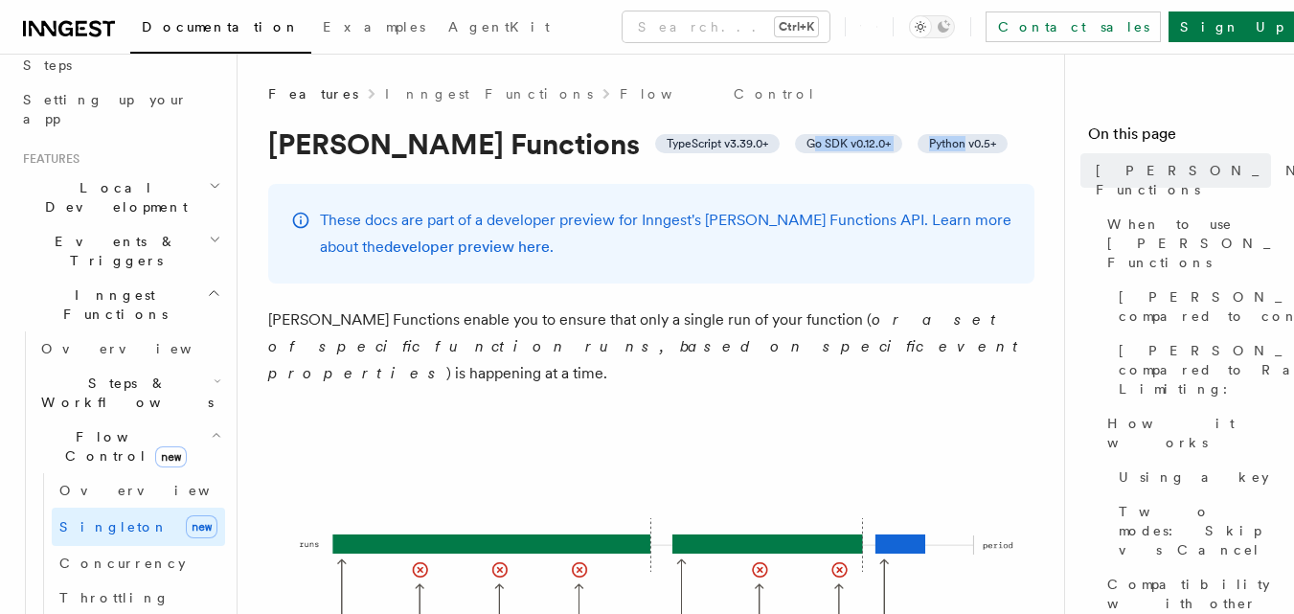
drag, startPoint x: 861, startPoint y: 144, endPoint x: 713, endPoint y: 146, distance: 147.5
click at [713, 146] on h1 "Singleton Functions TypeScript v3.39.0+ Go SDK v0.12.0+ Python v0.5+" at bounding box center [651, 143] width 766 height 34
click at [806, 146] on span "Go SDK v0.12.0+" at bounding box center [848, 143] width 84 height 15
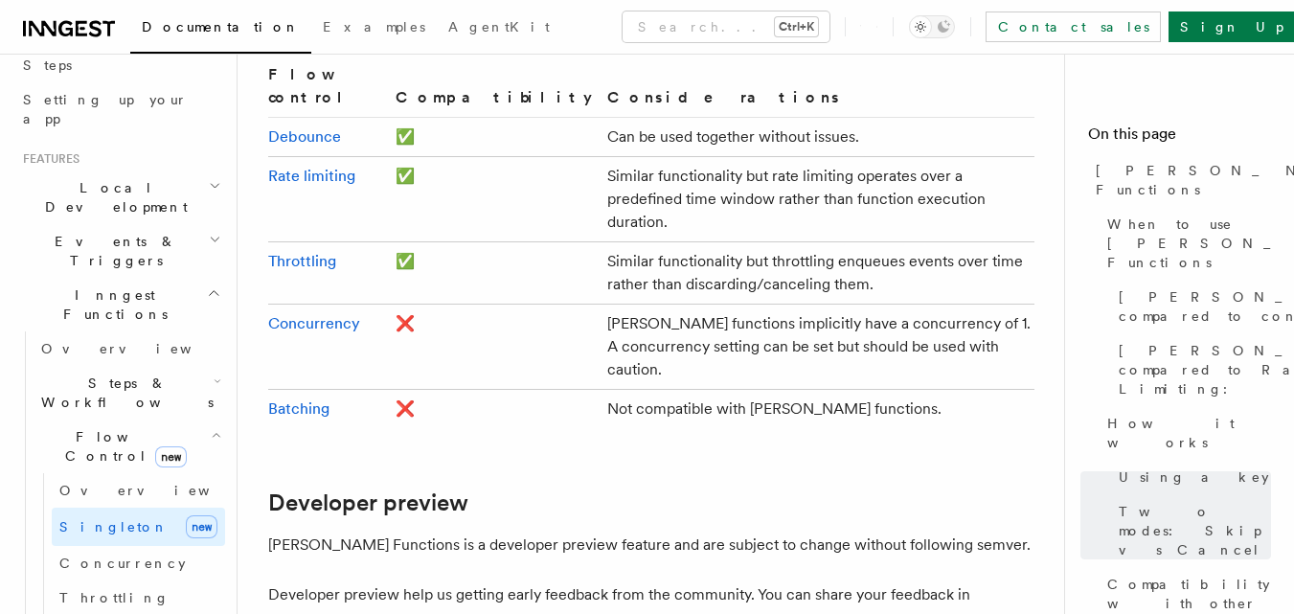
scroll to position [3502, 0]
